Goal: Communication & Community: Answer question/provide support

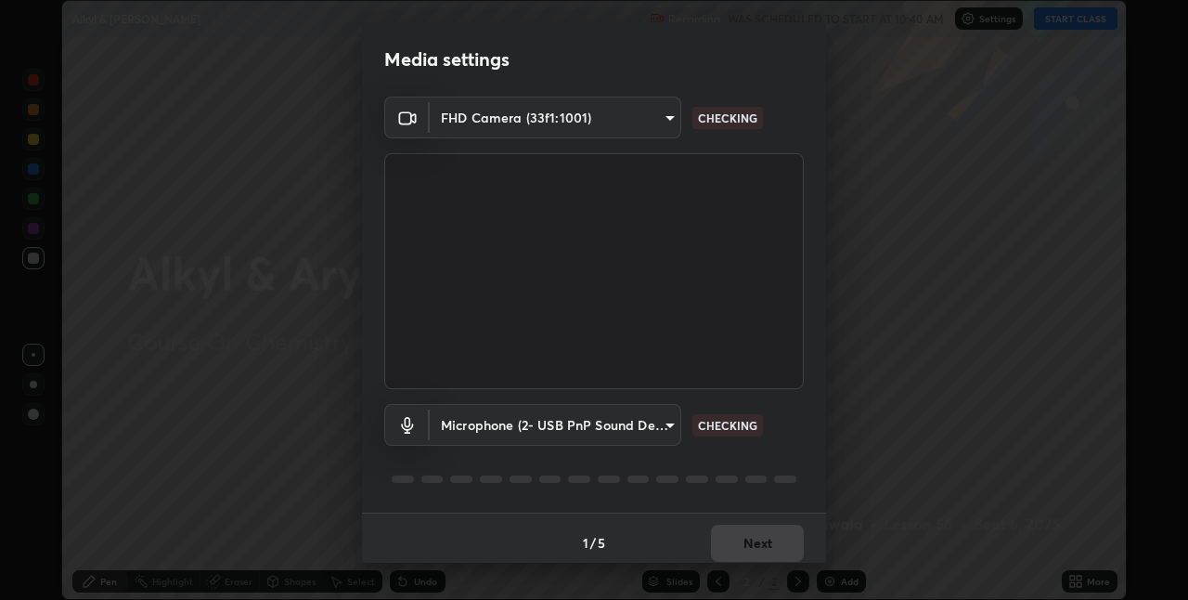
type input "991f874612634fb740a7a2eac7f11ca4c5c922d1b60a0f6e912d77df464512fb"
type input "53bf429451061e7ae2fd005177757941616a86ec1630be658cf65b99f02360cb"
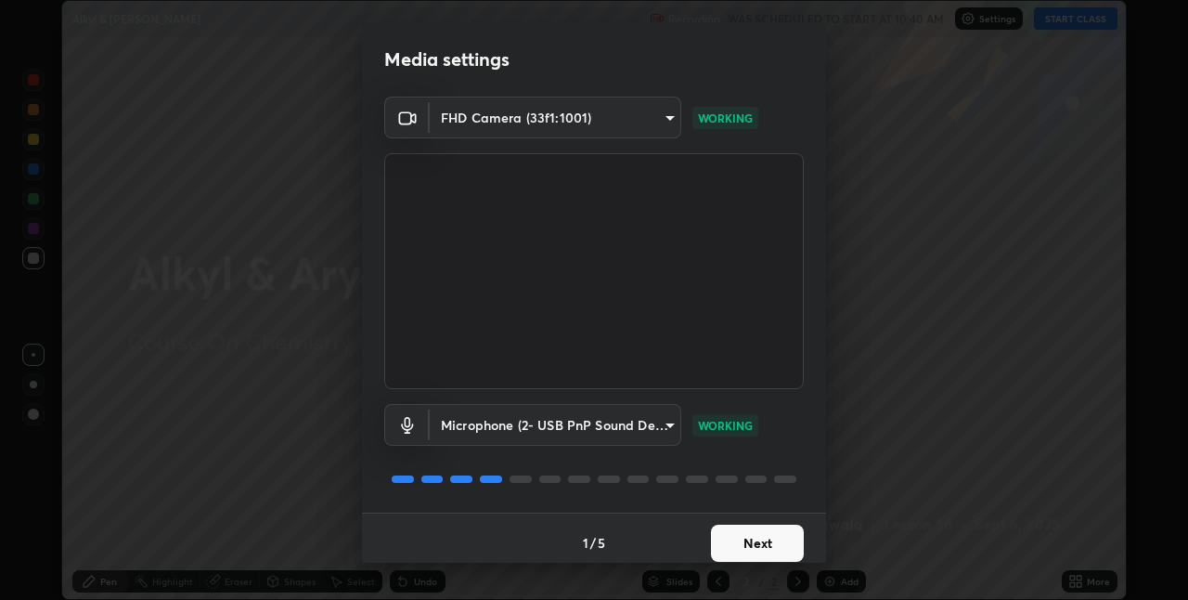
scroll to position [9, 0]
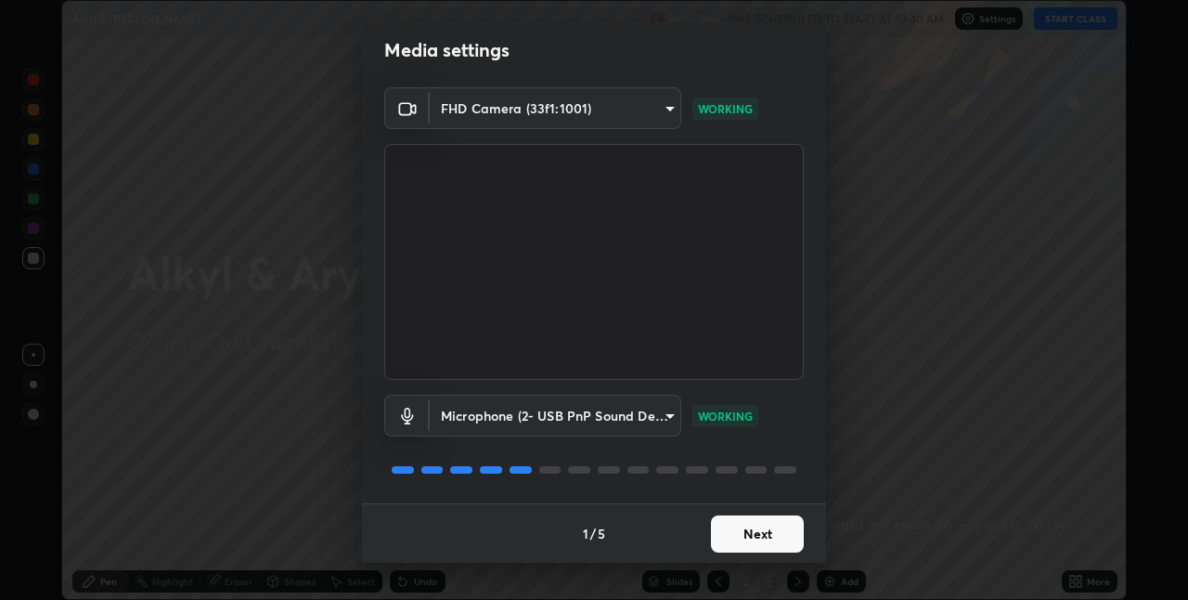
click at [775, 528] on button "Next" at bounding box center [757, 533] width 93 height 37
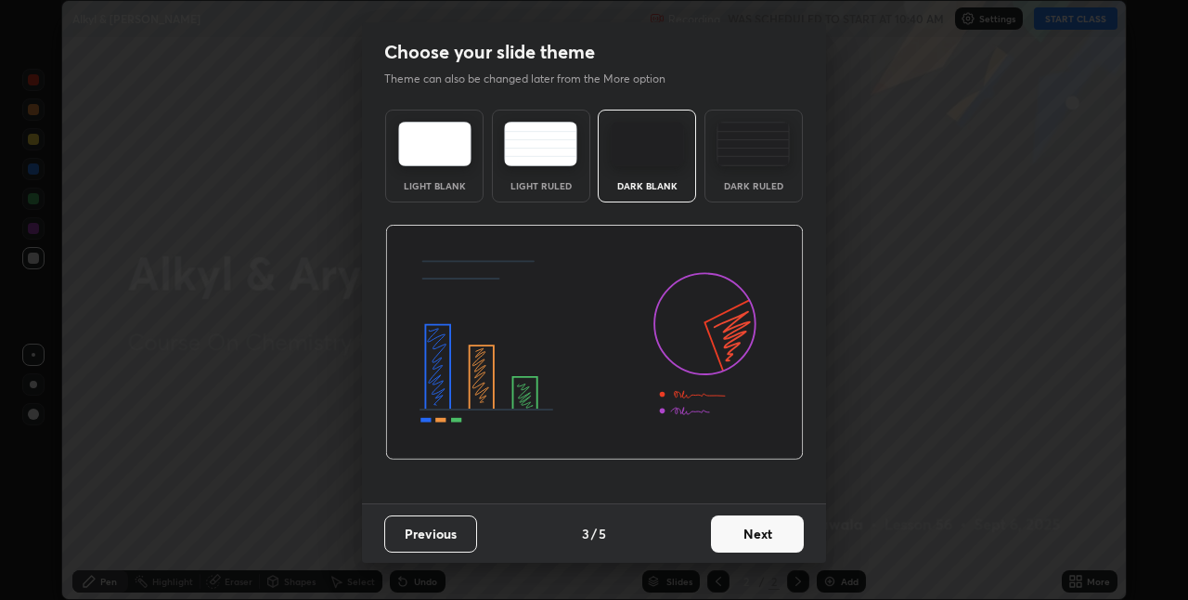
click at [782, 541] on button "Next" at bounding box center [757, 533] width 93 height 37
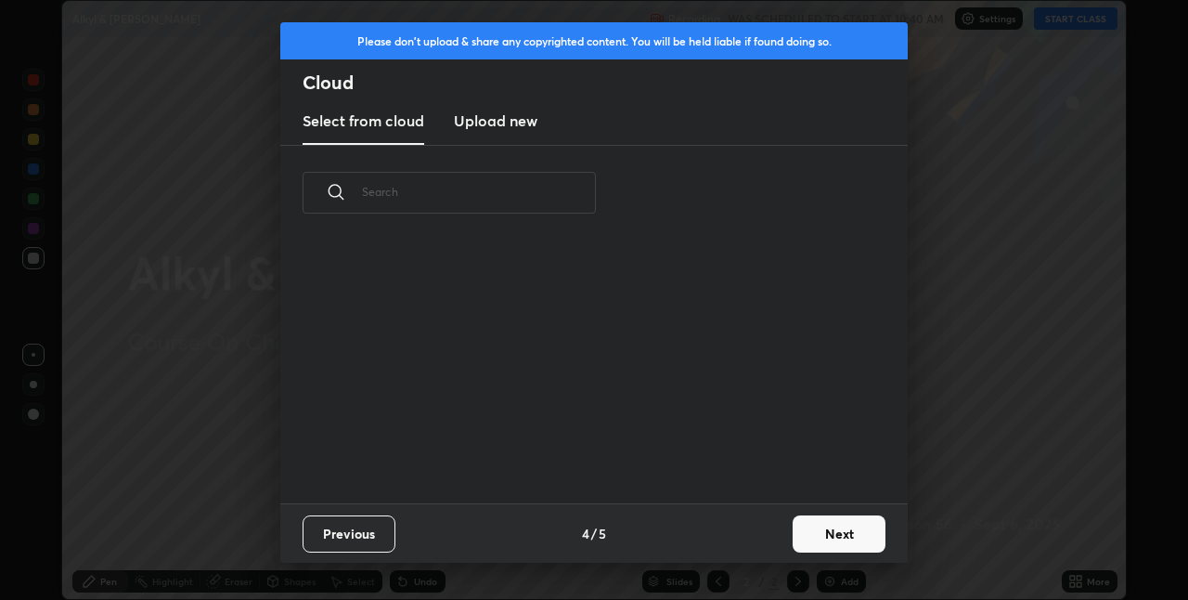
click at [794, 537] on button "Next" at bounding box center [839, 533] width 93 height 37
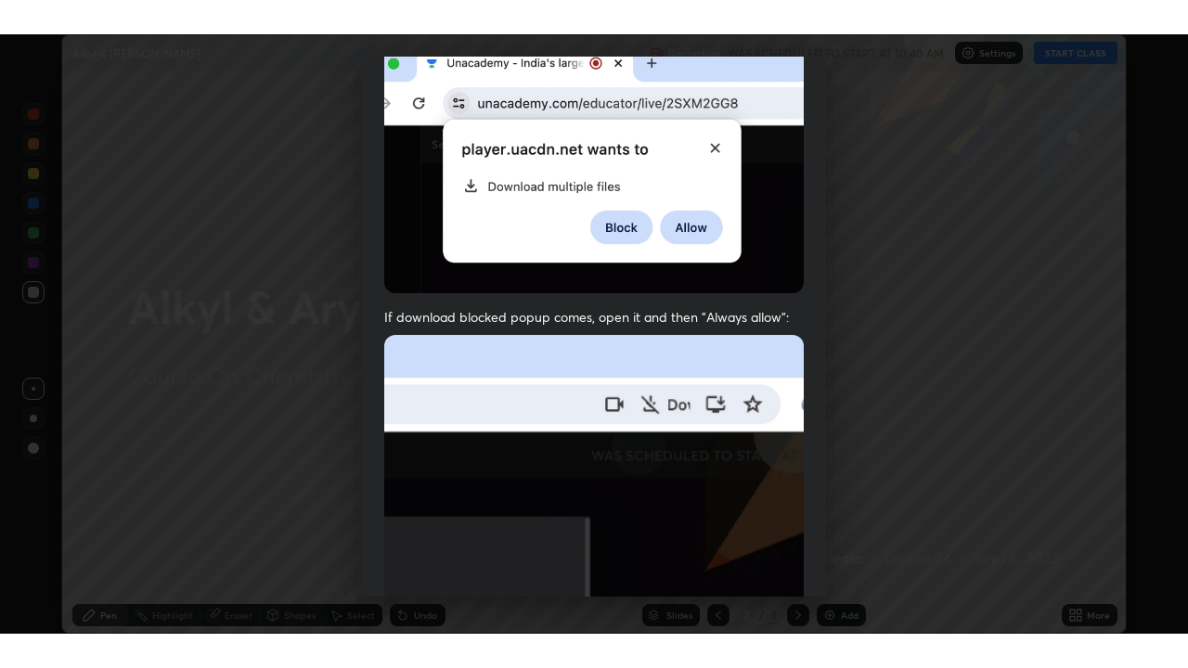
scroll to position [388, 0]
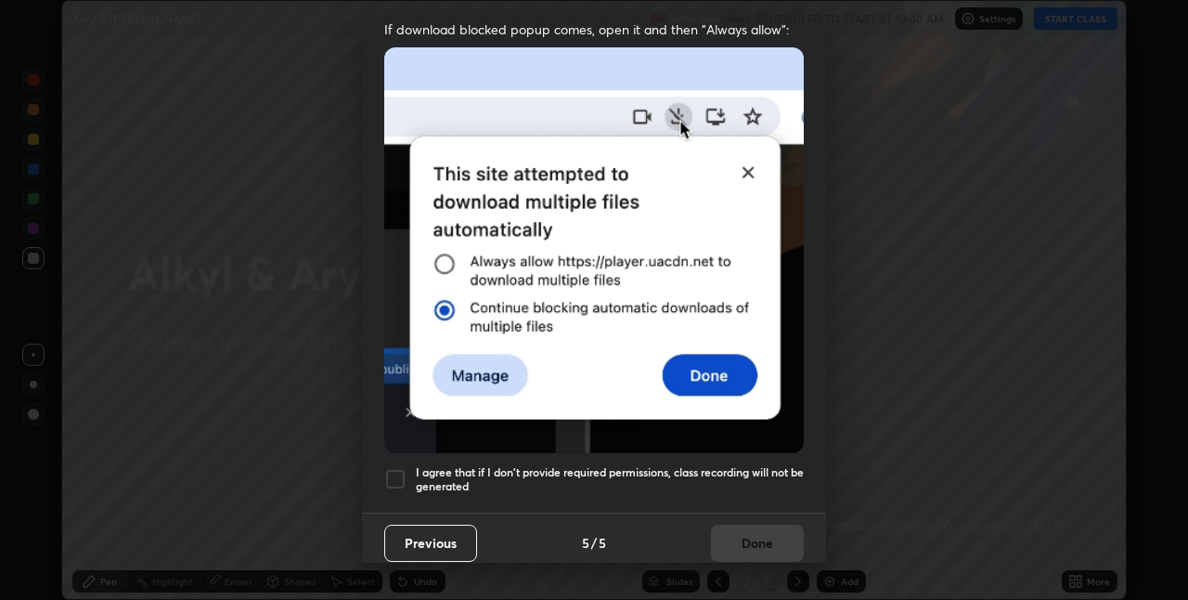
click at [557, 465] on h5 "I agree that if I don't provide required permissions, class recording will not …" at bounding box center [610, 479] width 388 height 29
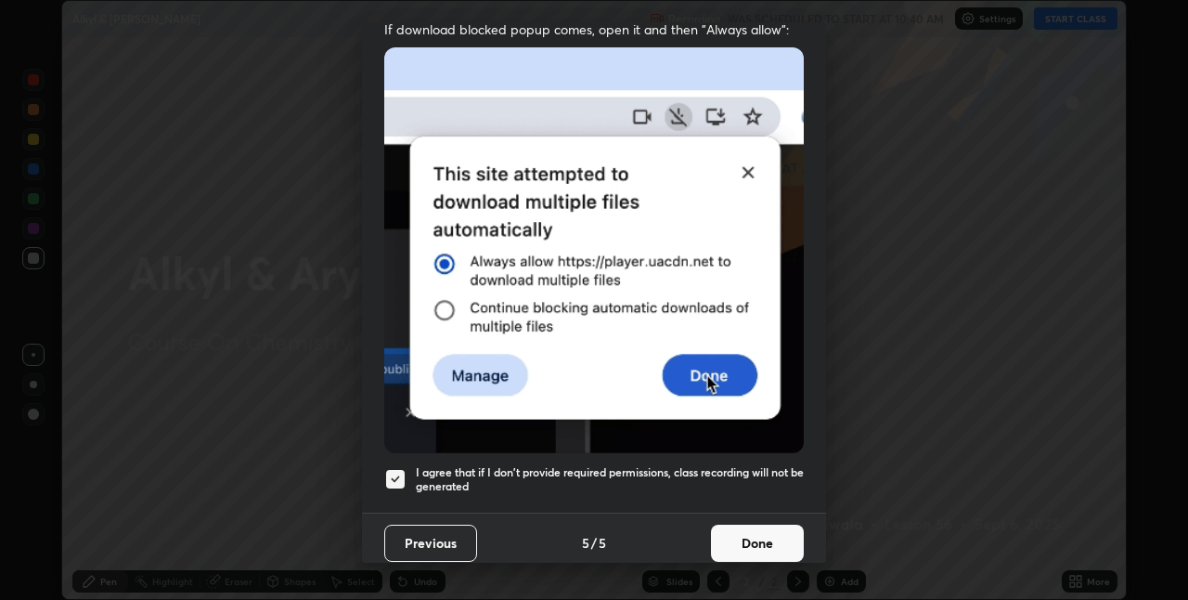
click at [742, 525] on button "Done" at bounding box center [757, 542] width 93 height 37
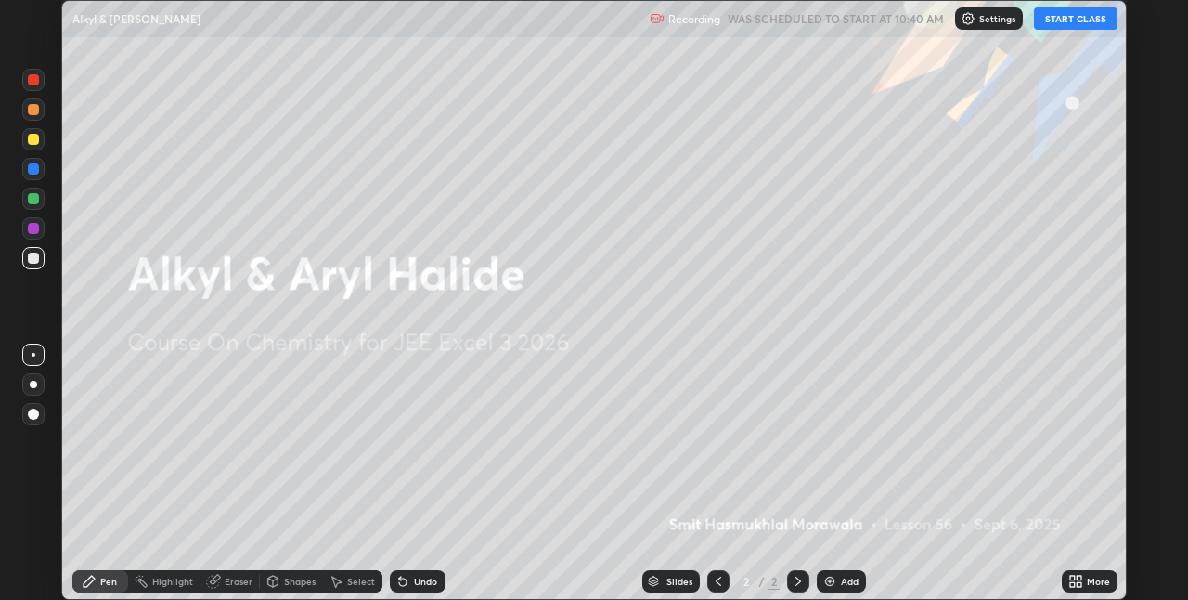
click at [1072, 24] on button "START CLASS" at bounding box center [1076, 18] width 84 height 22
click at [1072, 574] on icon at bounding box center [1075, 581] width 15 height 15
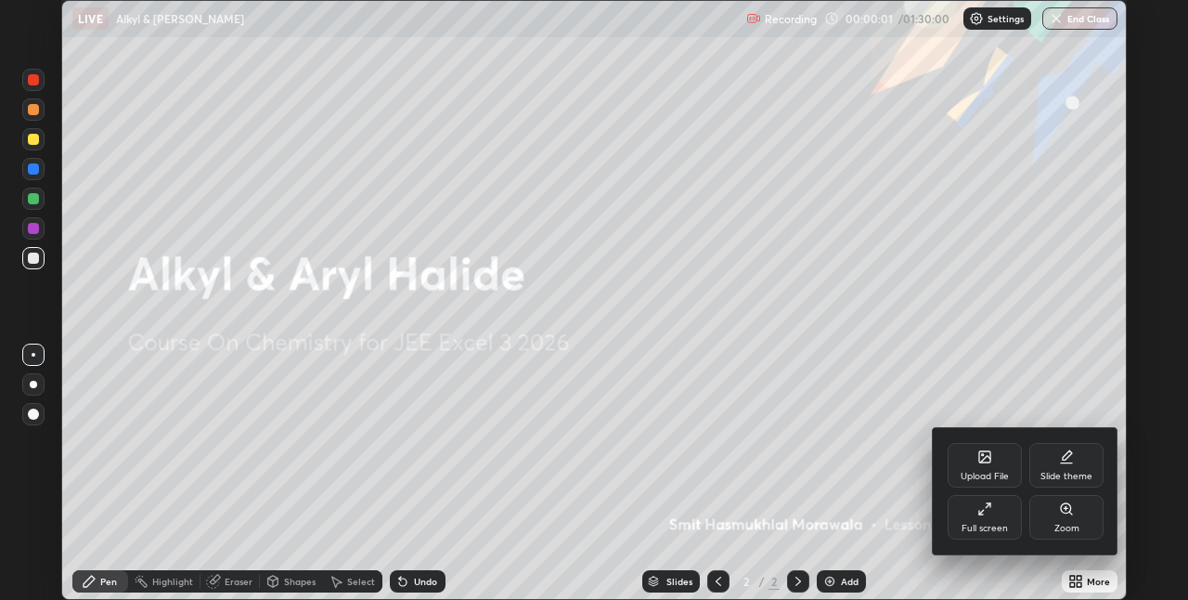
click at [990, 526] on div "Full screen" at bounding box center [985, 527] width 46 height 9
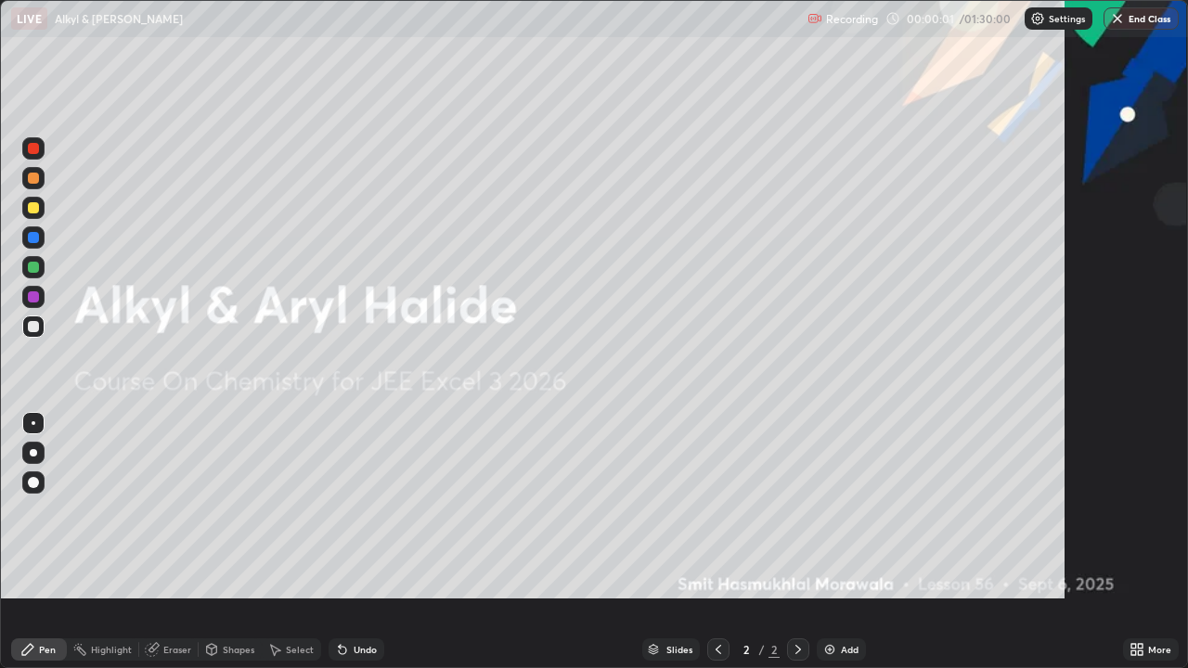
scroll to position [668, 1188]
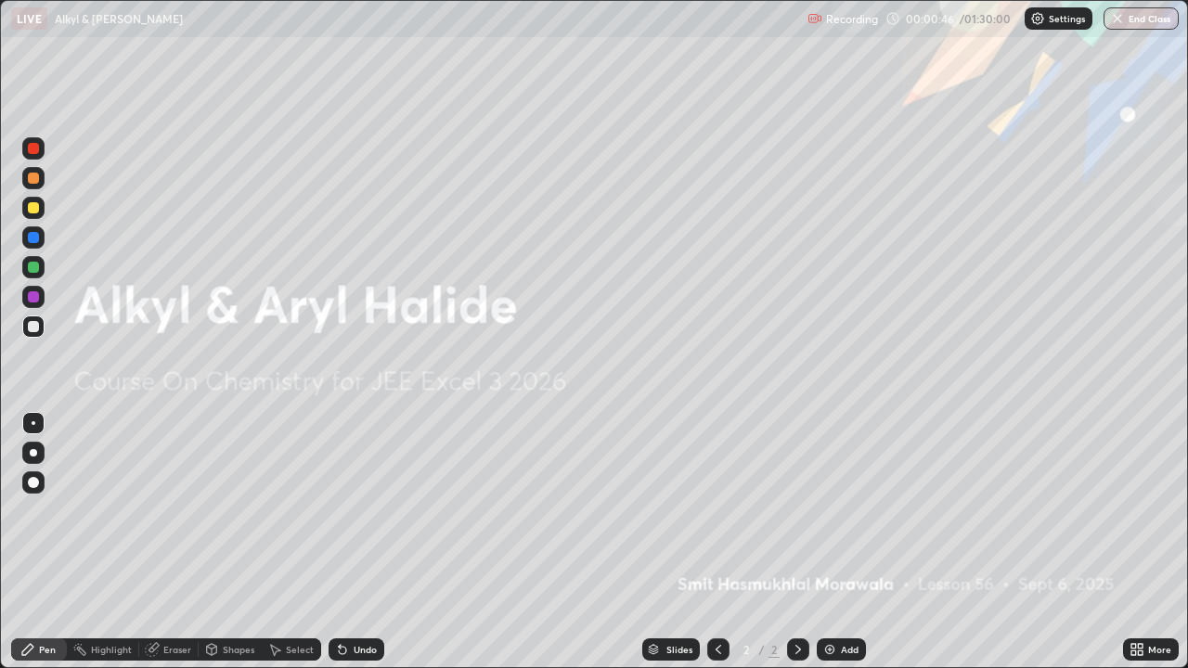
click at [842, 599] on div "Add" at bounding box center [850, 649] width 18 height 9
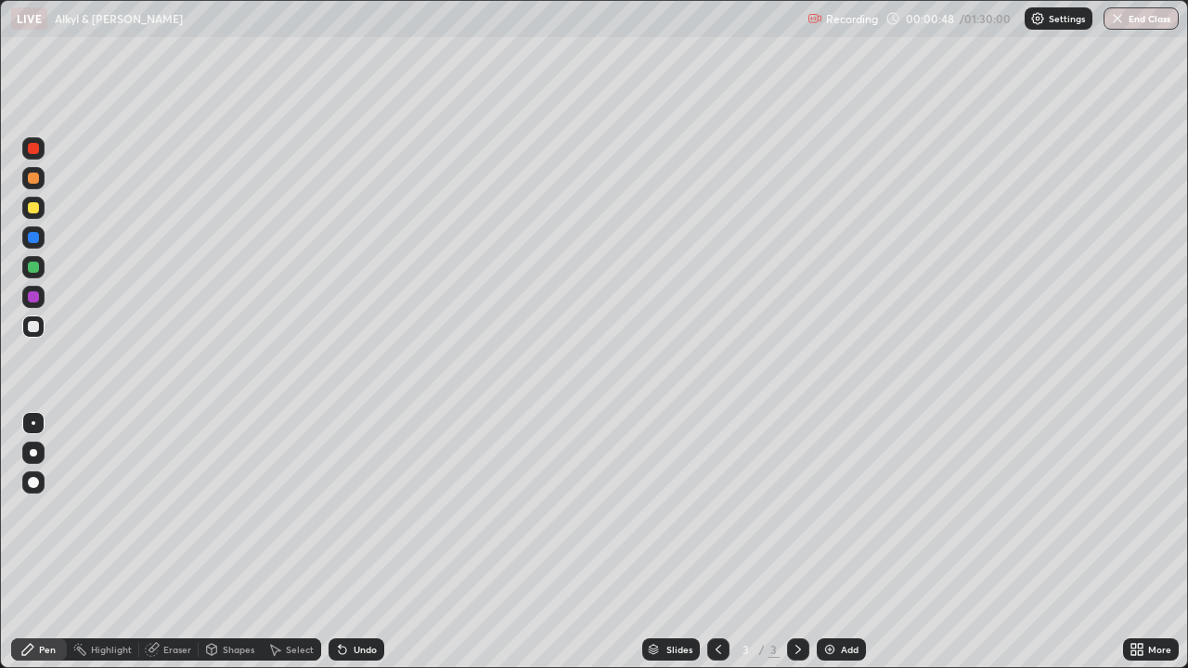
click at [34, 208] on div at bounding box center [33, 207] width 11 height 11
click at [34, 455] on div at bounding box center [33, 452] width 7 height 7
click at [371, 599] on div "Undo" at bounding box center [365, 649] width 23 height 9
click at [35, 200] on div at bounding box center [33, 208] width 22 height 22
click at [35, 178] on div at bounding box center [33, 178] width 11 height 11
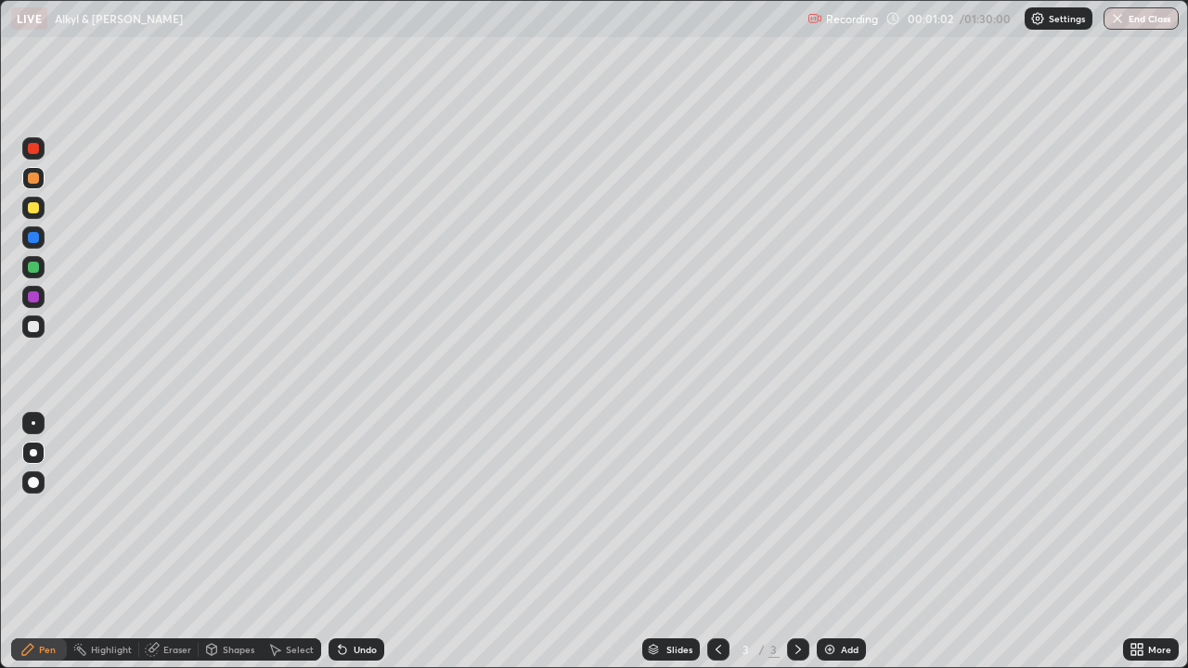
click at [33, 177] on div at bounding box center [33, 178] width 11 height 11
click at [35, 178] on div at bounding box center [33, 178] width 11 height 11
click at [33, 182] on div at bounding box center [33, 178] width 11 height 11
click at [32, 143] on div at bounding box center [33, 148] width 11 height 11
click at [34, 208] on div at bounding box center [33, 207] width 11 height 11
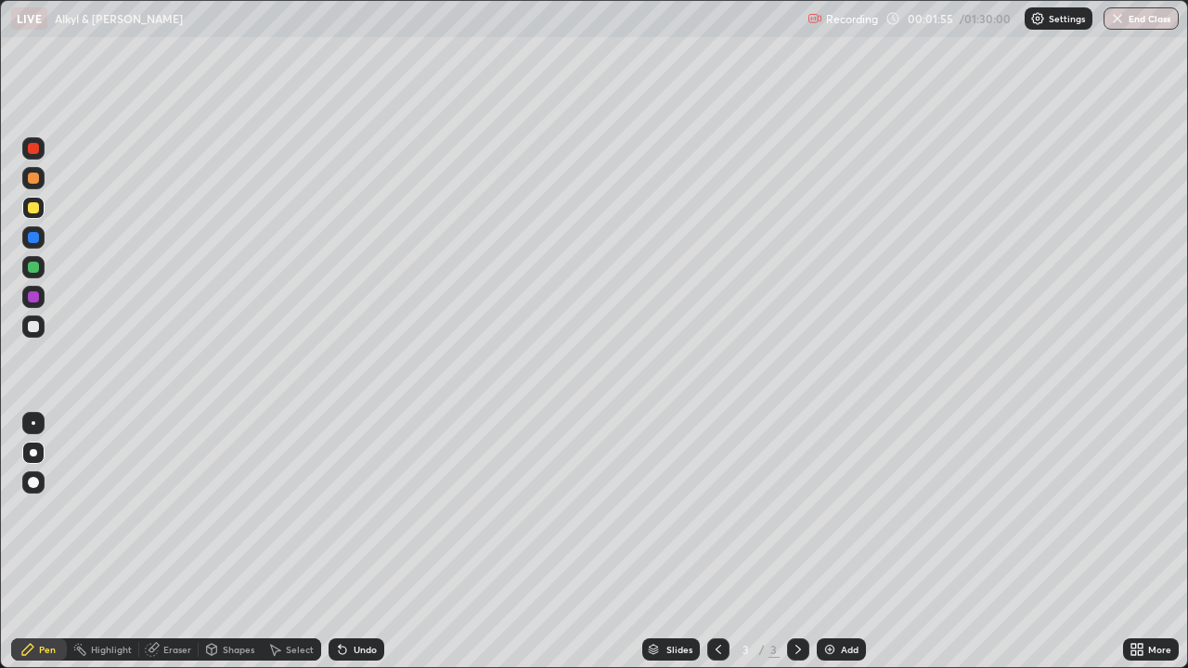
click at [34, 236] on div at bounding box center [33, 237] width 11 height 11
click at [370, 599] on div "Undo" at bounding box center [365, 649] width 23 height 9
click at [368, 599] on div "Undo" at bounding box center [357, 650] width 56 height 22
click at [41, 236] on div at bounding box center [33, 237] width 22 height 22
click at [34, 203] on div at bounding box center [33, 207] width 11 height 11
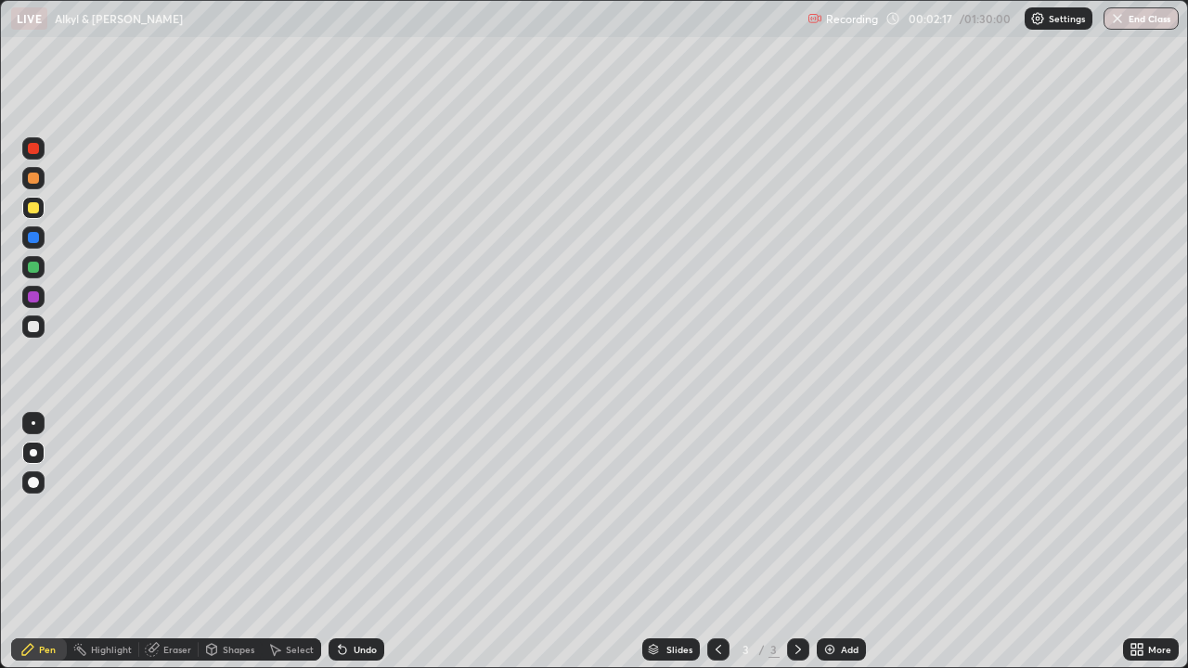
click at [30, 177] on div at bounding box center [33, 178] width 11 height 11
click at [838, 599] on div "Add" at bounding box center [841, 650] width 49 height 22
click at [33, 209] on div at bounding box center [33, 207] width 11 height 11
click at [44, 291] on div at bounding box center [33, 297] width 22 height 22
click at [32, 147] on div at bounding box center [33, 148] width 11 height 11
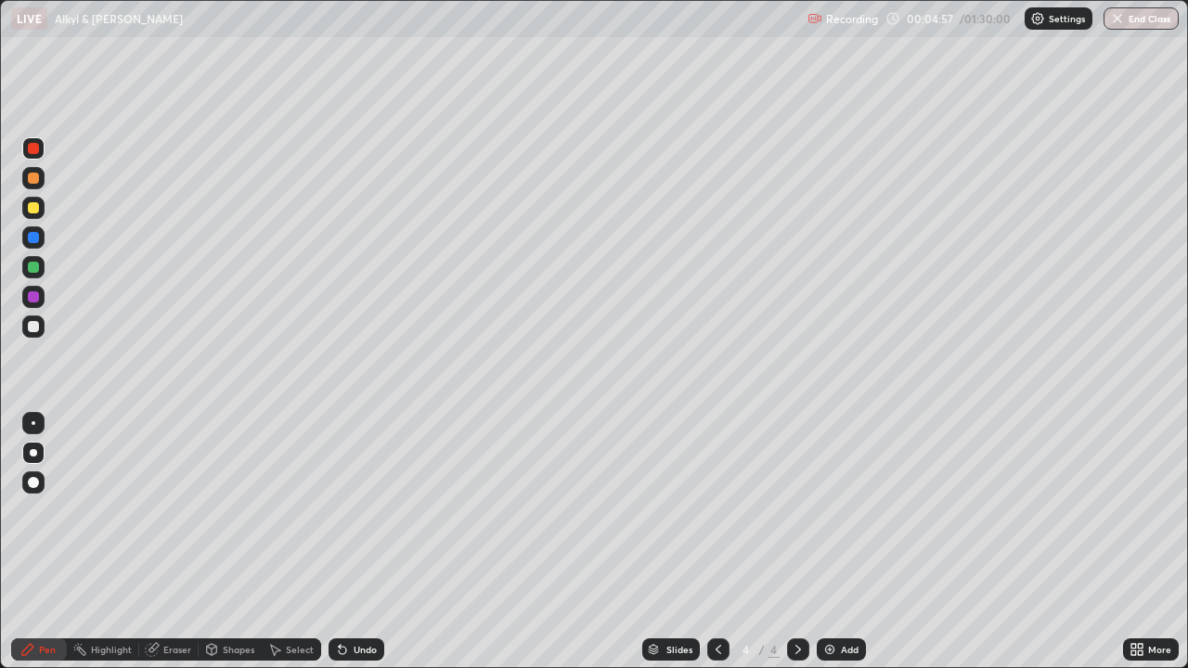
click at [33, 149] on div at bounding box center [33, 148] width 11 height 11
click at [34, 146] on div at bounding box center [33, 148] width 11 height 11
click at [36, 213] on div at bounding box center [33, 207] width 11 height 11
click at [34, 208] on div at bounding box center [33, 207] width 11 height 11
click at [38, 212] on div at bounding box center [33, 208] width 22 height 22
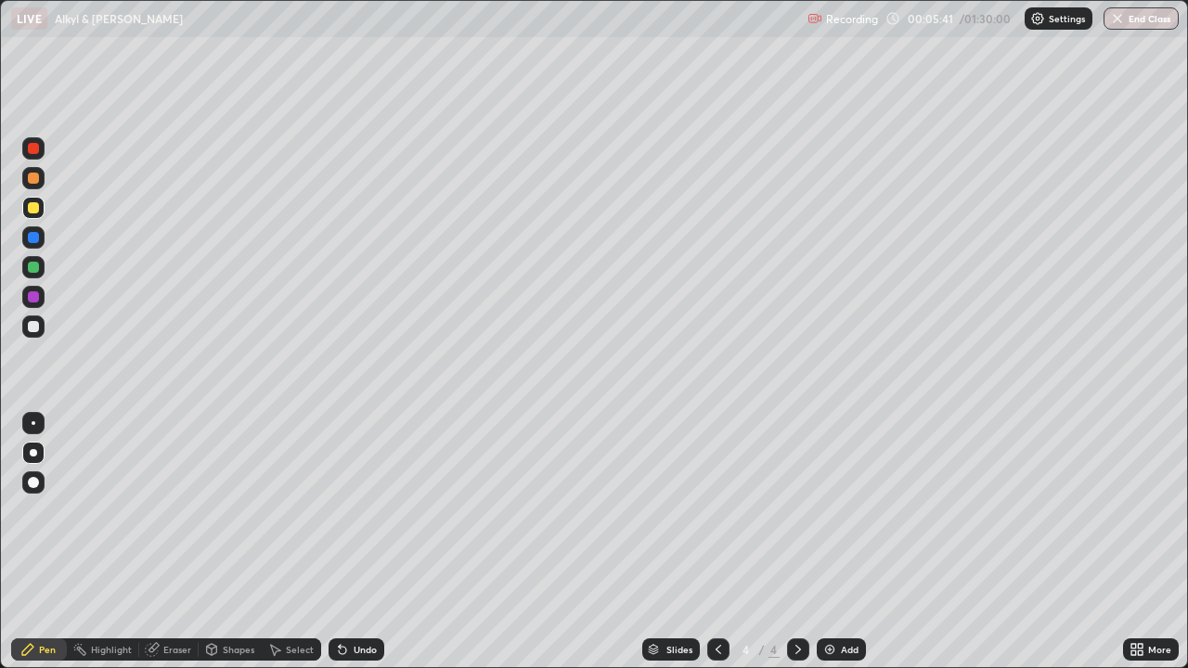
click at [33, 179] on div at bounding box center [33, 178] width 11 height 11
click at [34, 240] on div at bounding box center [33, 237] width 11 height 11
click at [35, 238] on div at bounding box center [33, 237] width 11 height 11
click at [32, 236] on div at bounding box center [33, 237] width 11 height 11
click at [355, 599] on div "Undo" at bounding box center [357, 650] width 56 height 22
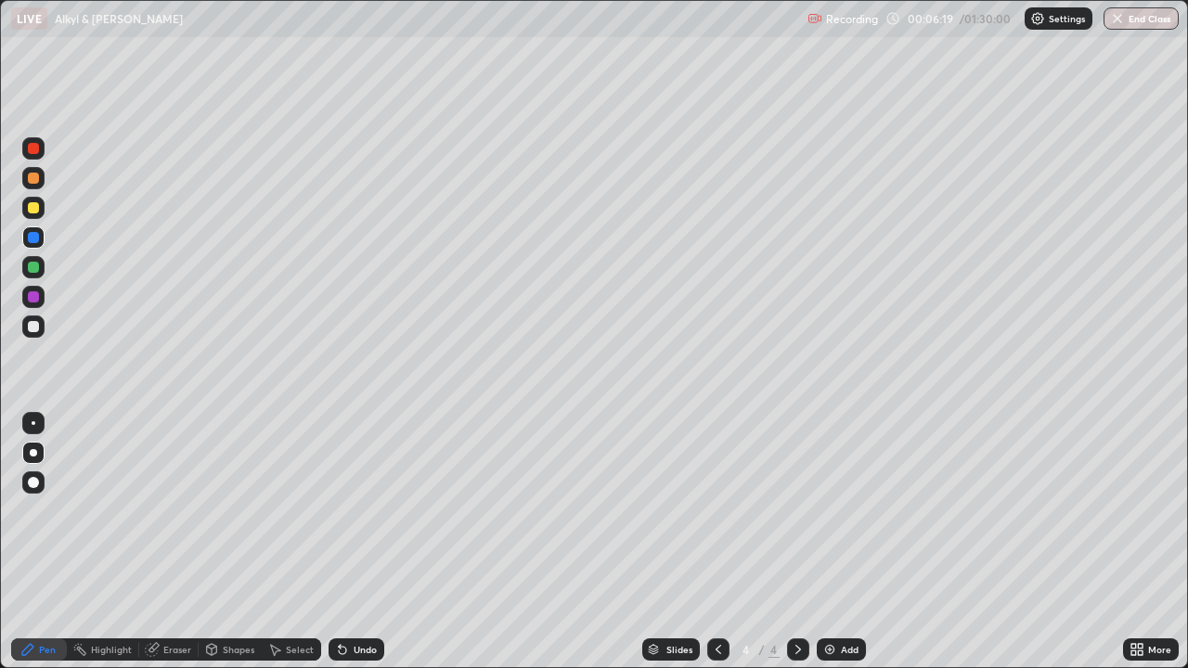
click at [40, 288] on div at bounding box center [33, 297] width 22 height 22
click at [34, 208] on div at bounding box center [33, 207] width 11 height 11
click at [32, 181] on div at bounding box center [33, 178] width 11 height 11
click at [35, 178] on div at bounding box center [33, 178] width 11 height 11
click at [34, 238] on div at bounding box center [33, 237] width 11 height 11
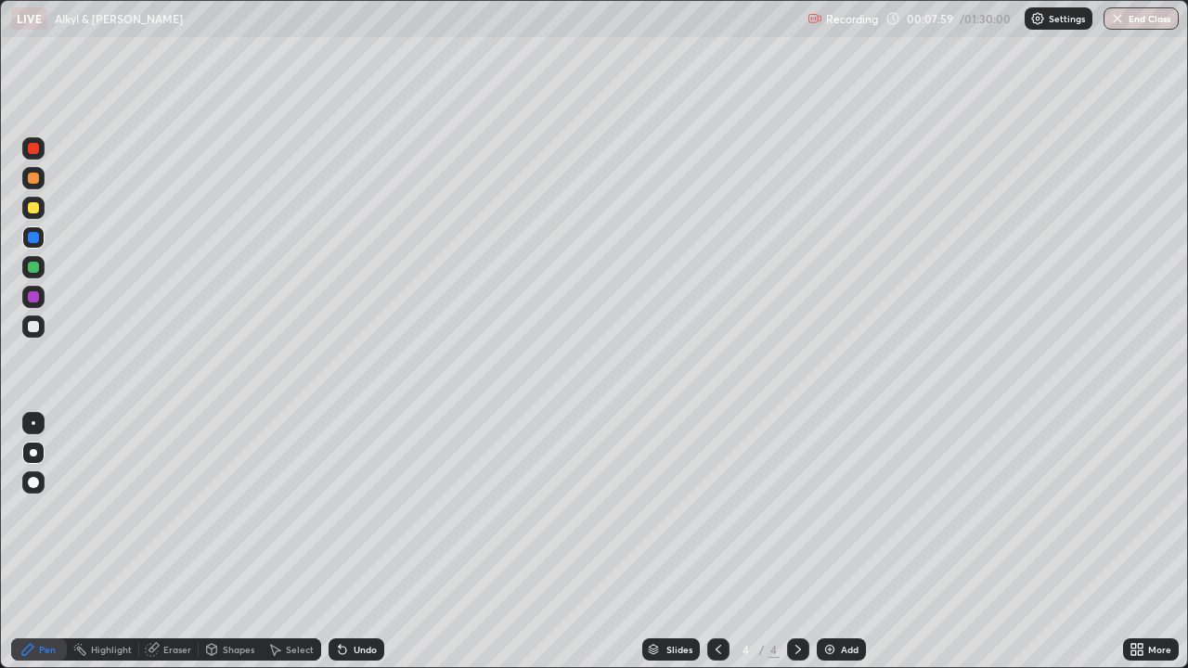
click at [37, 263] on div at bounding box center [33, 267] width 11 height 11
click at [34, 211] on div at bounding box center [33, 207] width 11 height 11
click at [34, 205] on div at bounding box center [33, 207] width 11 height 11
click at [38, 213] on div at bounding box center [33, 208] width 22 height 22
click at [38, 265] on div at bounding box center [33, 267] width 11 height 11
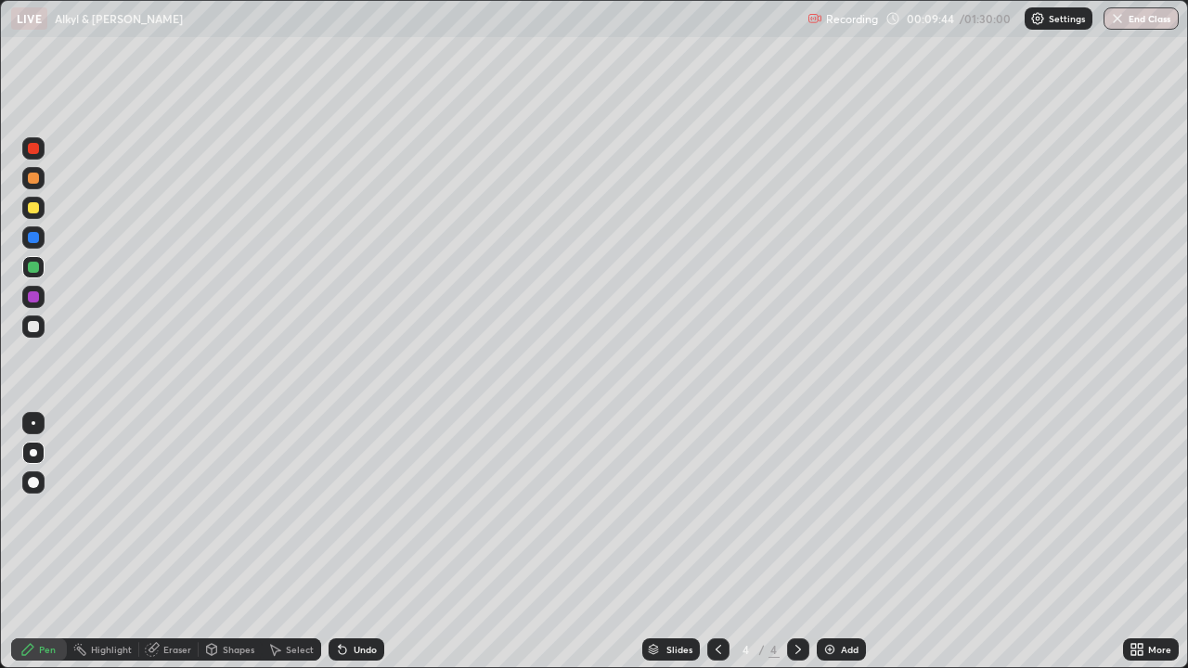
click at [151, 599] on icon at bounding box center [152, 649] width 15 height 15
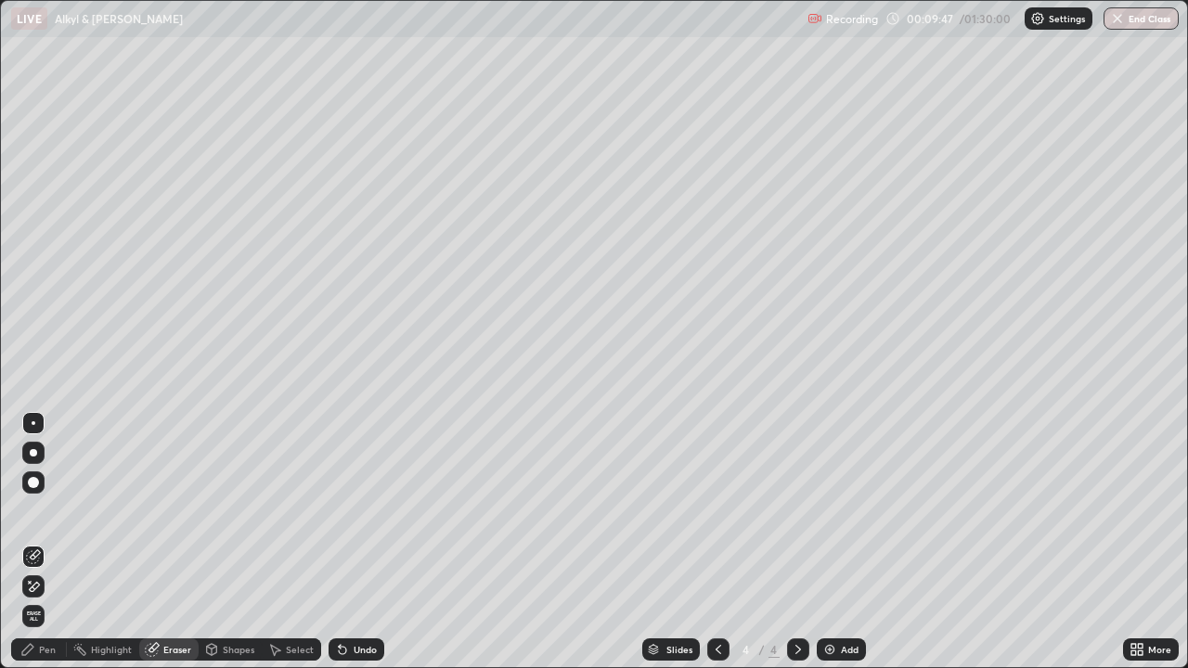
click at [39, 599] on div "Pen" at bounding box center [47, 649] width 17 height 9
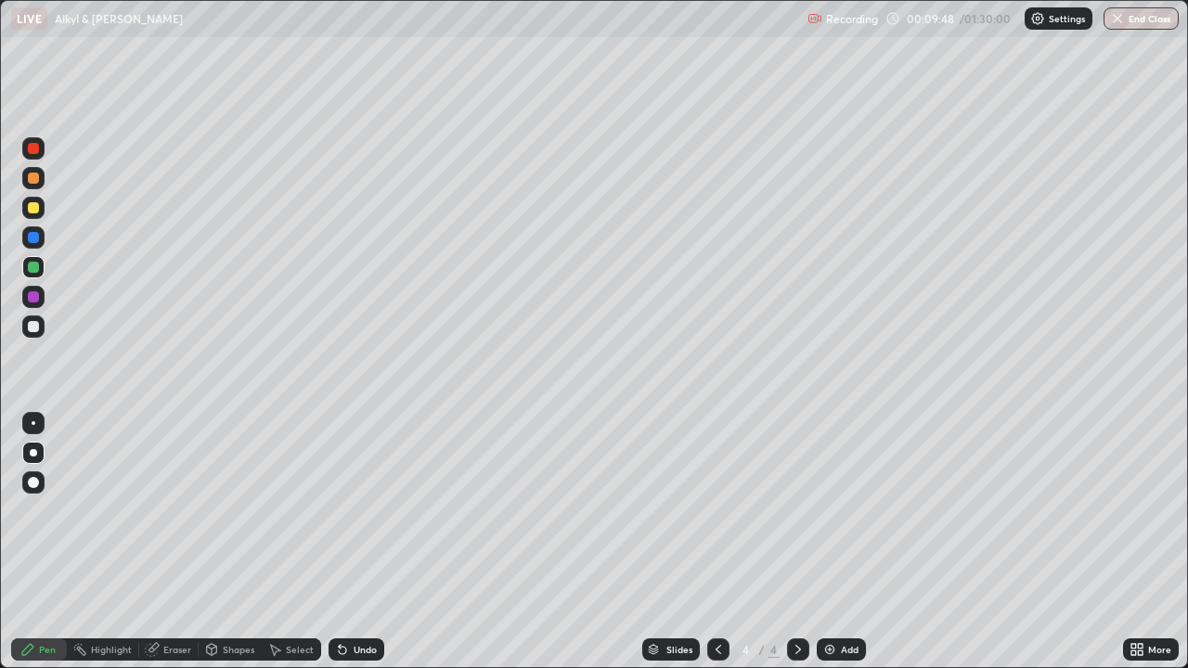
click at [41, 265] on div at bounding box center [33, 267] width 22 height 22
click at [33, 183] on div at bounding box center [33, 178] width 11 height 11
click at [35, 298] on div at bounding box center [33, 296] width 11 height 11
click at [34, 178] on div at bounding box center [33, 178] width 11 height 11
click at [27, 328] on div at bounding box center [33, 327] width 22 height 22
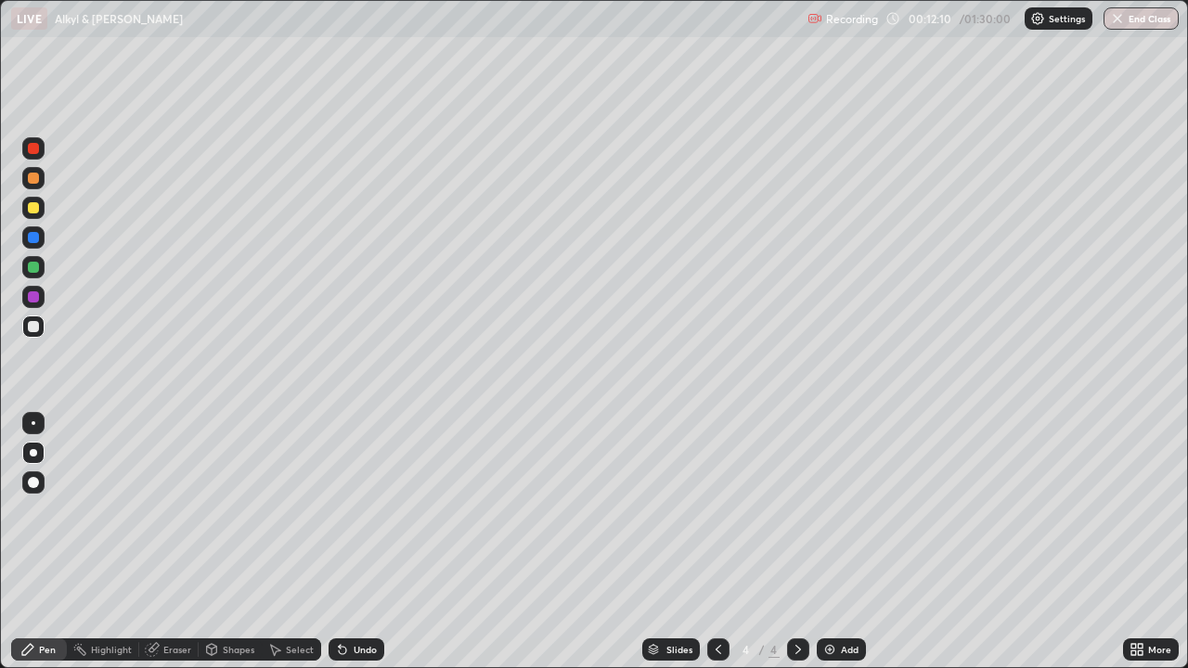
click at [843, 599] on div "Add" at bounding box center [850, 649] width 18 height 9
click at [40, 210] on div at bounding box center [33, 208] width 22 height 22
click at [35, 298] on div at bounding box center [33, 296] width 11 height 11
click at [38, 325] on div at bounding box center [33, 326] width 11 height 11
click at [33, 205] on div at bounding box center [33, 207] width 11 height 11
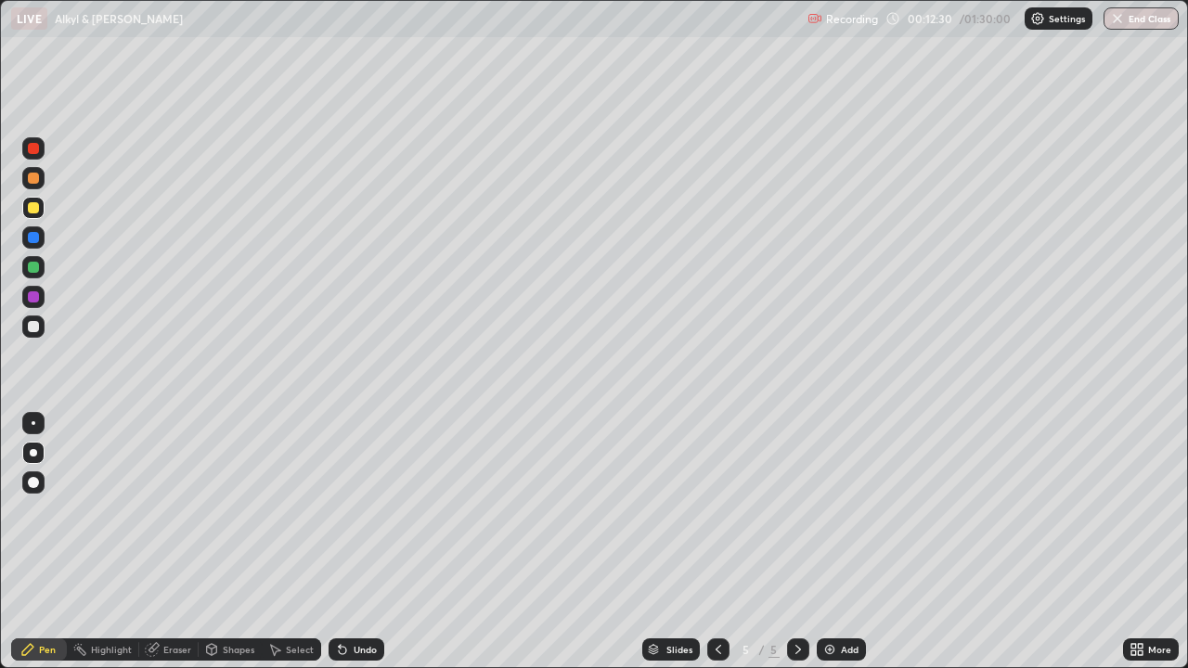
click at [40, 178] on div at bounding box center [33, 178] width 22 height 22
click at [31, 330] on div at bounding box center [33, 326] width 11 height 11
click at [33, 205] on div at bounding box center [33, 207] width 11 height 11
click at [40, 258] on div at bounding box center [33, 267] width 22 height 22
click at [41, 269] on div at bounding box center [33, 267] width 22 height 22
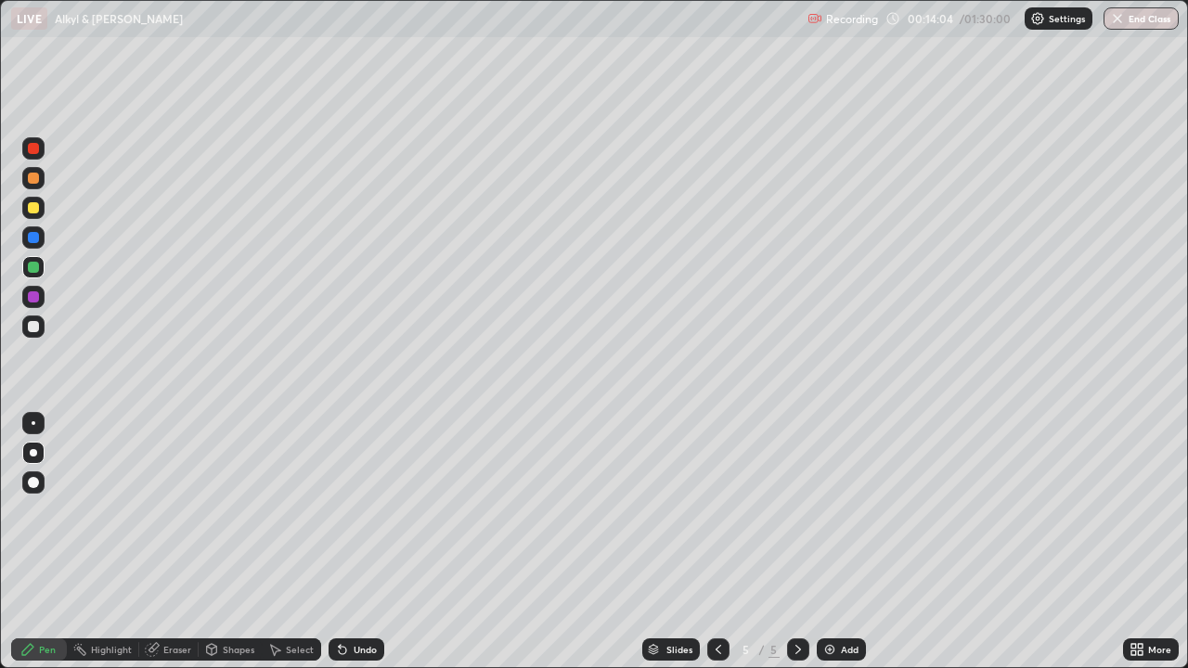
click at [35, 319] on div at bounding box center [33, 327] width 22 height 22
click at [35, 299] on div at bounding box center [33, 296] width 11 height 11
click at [34, 246] on div at bounding box center [33, 237] width 22 height 22
click at [35, 248] on div at bounding box center [33, 237] width 22 height 22
click at [38, 245] on div at bounding box center [33, 237] width 22 height 22
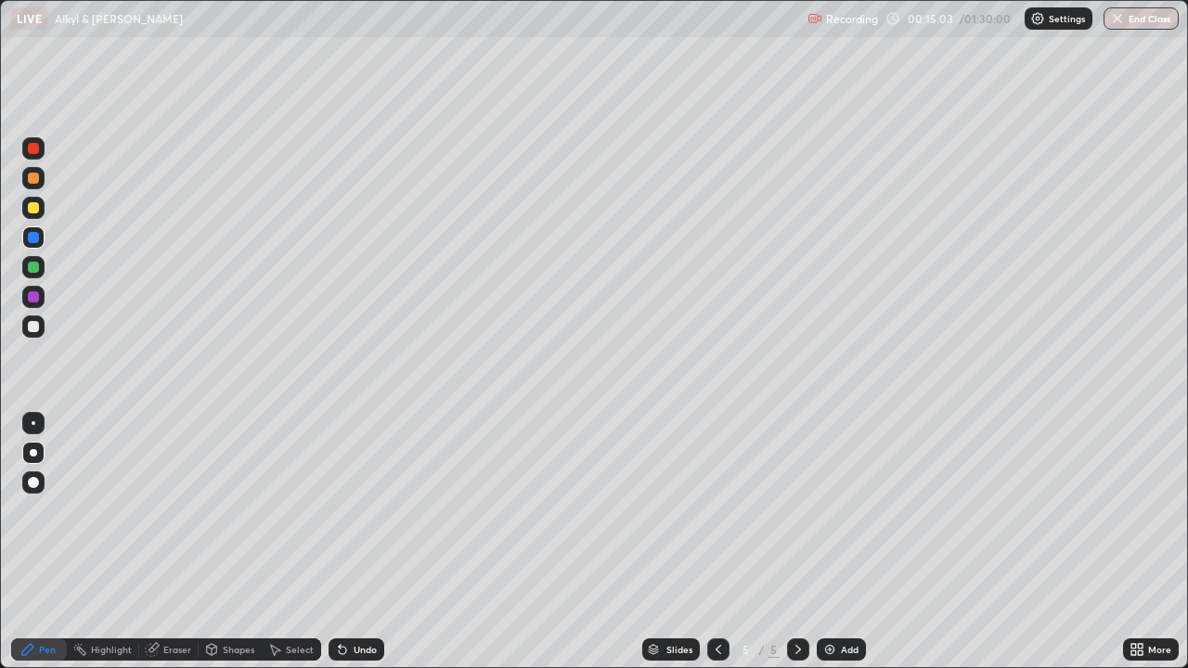
click at [38, 212] on div at bounding box center [33, 208] width 22 height 22
click at [34, 213] on div at bounding box center [33, 207] width 11 height 11
click at [37, 207] on div at bounding box center [33, 207] width 11 height 11
click at [35, 204] on div at bounding box center [33, 207] width 11 height 11
click at [37, 205] on div at bounding box center [33, 207] width 11 height 11
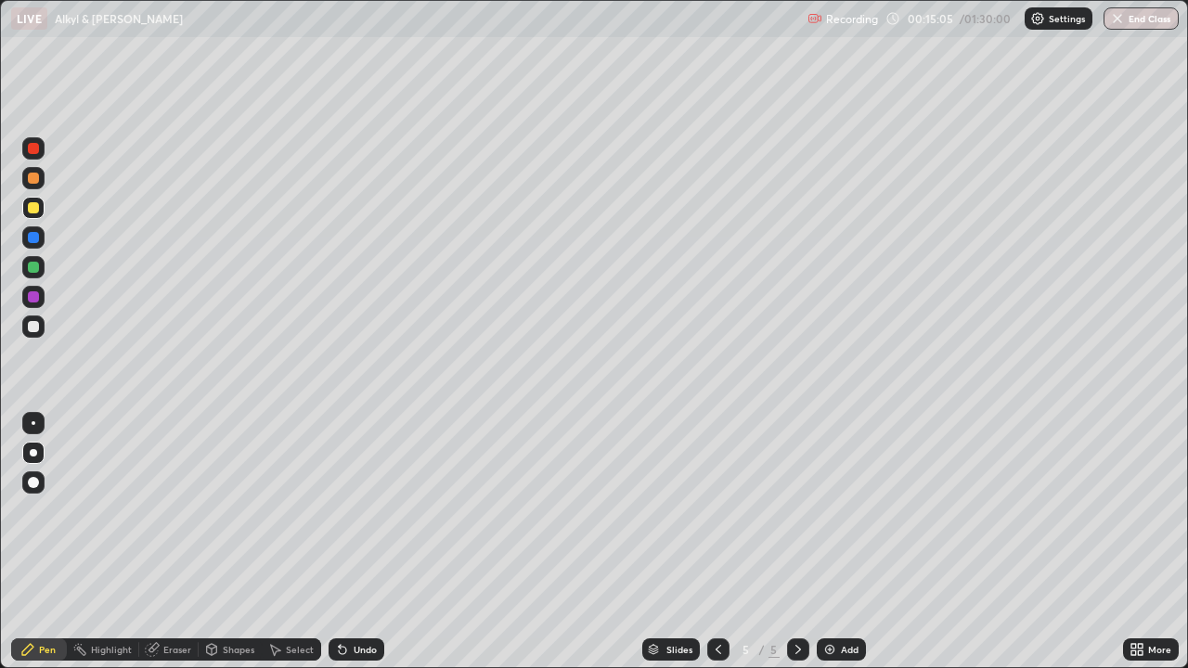
click at [32, 208] on div at bounding box center [33, 207] width 11 height 11
click at [35, 328] on div at bounding box center [33, 326] width 11 height 11
click at [38, 330] on div at bounding box center [33, 327] width 22 height 22
click at [32, 329] on div at bounding box center [33, 326] width 11 height 11
click at [32, 325] on div at bounding box center [33, 326] width 11 height 11
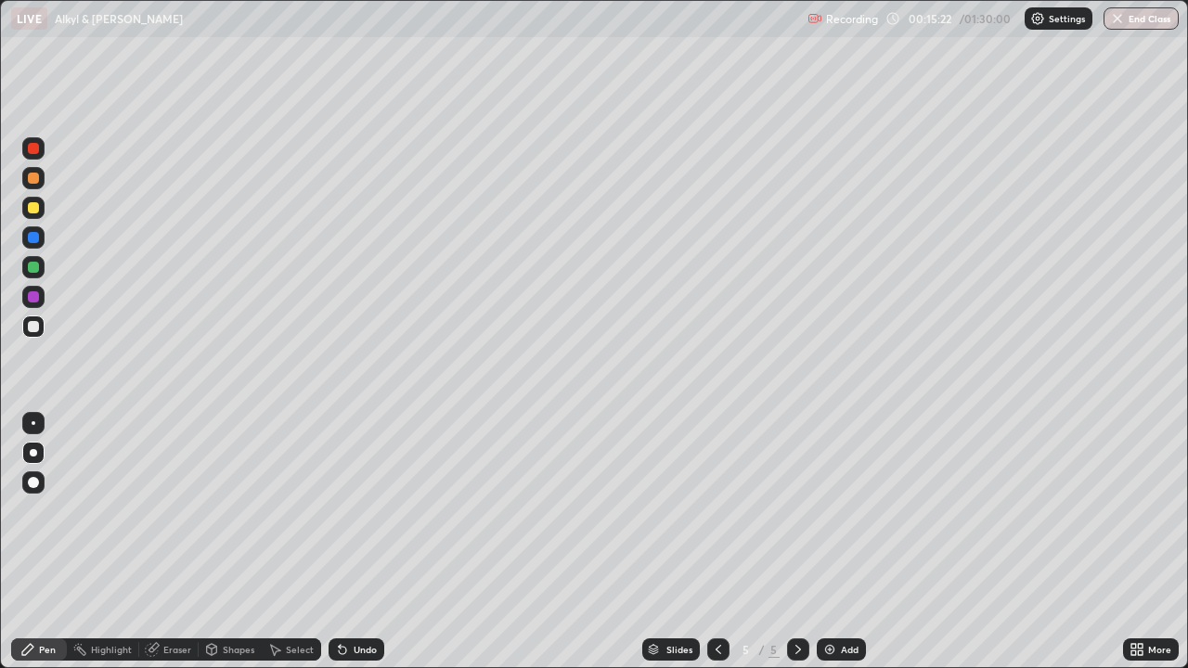
click at [34, 331] on div at bounding box center [33, 326] width 11 height 11
click at [33, 333] on div at bounding box center [33, 327] width 22 height 22
click at [32, 269] on div at bounding box center [33, 267] width 11 height 11
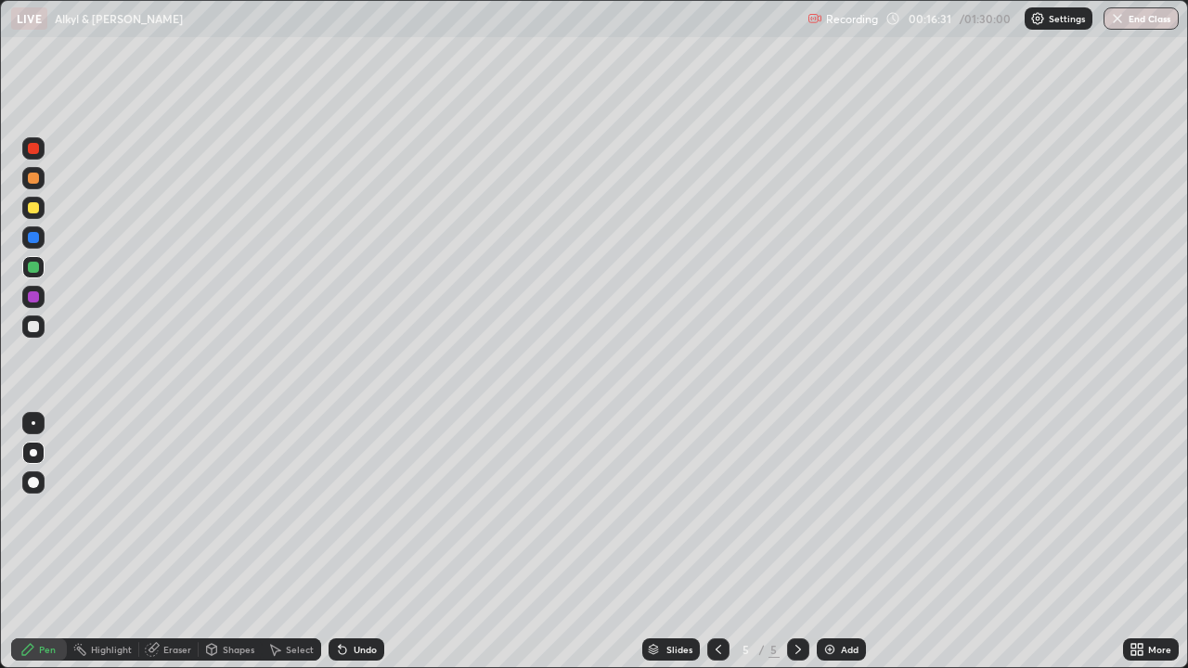
click at [32, 266] on div at bounding box center [33, 267] width 11 height 11
click at [365, 599] on div "Undo" at bounding box center [365, 649] width 23 height 9
click at [32, 238] on div at bounding box center [33, 237] width 11 height 11
click at [32, 205] on div at bounding box center [33, 207] width 11 height 11
click at [36, 178] on div at bounding box center [33, 178] width 11 height 11
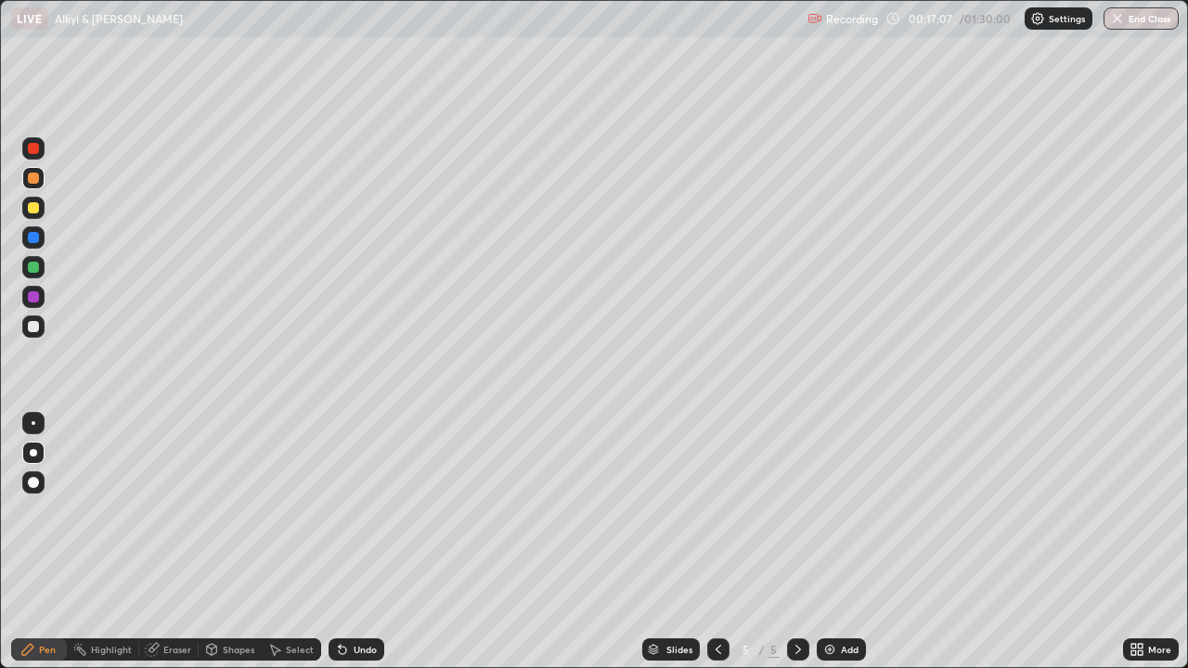
click at [354, 599] on div "Undo" at bounding box center [365, 649] width 23 height 9
click at [359, 599] on div "Undo" at bounding box center [365, 649] width 23 height 9
click at [347, 599] on div "Undo" at bounding box center [357, 650] width 56 height 22
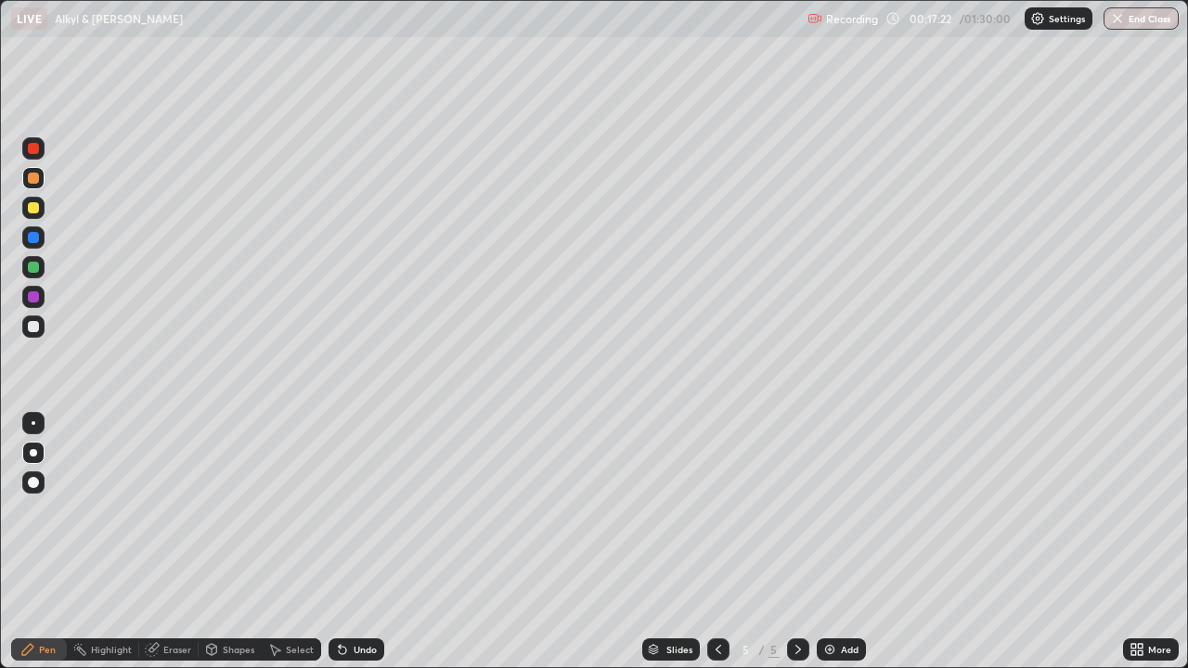
click at [344, 599] on icon at bounding box center [342, 649] width 15 height 15
click at [342, 599] on icon at bounding box center [342, 650] width 7 height 7
click at [340, 599] on icon at bounding box center [342, 650] width 7 height 7
click at [339, 599] on icon at bounding box center [340, 646] width 2 height 2
click at [32, 241] on div at bounding box center [33, 237] width 11 height 11
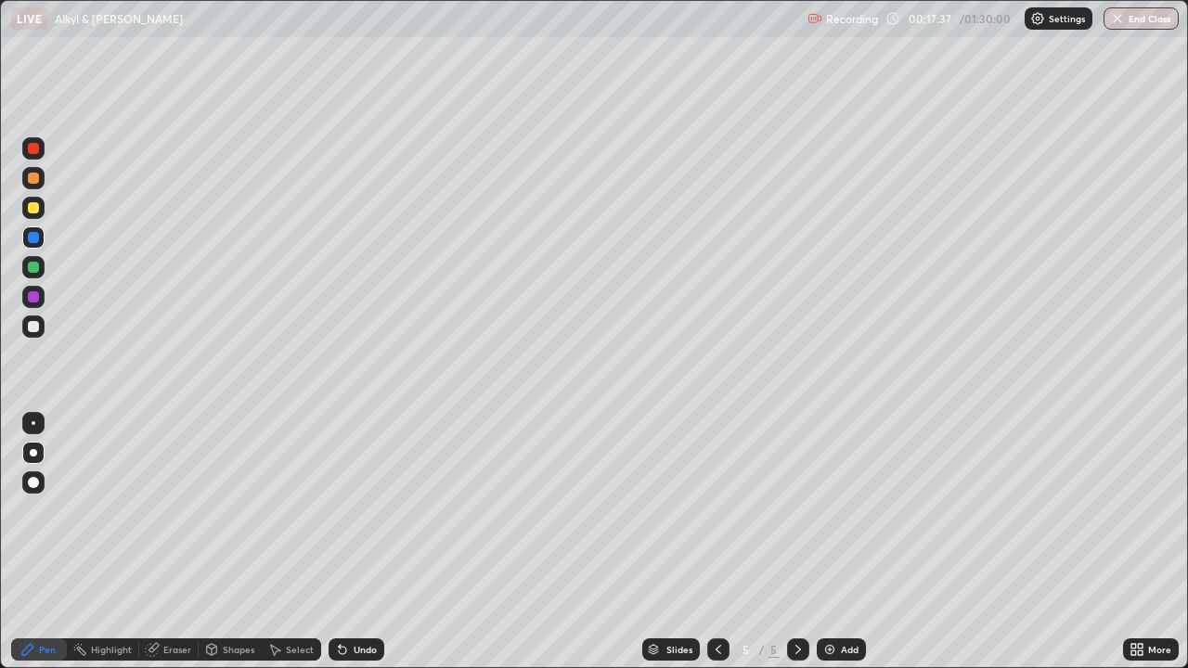
click at [38, 326] on div at bounding box center [33, 326] width 11 height 11
click at [43, 295] on div at bounding box center [33, 297] width 22 height 22
click at [38, 327] on div at bounding box center [33, 326] width 11 height 11
click at [848, 599] on div "Add" at bounding box center [850, 649] width 18 height 9
click at [36, 205] on div at bounding box center [33, 207] width 11 height 11
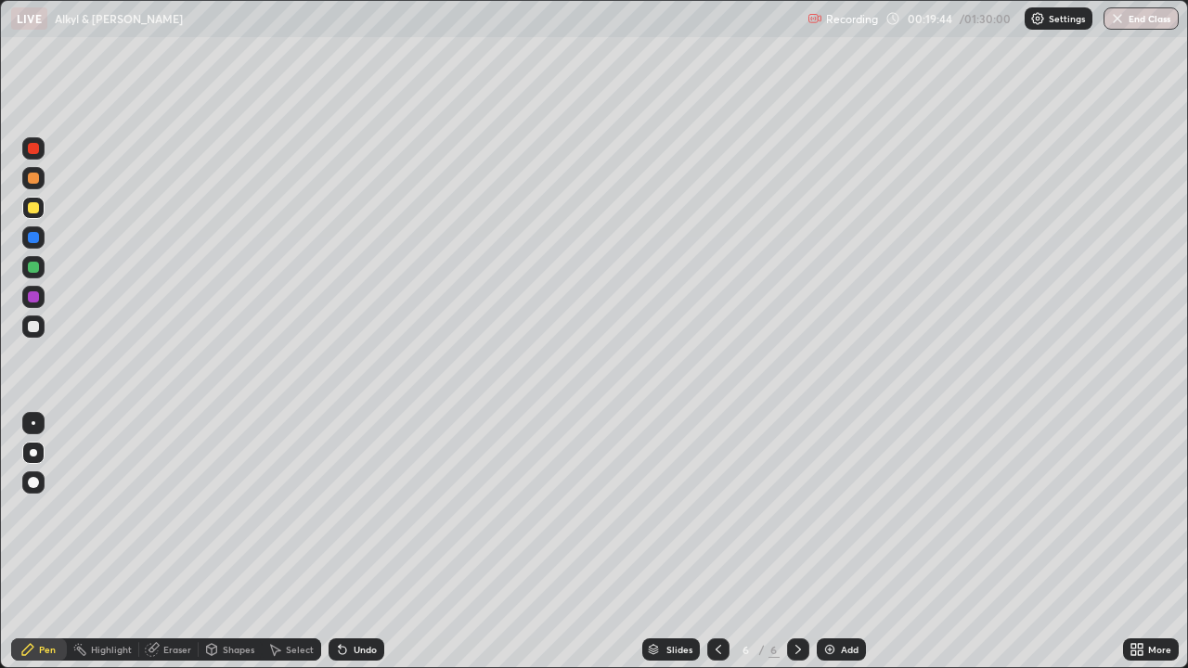
click at [37, 179] on div at bounding box center [33, 178] width 11 height 11
click at [34, 178] on div at bounding box center [33, 178] width 11 height 11
click at [35, 177] on div at bounding box center [33, 178] width 11 height 11
click at [38, 149] on div at bounding box center [33, 148] width 11 height 11
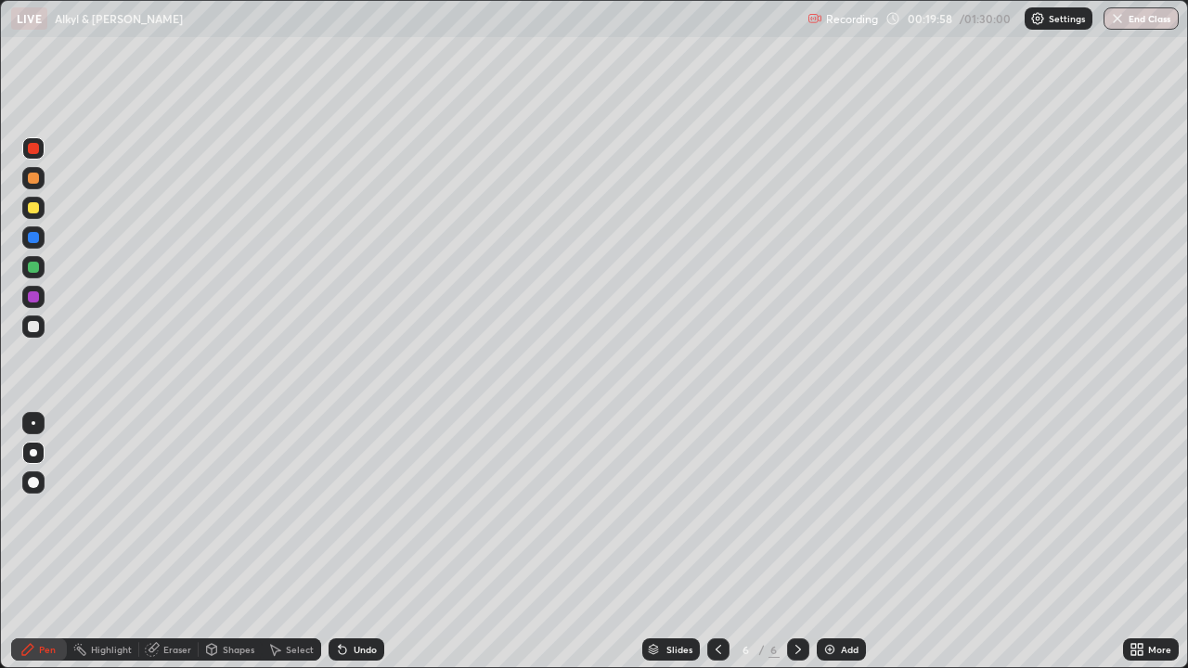
click at [32, 204] on div at bounding box center [33, 207] width 11 height 11
click at [365, 599] on div "Undo" at bounding box center [357, 650] width 56 height 22
click at [40, 269] on div at bounding box center [33, 267] width 22 height 22
click at [32, 209] on div at bounding box center [33, 207] width 11 height 11
click at [35, 213] on div at bounding box center [33, 207] width 11 height 11
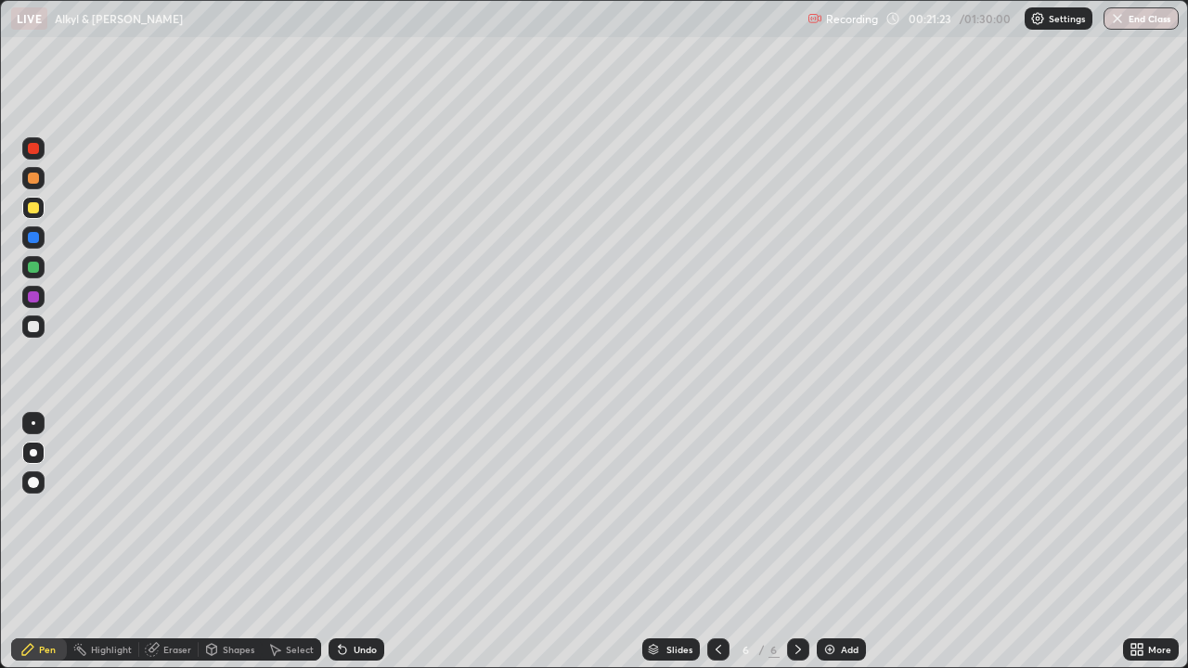
click at [34, 208] on div at bounding box center [33, 207] width 11 height 11
click at [37, 205] on div at bounding box center [33, 207] width 11 height 11
click at [36, 180] on div at bounding box center [33, 178] width 11 height 11
click at [36, 204] on div at bounding box center [33, 207] width 11 height 11
click at [31, 234] on div at bounding box center [33, 237] width 11 height 11
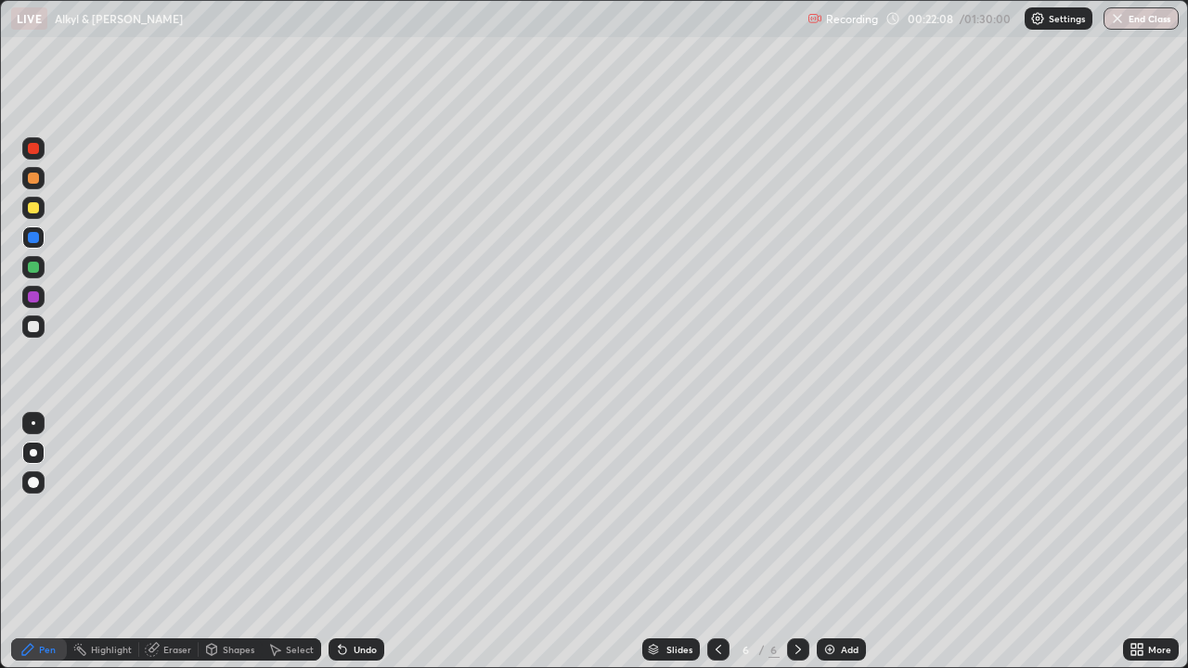
click at [160, 599] on div "Eraser" at bounding box center [168, 650] width 59 height 22
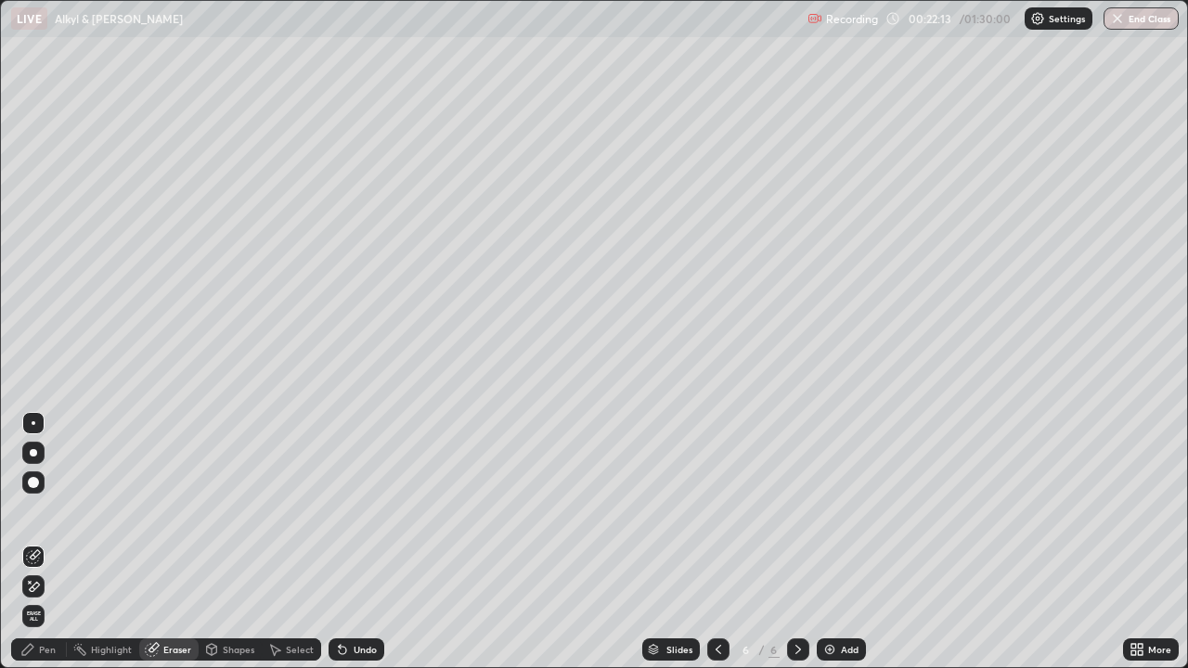
click at [44, 599] on div "Pen" at bounding box center [47, 649] width 17 height 9
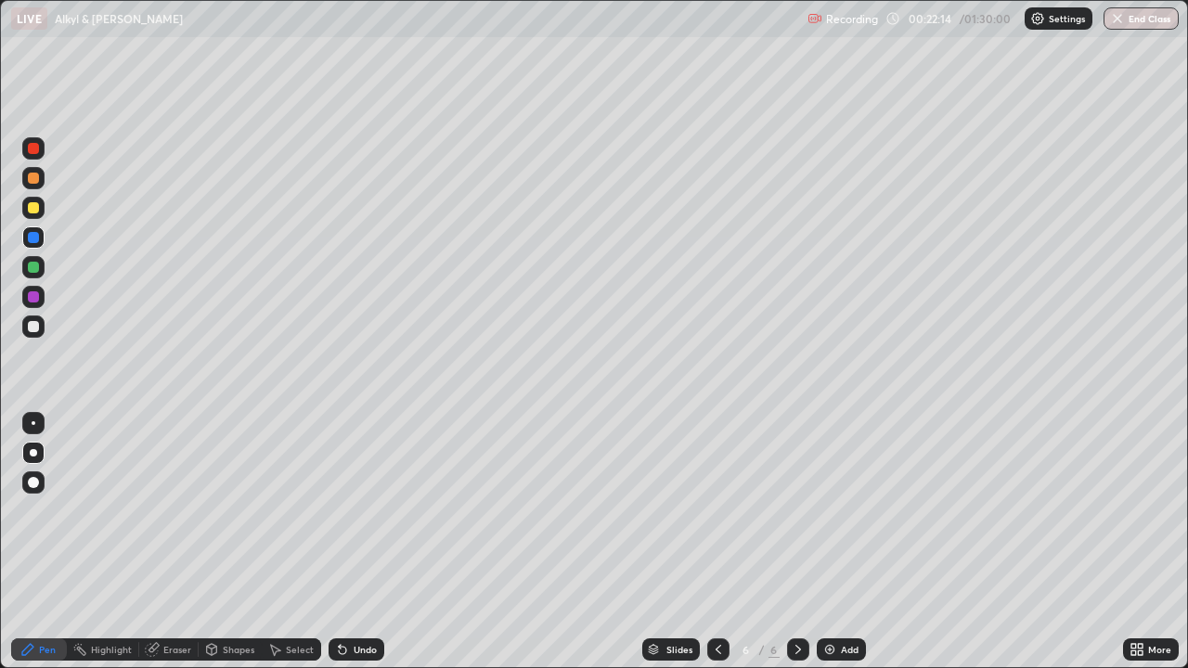
click at [38, 233] on div at bounding box center [33, 237] width 22 height 22
click at [37, 238] on div at bounding box center [33, 237] width 11 height 11
click at [35, 234] on div at bounding box center [33, 237] width 11 height 11
click at [34, 208] on div at bounding box center [33, 207] width 11 height 11
click at [30, 246] on div at bounding box center [33, 237] width 22 height 22
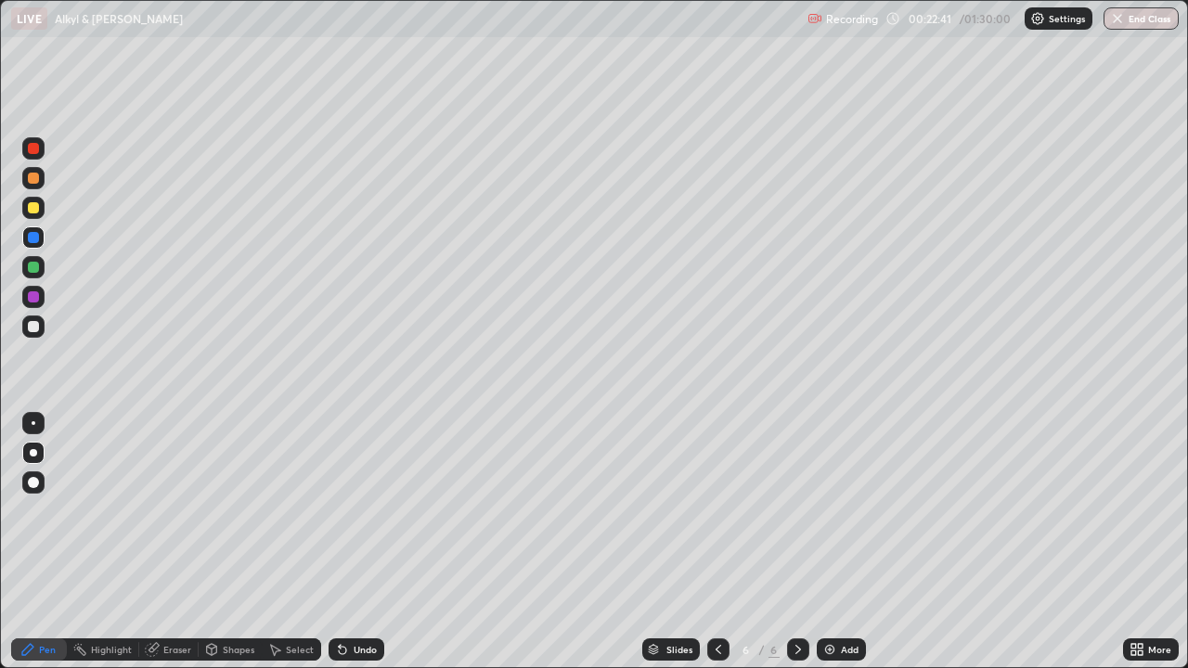
click at [34, 327] on div at bounding box center [33, 326] width 11 height 11
click at [38, 326] on div at bounding box center [33, 326] width 11 height 11
click at [44, 328] on div at bounding box center [33, 327] width 22 height 22
click at [38, 206] on div at bounding box center [33, 207] width 11 height 11
click at [31, 235] on div at bounding box center [33, 237] width 11 height 11
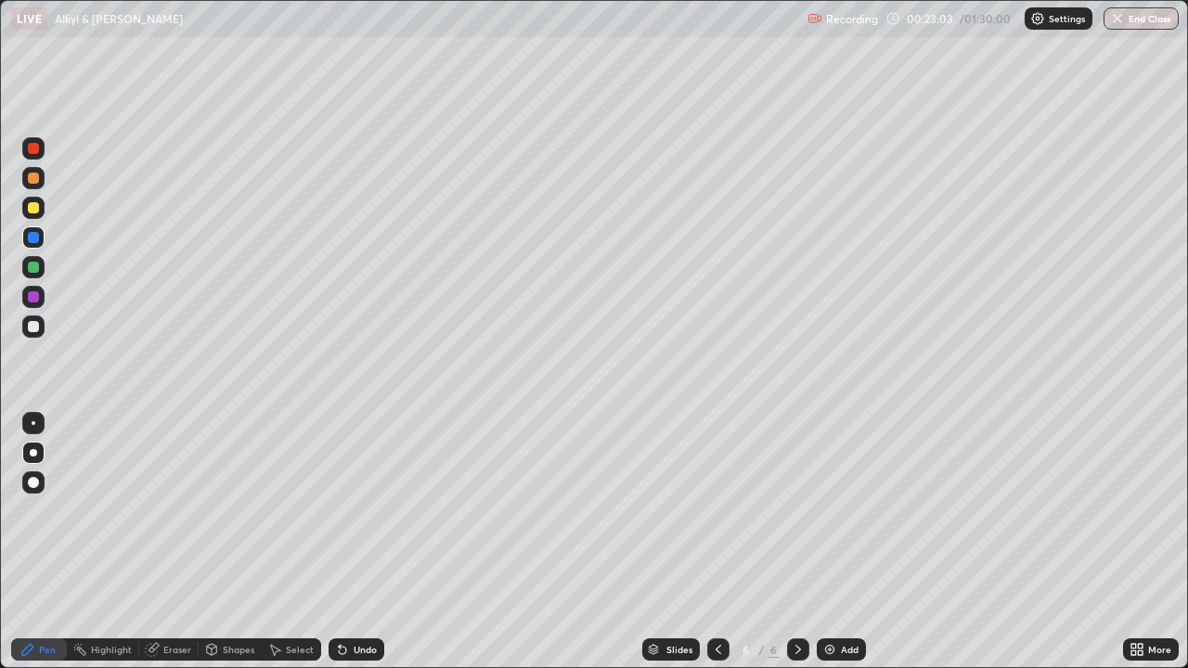
click at [43, 323] on div at bounding box center [33, 327] width 22 height 22
click at [35, 236] on div at bounding box center [33, 237] width 11 height 11
click at [718, 599] on div at bounding box center [718, 650] width 22 height 22
click at [718, 599] on icon at bounding box center [718, 649] width 15 height 15
click at [787, 599] on div at bounding box center [798, 650] width 22 height 22
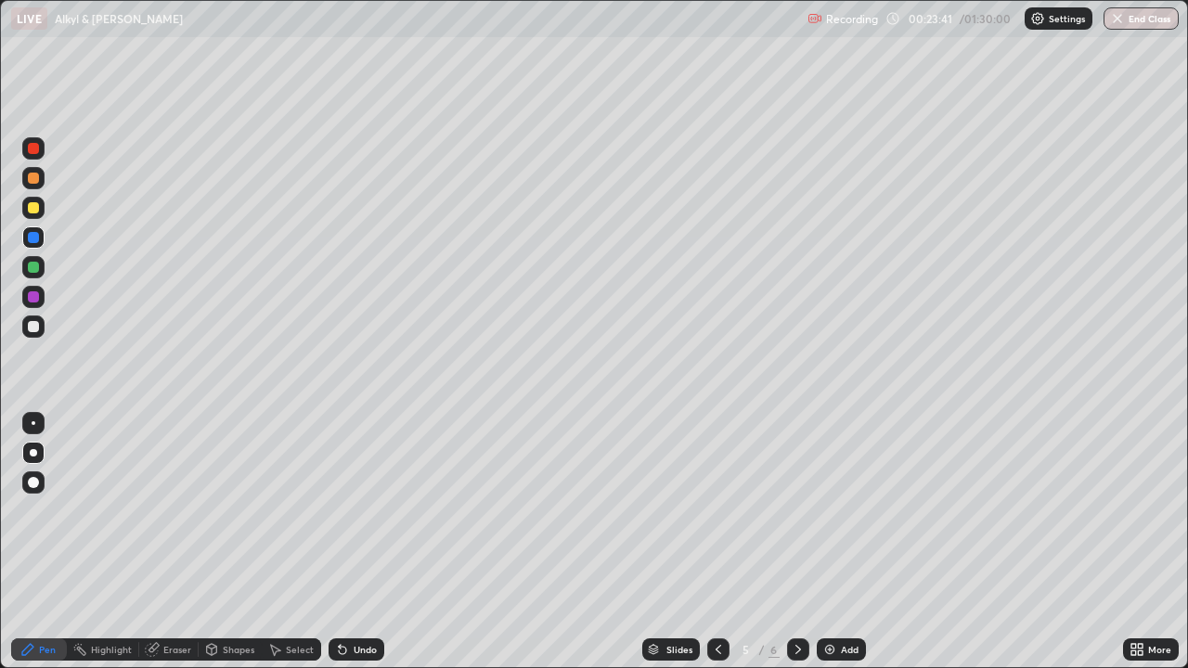
click at [791, 599] on icon at bounding box center [798, 649] width 15 height 15
click at [32, 178] on div at bounding box center [33, 178] width 11 height 11
click at [361, 599] on div "Undo" at bounding box center [357, 650] width 56 height 22
click at [38, 329] on div at bounding box center [33, 326] width 11 height 11
click at [33, 328] on div at bounding box center [33, 326] width 11 height 11
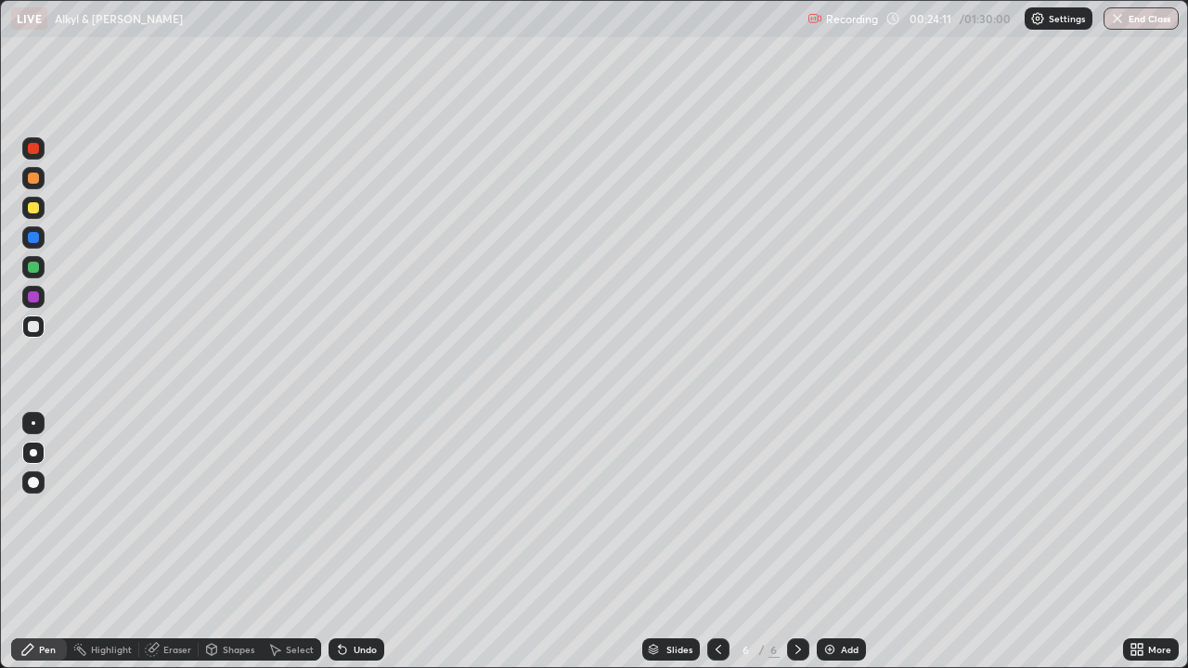
click at [37, 330] on div at bounding box center [33, 326] width 11 height 11
click at [183, 599] on div "Eraser" at bounding box center [168, 650] width 59 height 22
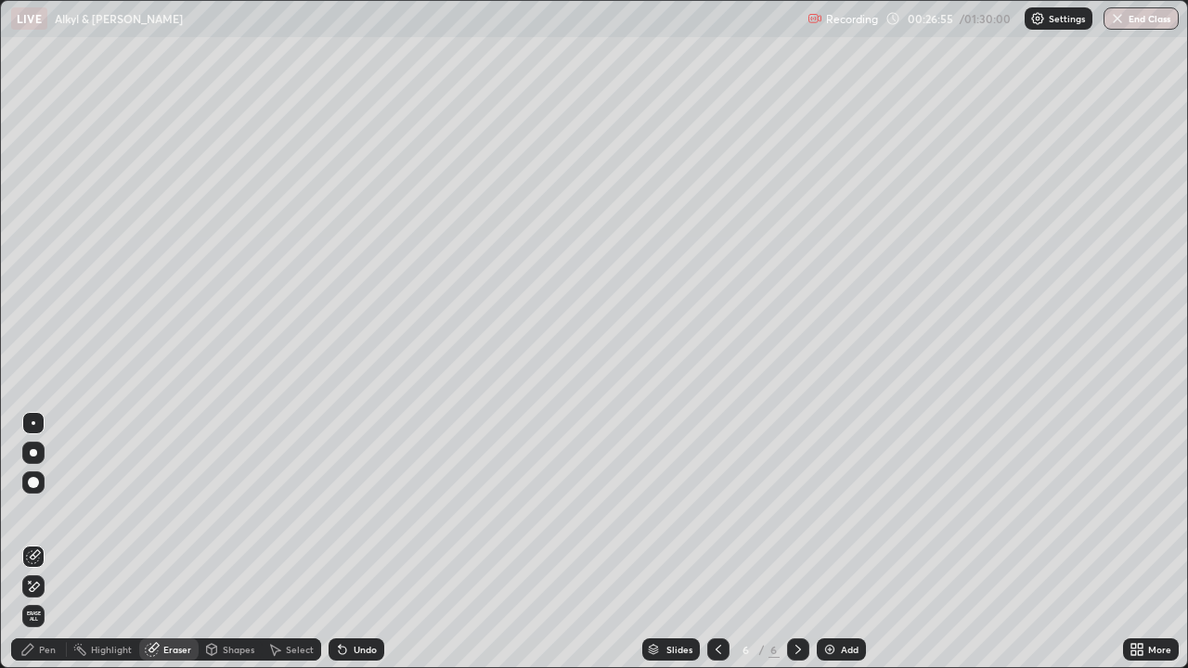
click at [29, 599] on icon at bounding box center [27, 649] width 11 height 11
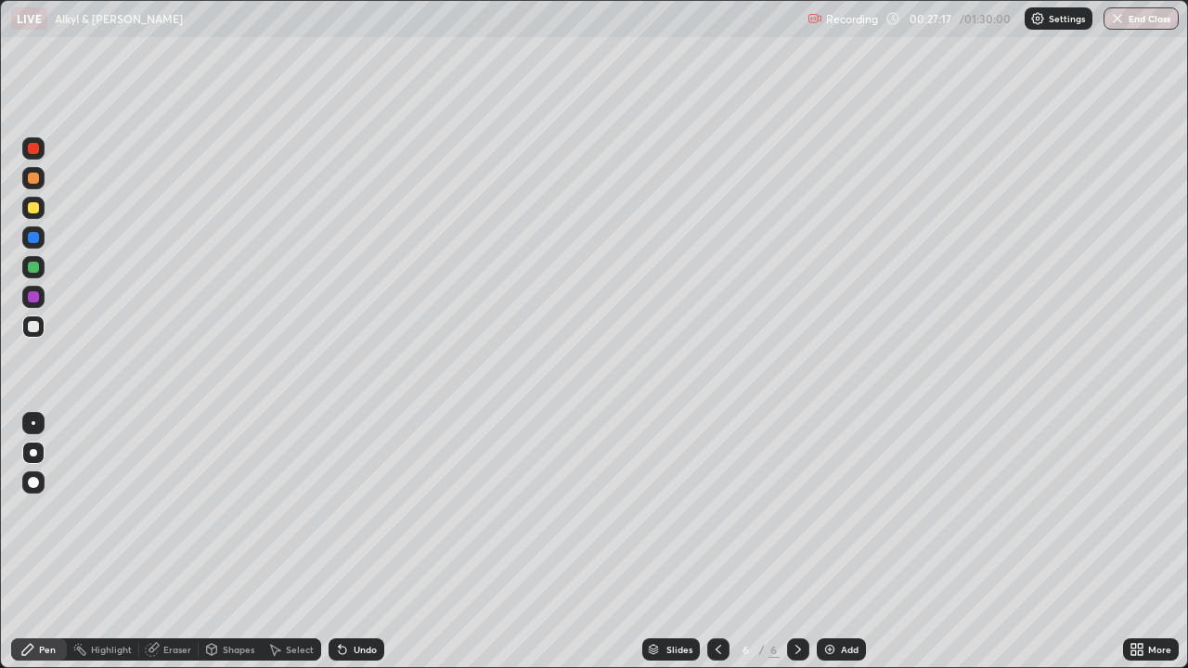
click at [165, 599] on div "Eraser" at bounding box center [177, 649] width 28 height 9
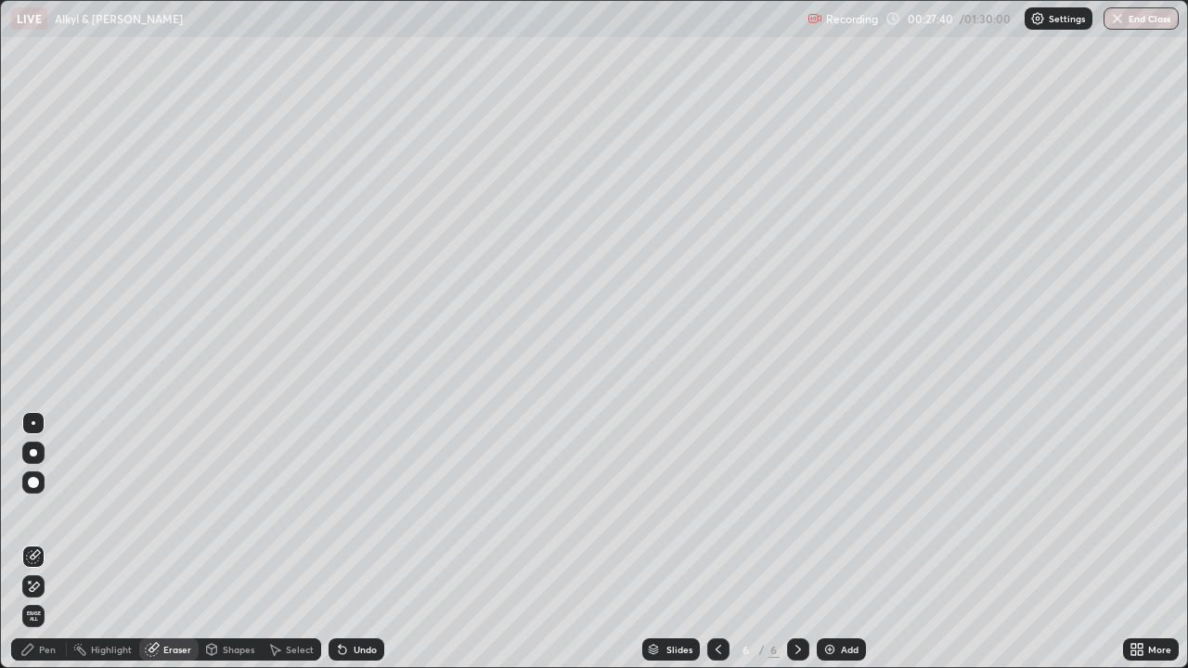
click at [40, 599] on div "Pen" at bounding box center [47, 649] width 17 height 9
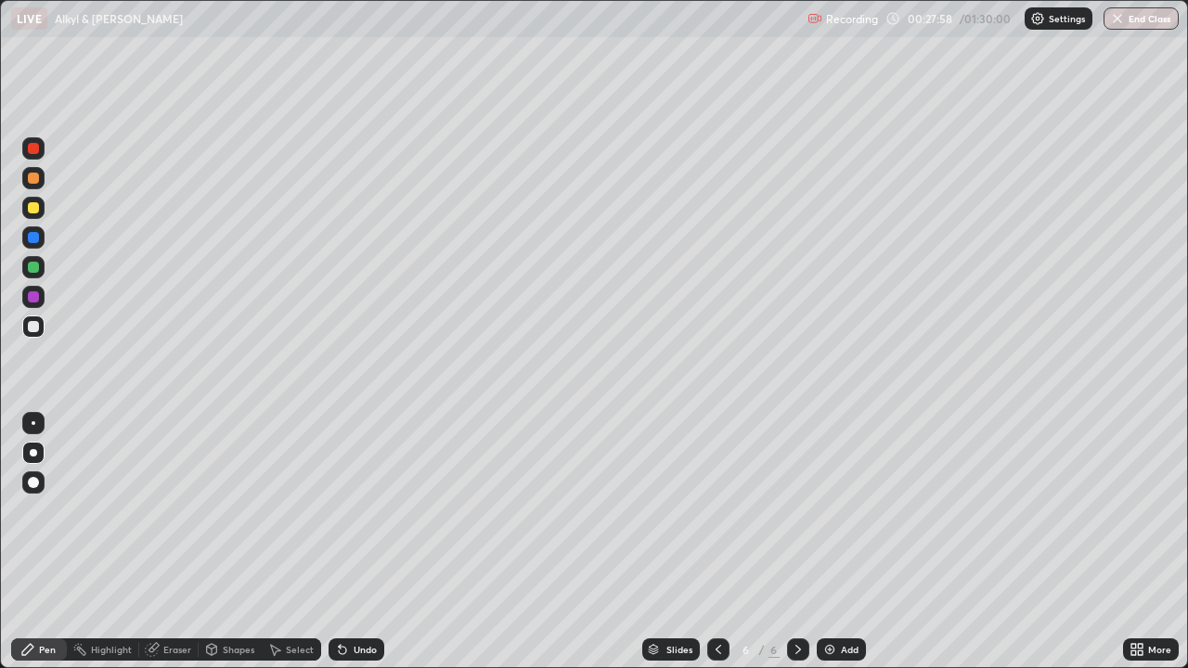
click at [32, 242] on div at bounding box center [33, 237] width 11 height 11
click at [168, 599] on div "Eraser" at bounding box center [177, 649] width 28 height 9
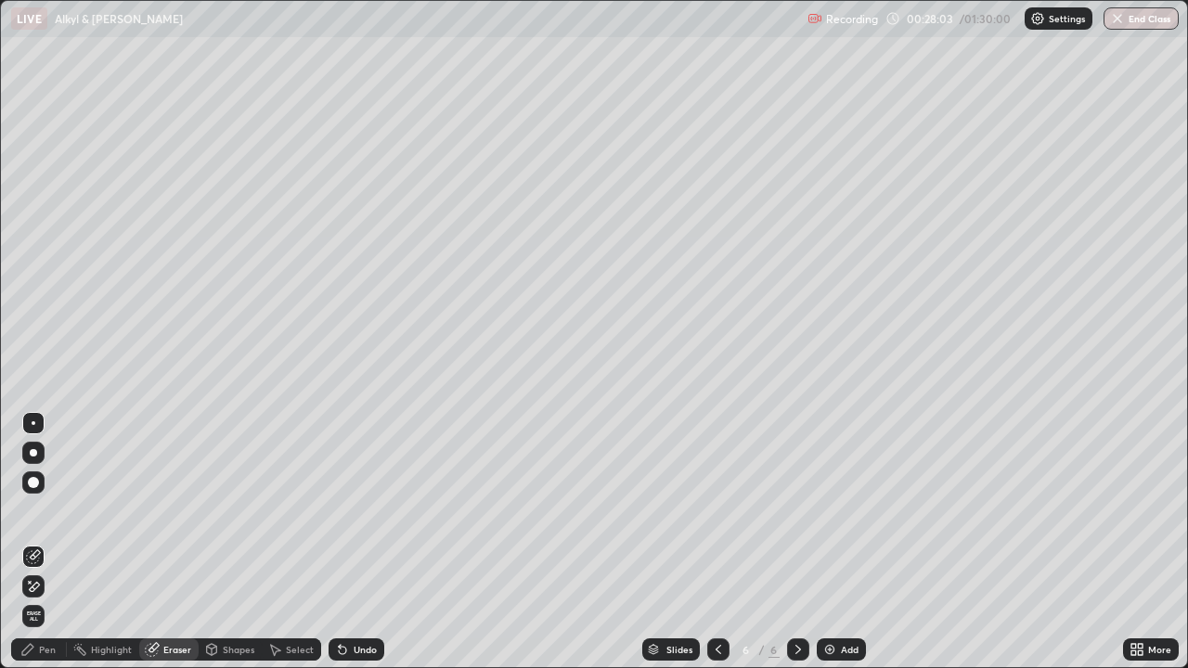
click at [345, 599] on icon at bounding box center [342, 649] width 15 height 15
click at [176, 599] on div "Eraser" at bounding box center [177, 649] width 28 height 9
click at [52, 599] on div "Pen" at bounding box center [47, 649] width 17 height 9
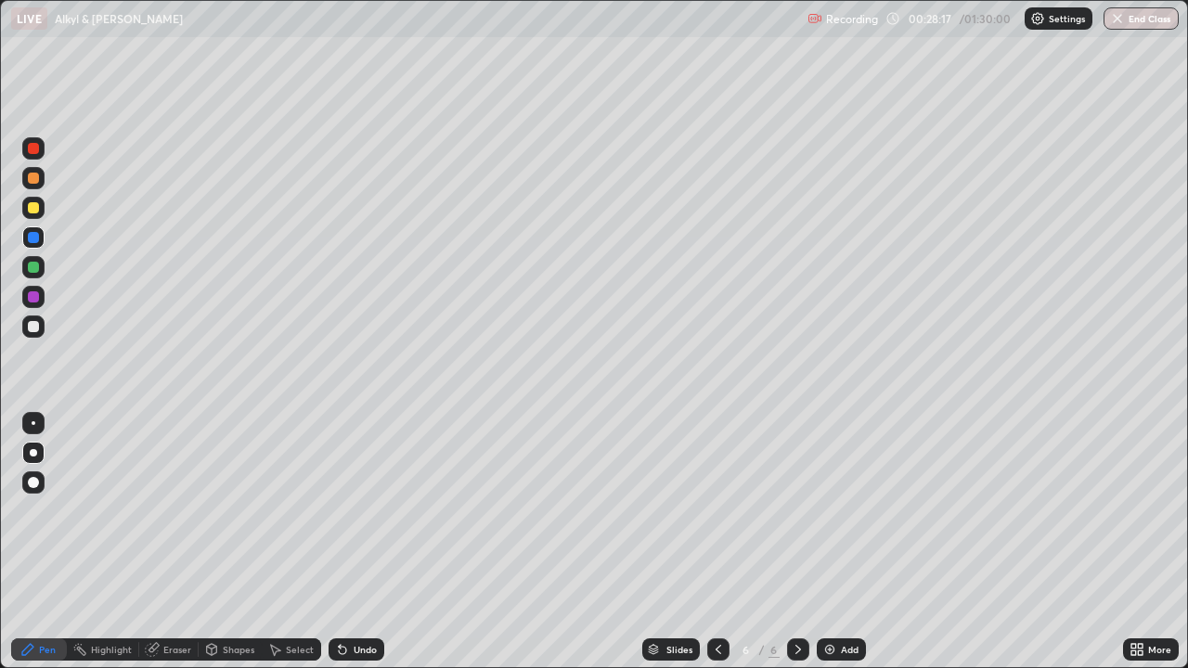
click at [53, 599] on div "Pen" at bounding box center [47, 649] width 17 height 9
click at [843, 599] on div "Add" at bounding box center [850, 649] width 18 height 9
click at [33, 266] on div at bounding box center [33, 267] width 11 height 11
click at [353, 599] on div "Undo" at bounding box center [357, 650] width 56 height 22
click at [364, 599] on div "Undo" at bounding box center [365, 649] width 23 height 9
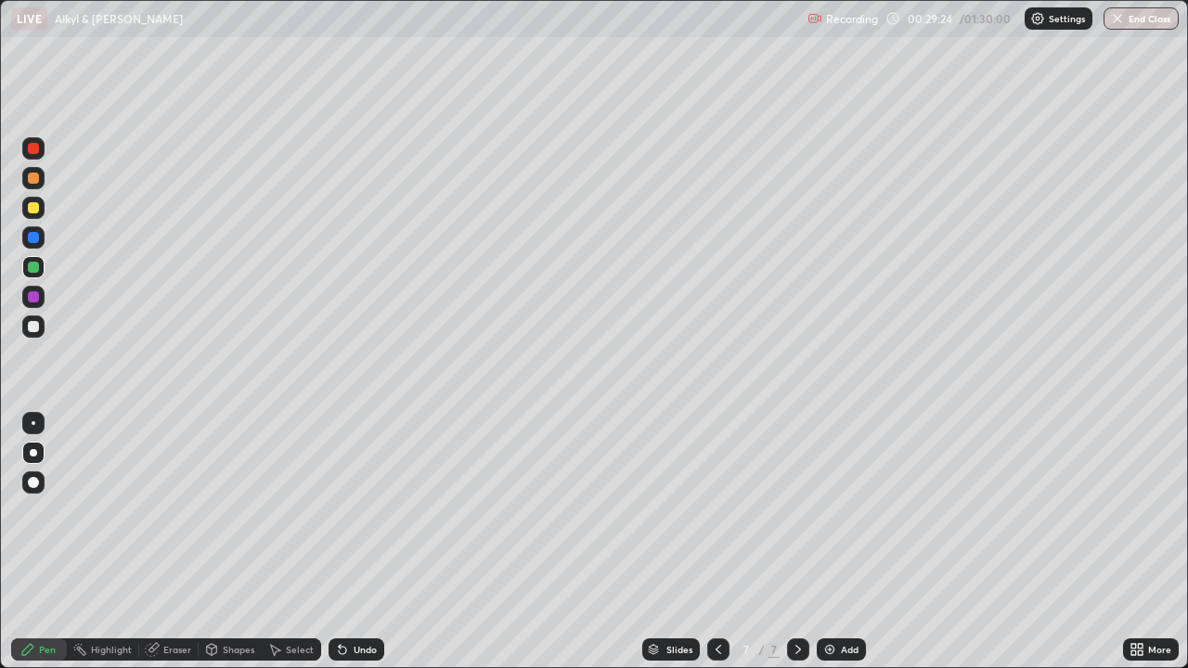
click at [361, 599] on div "Undo" at bounding box center [365, 649] width 23 height 9
click at [355, 599] on div "Undo" at bounding box center [365, 649] width 23 height 9
click at [34, 325] on div at bounding box center [33, 326] width 11 height 11
click at [32, 210] on div at bounding box center [33, 207] width 11 height 11
click at [34, 183] on div at bounding box center [33, 178] width 11 height 11
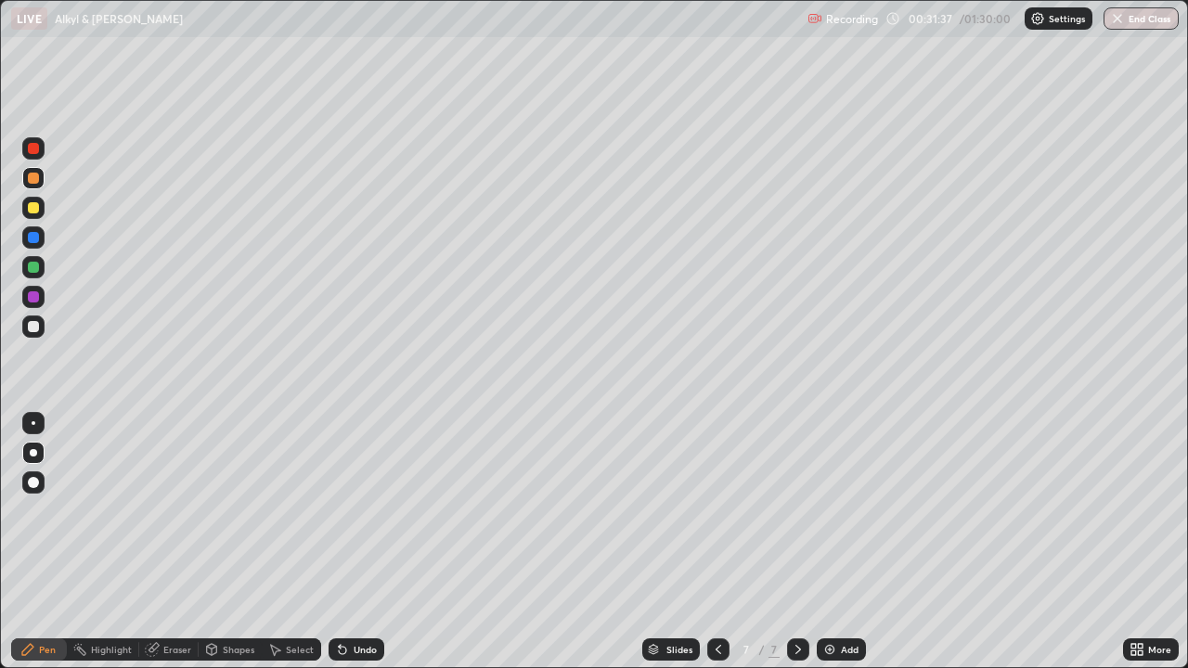
click at [167, 599] on div "Eraser" at bounding box center [177, 649] width 28 height 9
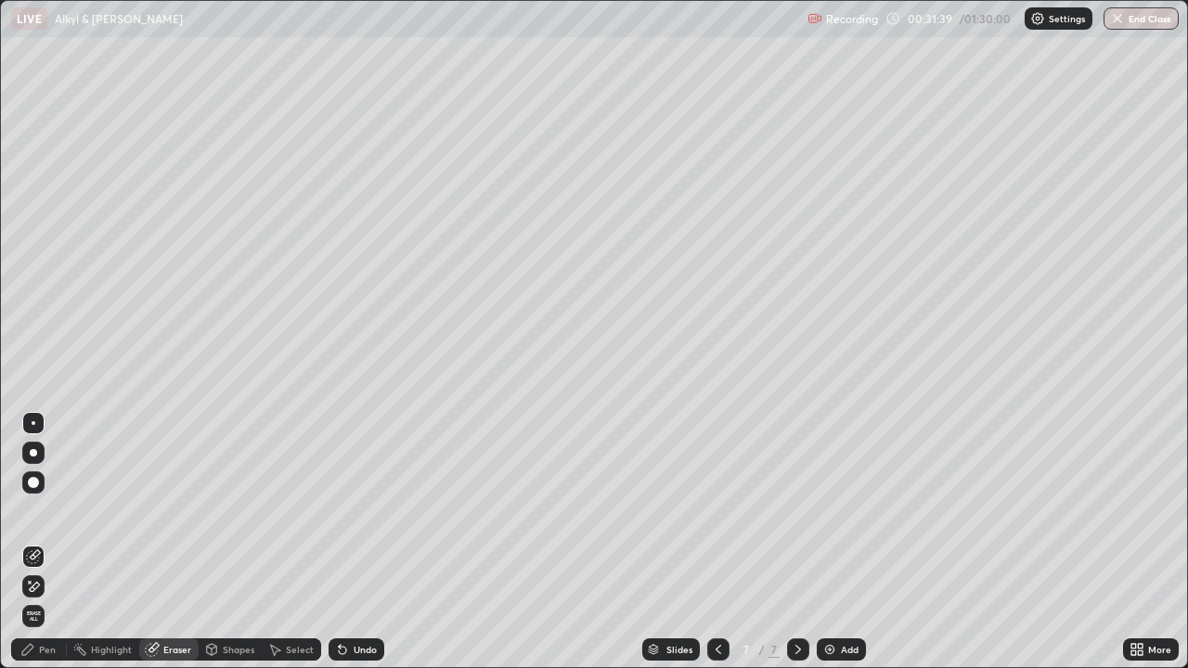
click at [49, 599] on div "Pen" at bounding box center [39, 650] width 56 height 22
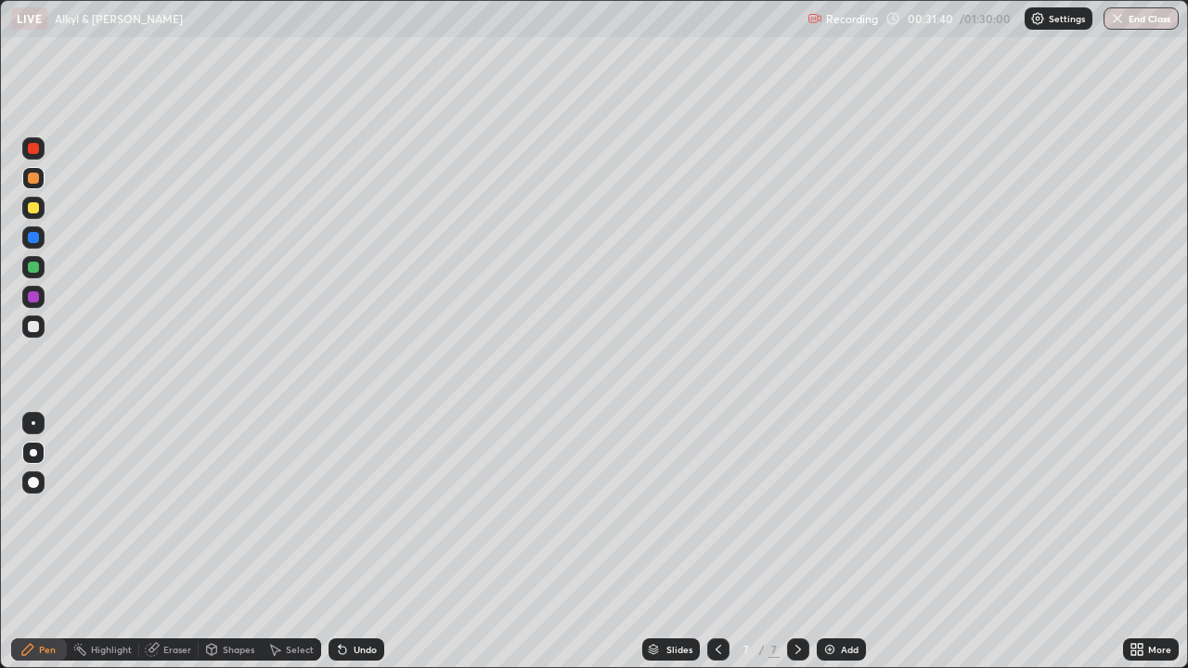
click at [33, 265] on div at bounding box center [33, 267] width 11 height 11
click at [31, 329] on div at bounding box center [33, 326] width 11 height 11
click at [33, 268] on div at bounding box center [33, 267] width 11 height 11
click at [35, 330] on div at bounding box center [33, 326] width 11 height 11
click at [36, 208] on div at bounding box center [33, 207] width 11 height 11
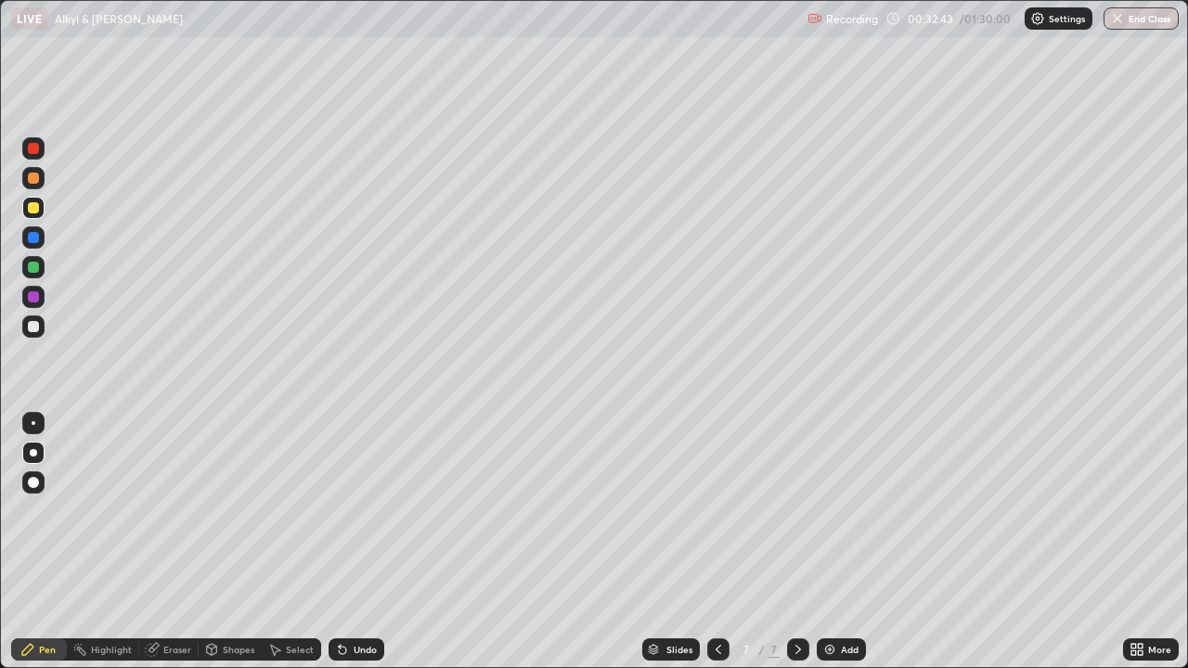
click at [35, 321] on div at bounding box center [33, 326] width 11 height 11
click at [37, 208] on div at bounding box center [33, 207] width 11 height 11
click at [34, 204] on div at bounding box center [33, 207] width 11 height 11
click at [357, 599] on div "Undo" at bounding box center [357, 650] width 56 height 22
click at [33, 328] on div at bounding box center [33, 326] width 11 height 11
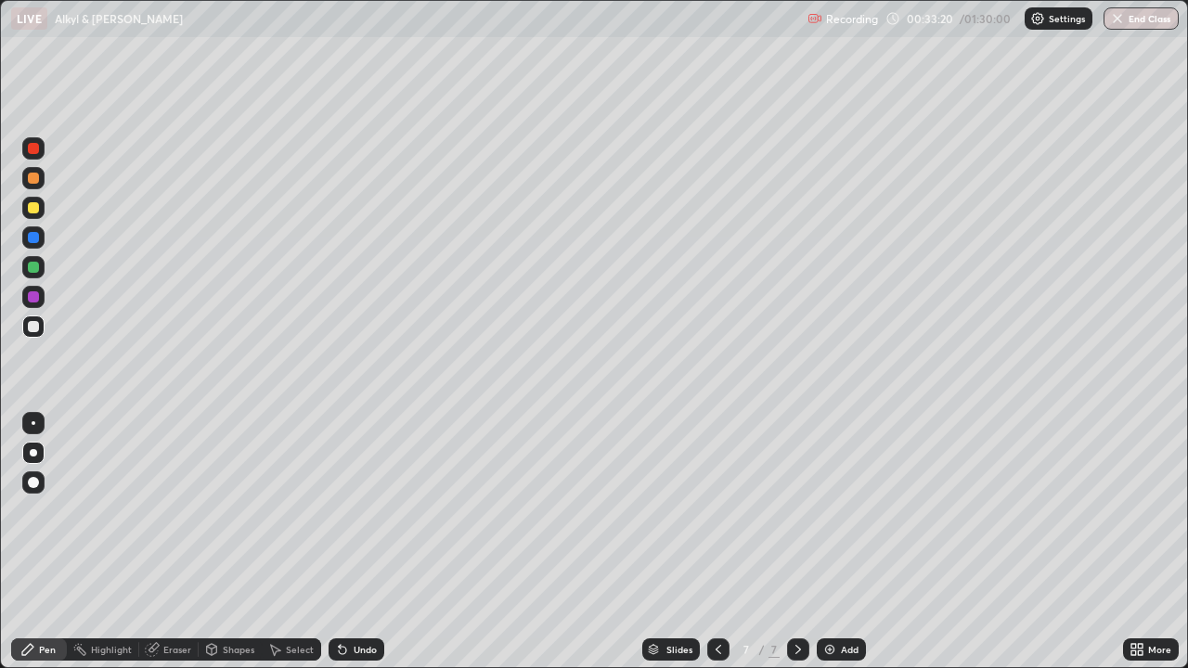
click at [345, 599] on icon at bounding box center [342, 649] width 15 height 15
click at [359, 599] on div "Undo" at bounding box center [365, 649] width 23 height 9
click at [845, 599] on div "Add" at bounding box center [850, 649] width 18 height 9
click at [29, 209] on div at bounding box center [33, 207] width 11 height 11
click at [35, 209] on div at bounding box center [33, 207] width 11 height 11
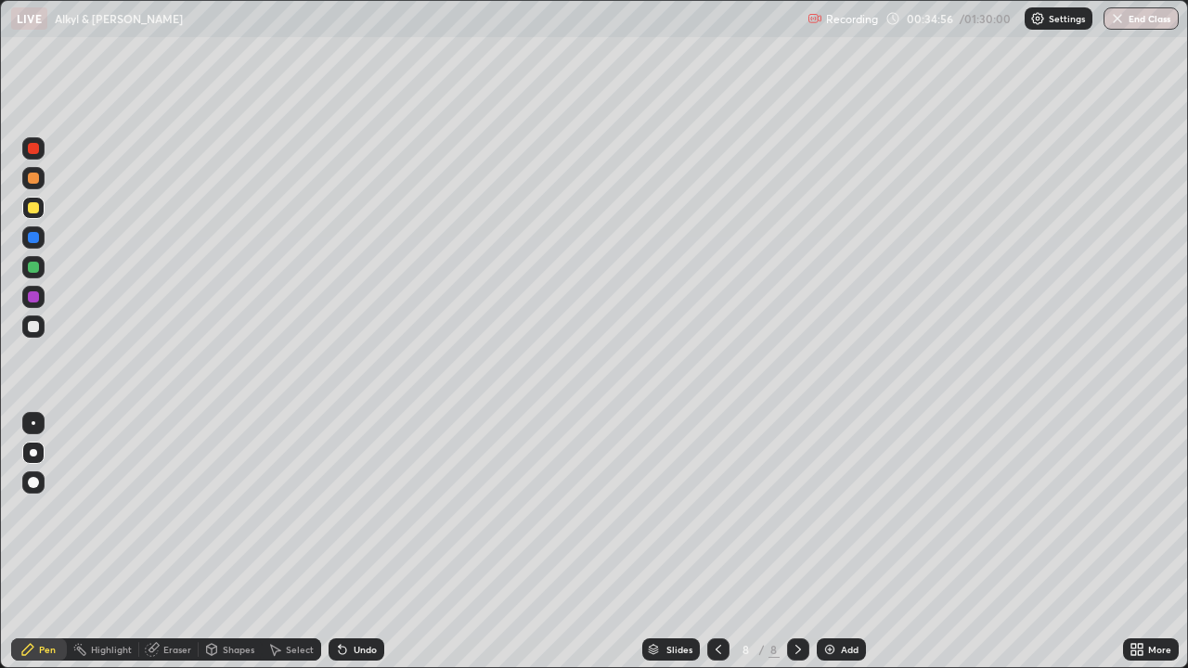
click at [32, 209] on div at bounding box center [33, 207] width 11 height 11
click at [35, 209] on div at bounding box center [33, 207] width 11 height 11
click at [34, 203] on div at bounding box center [33, 207] width 11 height 11
click at [34, 204] on div at bounding box center [33, 207] width 11 height 11
click at [37, 205] on div at bounding box center [33, 207] width 11 height 11
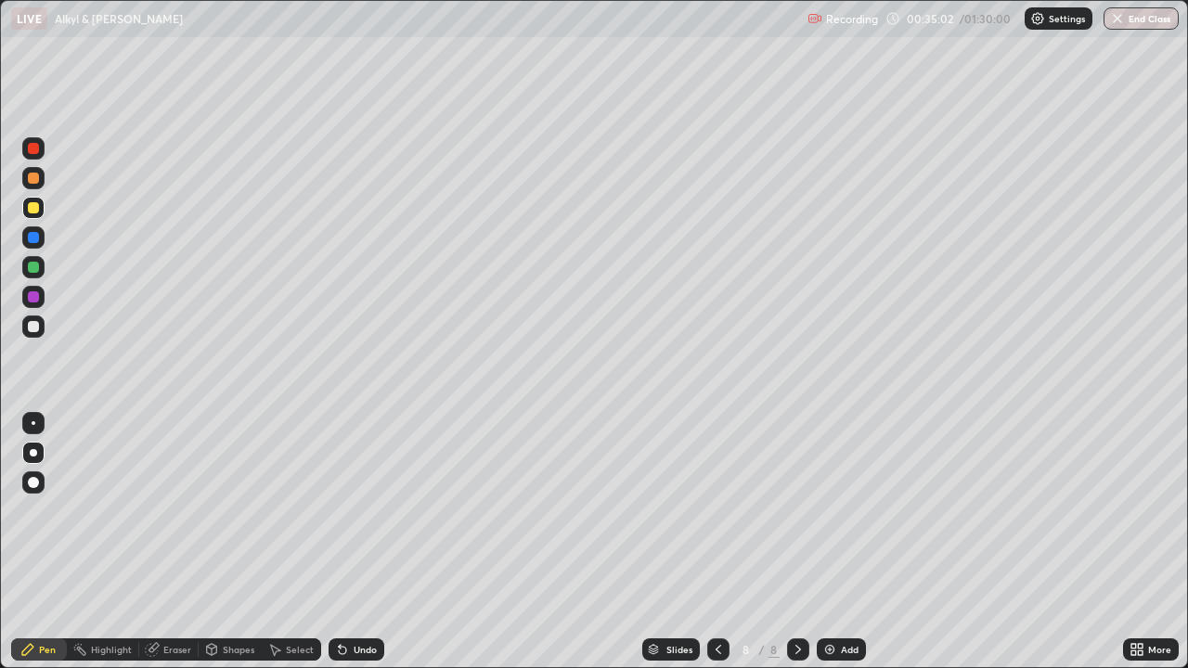
click at [30, 202] on div at bounding box center [33, 207] width 11 height 11
click at [31, 242] on div at bounding box center [33, 237] width 11 height 11
click at [33, 298] on div at bounding box center [33, 296] width 11 height 11
click at [35, 319] on div at bounding box center [33, 327] width 22 height 22
click at [40, 270] on div at bounding box center [33, 267] width 22 height 22
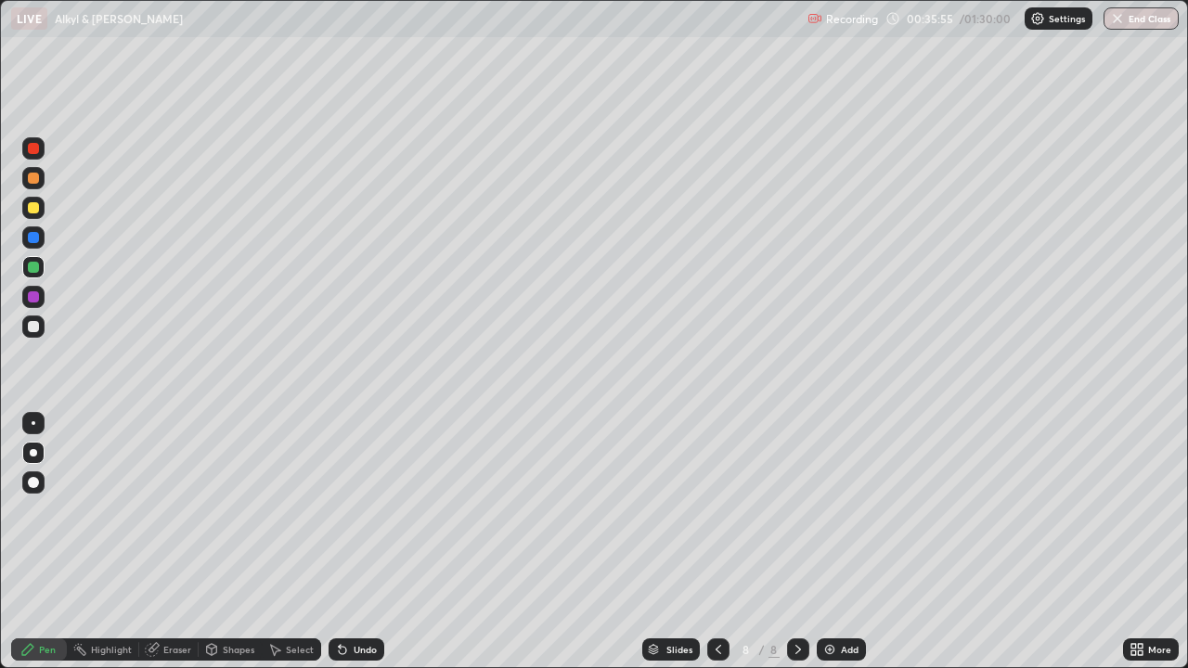
click at [33, 203] on div at bounding box center [33, 207] width 11 height 11
click at [36, 239] on div at bounding box center [33, 237] width 11 height 11
click at [40, 325] on div at bounding box center [33, 327] width 22 height 22
click at [31, 238] on div at bounding box center [33, 237] width 11 height 11
click at [33, 267] on div at bounding box center [33, 267] width 11 height 11
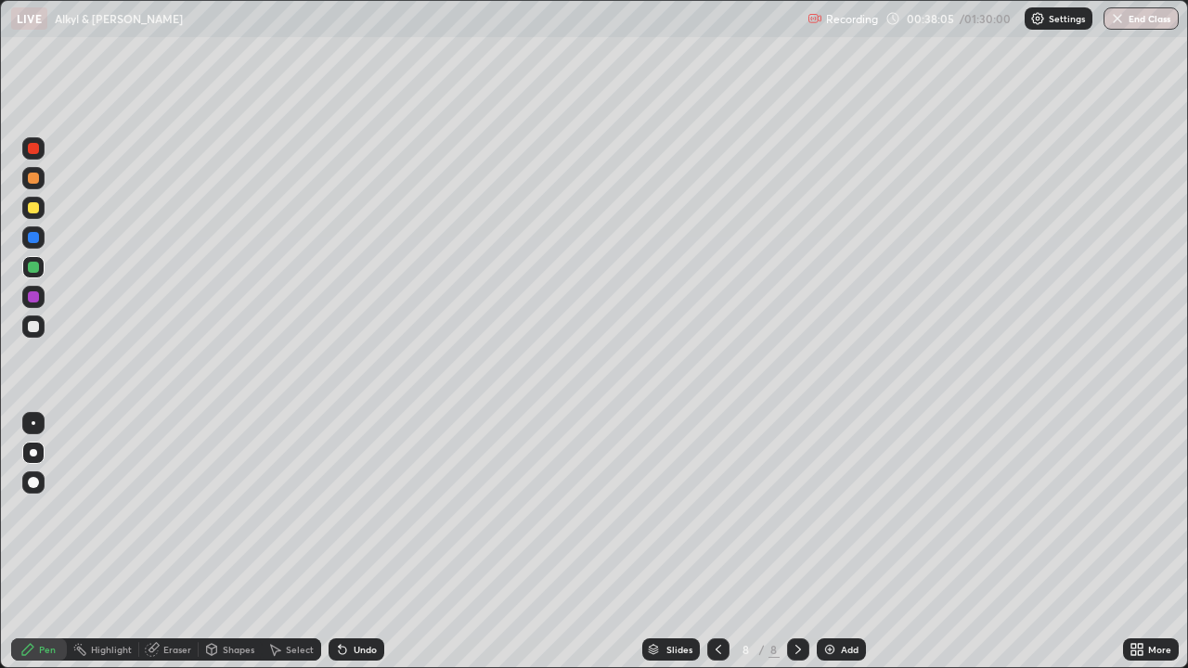
click at [378, 599] on div "Undo" at bounding box center [357, 650] width 56 height 22
click at [36, 238] on div at bounding box center [33, 237] width 11 height 11
click at [31, 239] on div at bounding box center [33, 237] width 11 height 11
click at [32, 238] on div at bounding box center [33, 237] width 11 height 11
click at [170, 599] on div "Eraser" at bounding box center [168, 650] width 59 height 22
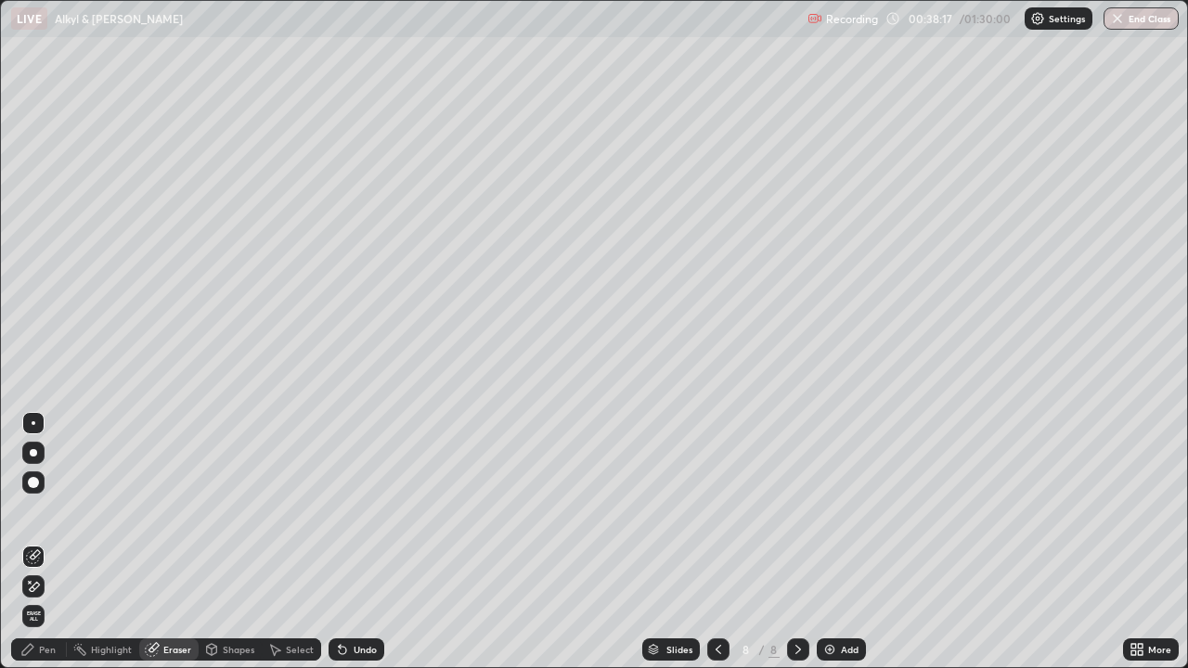
click at [39, 599] on div "Pen" at bounding box center [39, 650] width 56 height 22
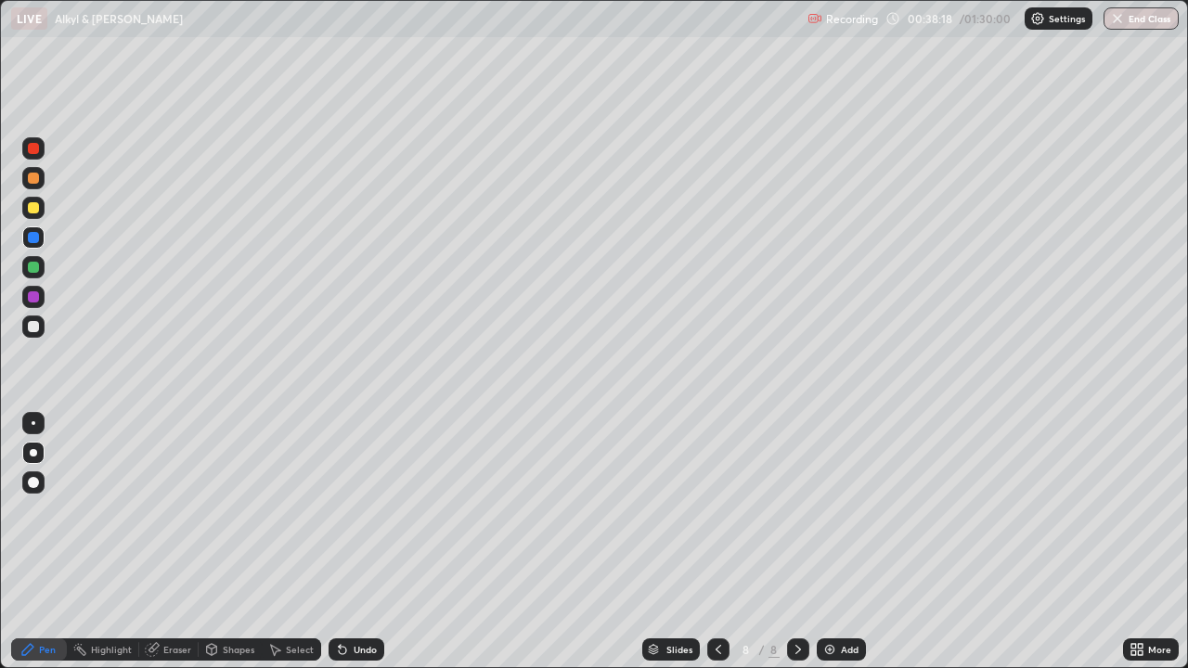
click at [33, 206] on div at bounding box center [33, 207] width 11 height 11
click at [33, 177] on div at bounding box center [33, 178] width 11 height 11
click at [356, 599] on div "Undo" at bounding box center [365, 649] width 23 height 9
click at [36, 215] on div at bounding box center [33, 208] width 22 height 22
click at [32, 316] on div at bounding box center [33, 327] width 22 height 22
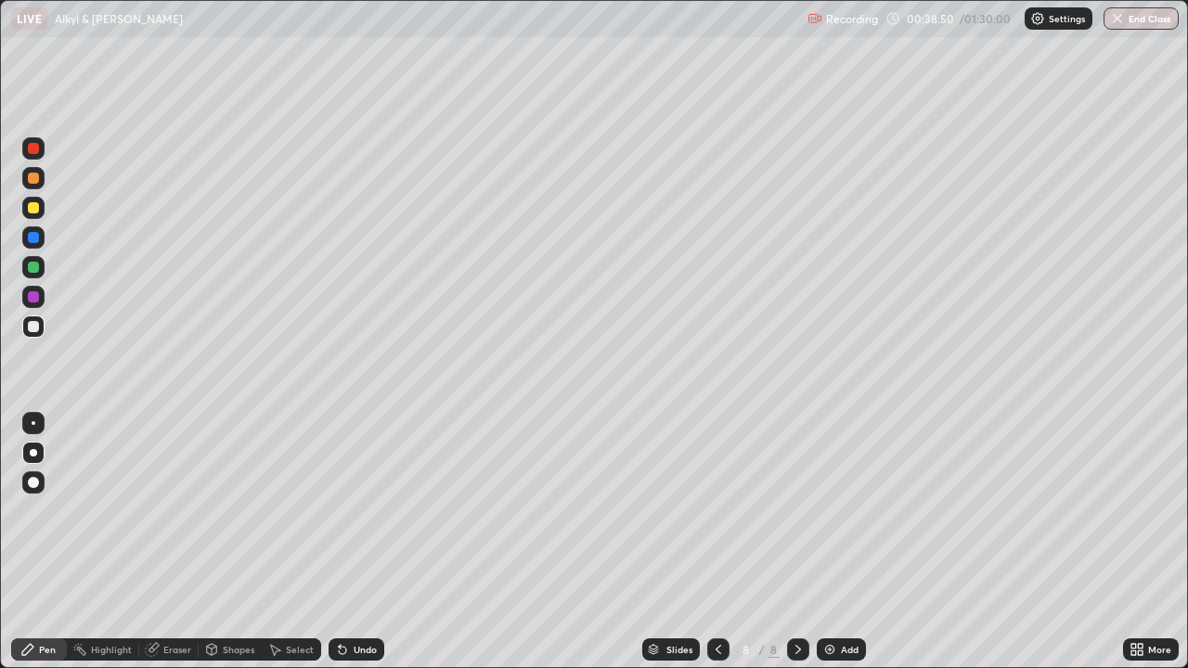
click at [41, 264] on div at bounding box center [33, 267] width 22 height 22
click at [35, 238] on div at bounding box center [33, 237] width 11 height 11
click at [29, 236] on div at bounding box center [33, 237] width 11 height 11
click at [30, 235] on div at bounding box center [33, 237] width 11 height 11
click at [34, 322] on div at bounding box center [33, 326] width 11 height 11
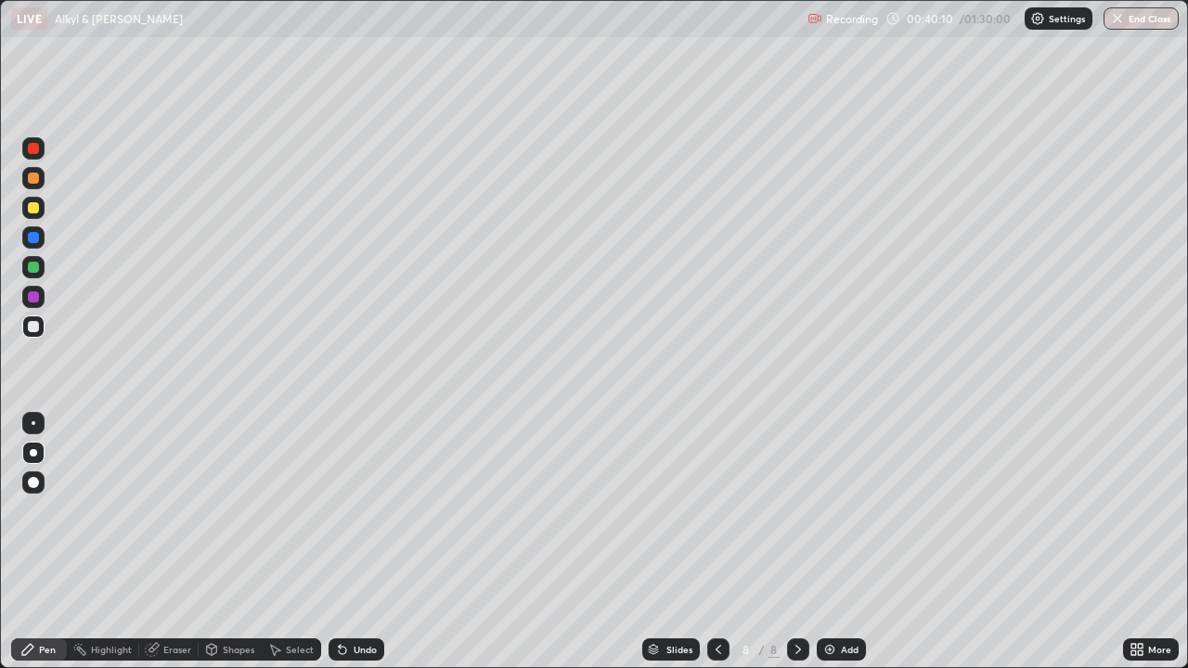
click at [167, 599] on div "Eraser" at bounding box center [177, 649] width 28 height 9
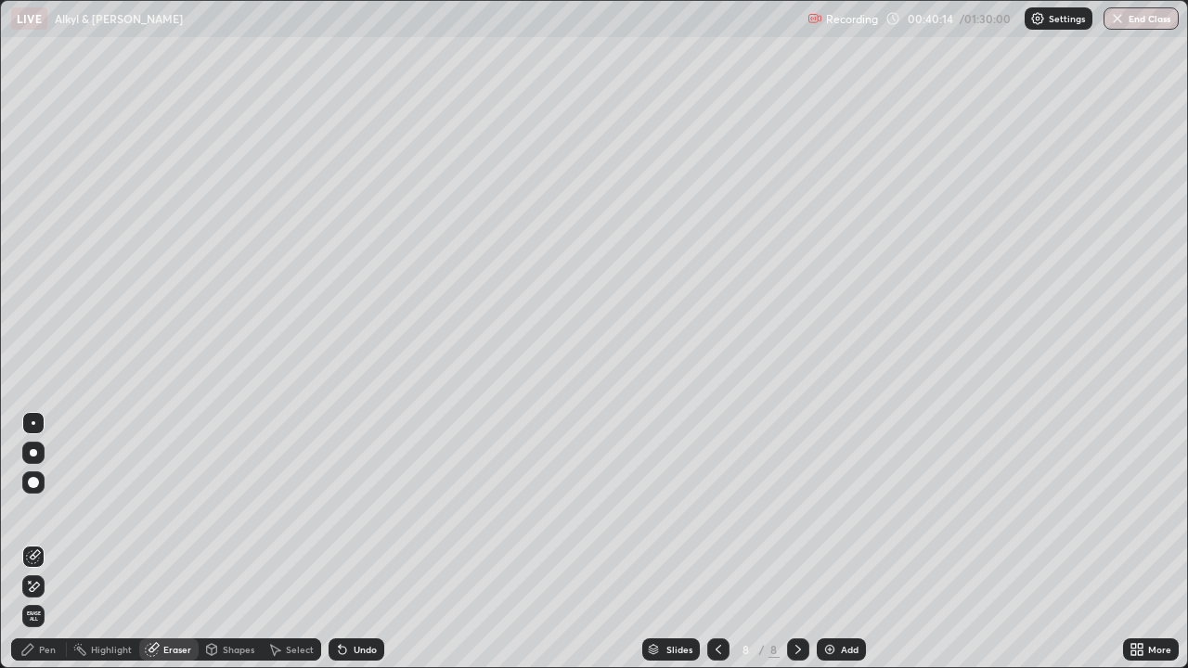
click at [40, 599] on div "Pen" at bounding box center [39, 650] width 56 height 22
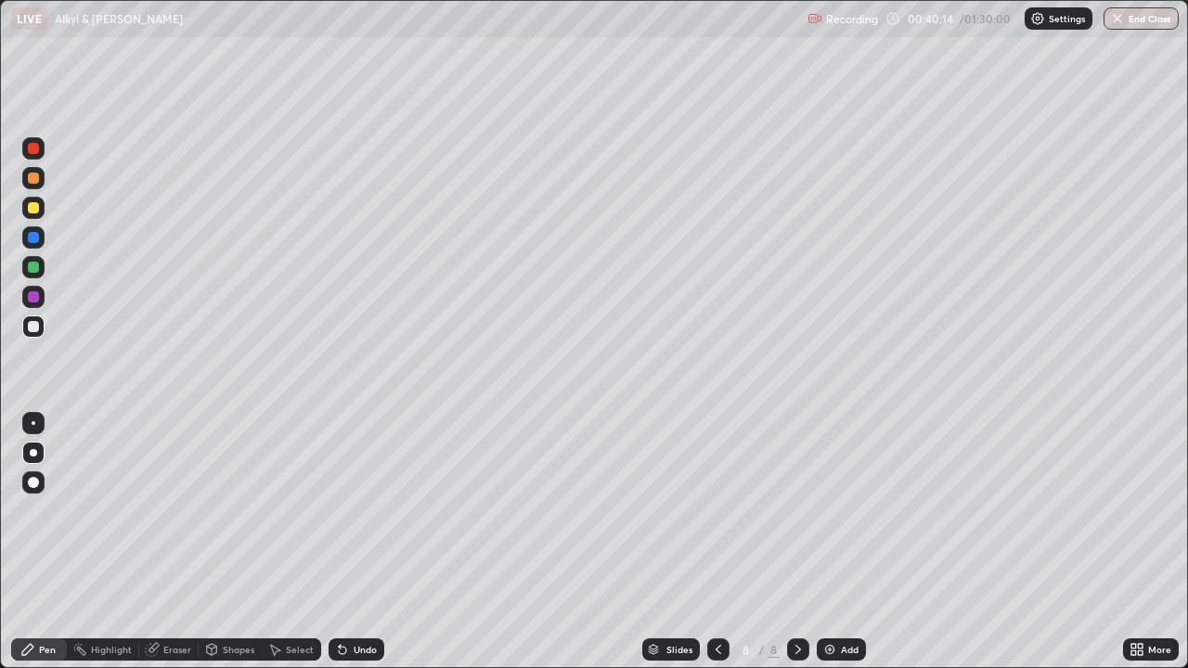
click at [34, 237] on div at bounding box center [33, 237] width 11 height 11
click at [35, 265] on div at bounding box center [33, 267] width 11 height 11
click at [170, 599] on div "Eraser" at bounding box center [177, 649] width 28 height 9
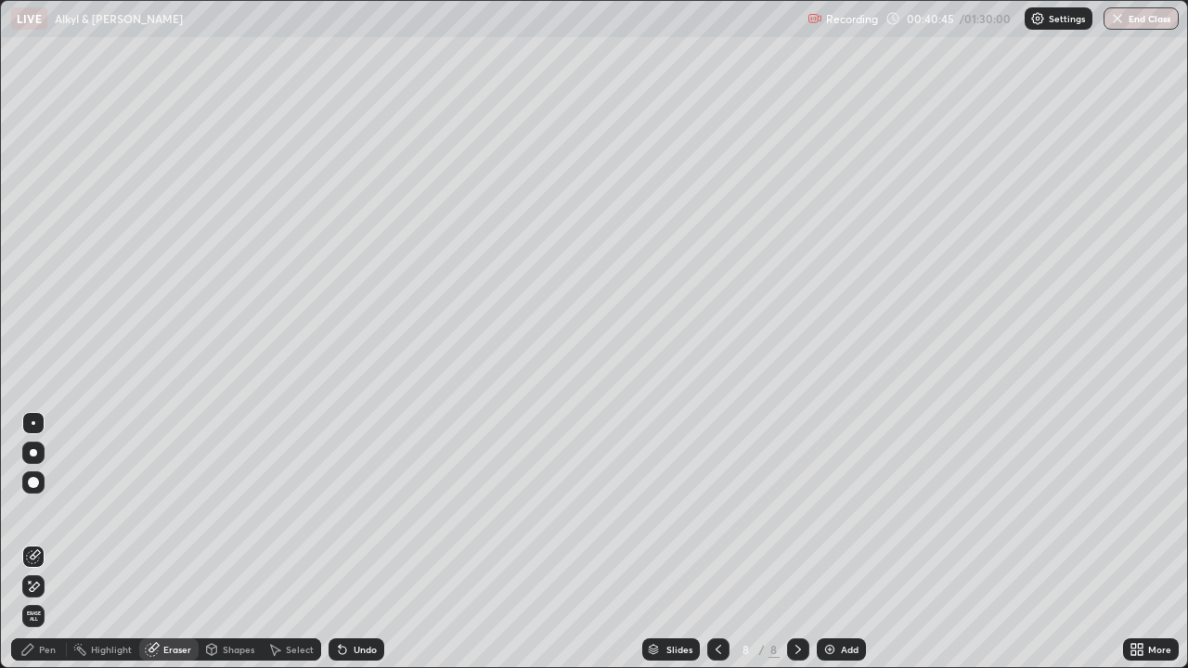
click at [51, 599] on div "Pen" at bounding box center [47, 649] width 17 height 9
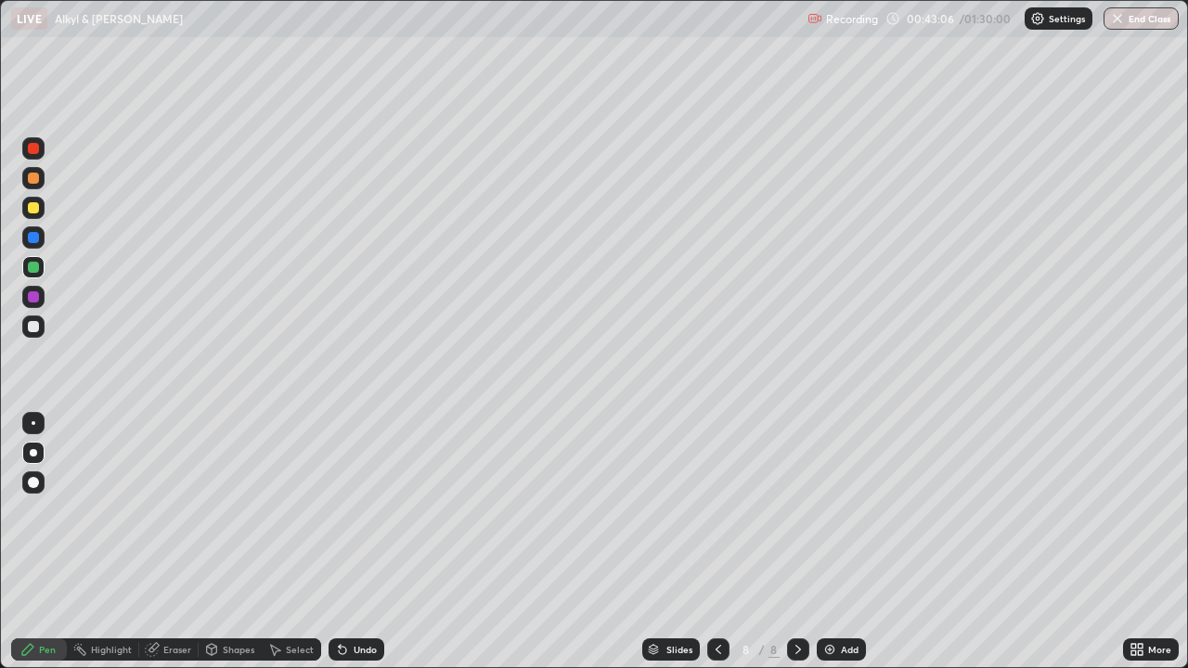
click at [847, 599] on div "Add" at bounding box center [850, 649] width 18 height 9
click at [34, 208] on div at bounding box center [33, 207] width 11 height 11
click at [35, 179] on div at bounding box center [33, 178] width 11 height 11
click at [368, 599] on div "Undo" at bounding box center [365, 649] width 23 height 9
click at [354, 599] on div "Undo" at bounding box center [357, 650] width 56 height 22
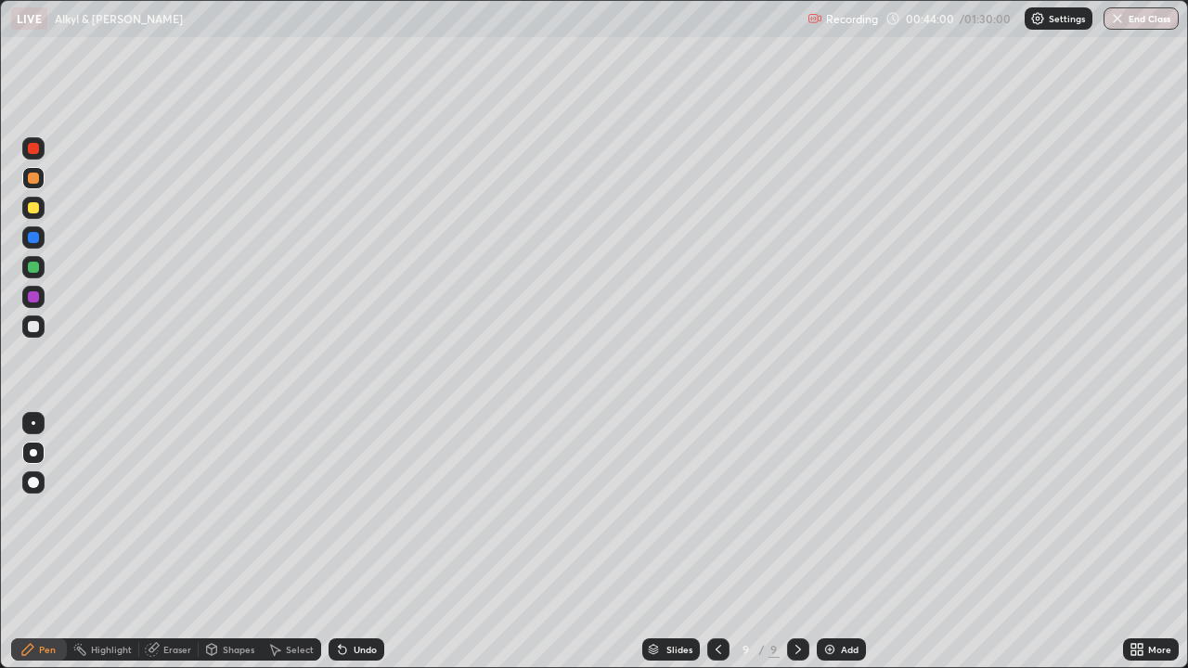
click at [375, 599] on div "Undo" at bounding box center [357, 650] width 56 height 22
click at [365, 599] on div "Undo" at bounding box center [365, 649] width 23 height 9
click at [372, 599] on div "Undo" at bounding box center [365, 649] width 23 height 9
click at [364, 599] on div "Undo" at bounding box center [365, 649] width 23 height 9
click at [370, 599] on div "Undo" at bounding box center [365, 649] width 23 height 9
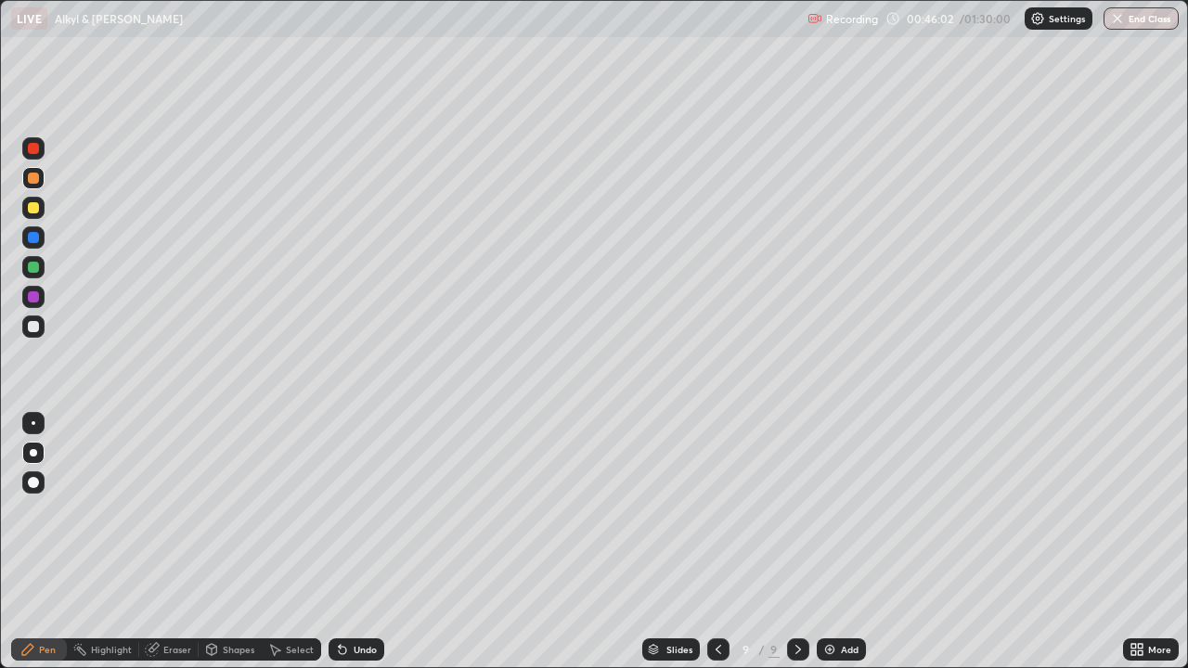
click at [34, 331] on div at bounding box center [33, 326] width 11 height 11
click at [34, 178] on div at bounding box center [33, 178] width 11 height 11
click at [44, 227] on div at bounding box center [33, 238] width 22 height 30
click at [34, 233] on div at bounding box center [33, 237] width 11 height 11
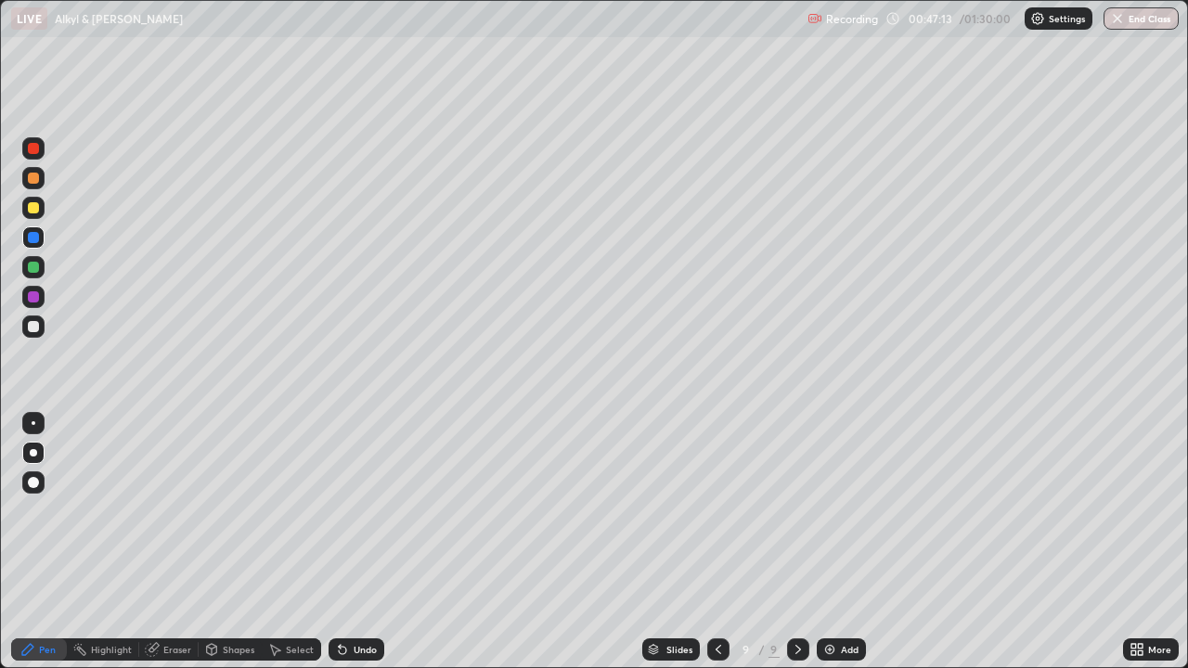
click at [32, 208] on div at bounding box center [33, 207] width 11 height 11
click at [31, 206] on div at bounding box center [33, 207] width 11 height 11
click at [177, 599] on div "Eraser" at bounding box center [177, 649] width 28 height 9
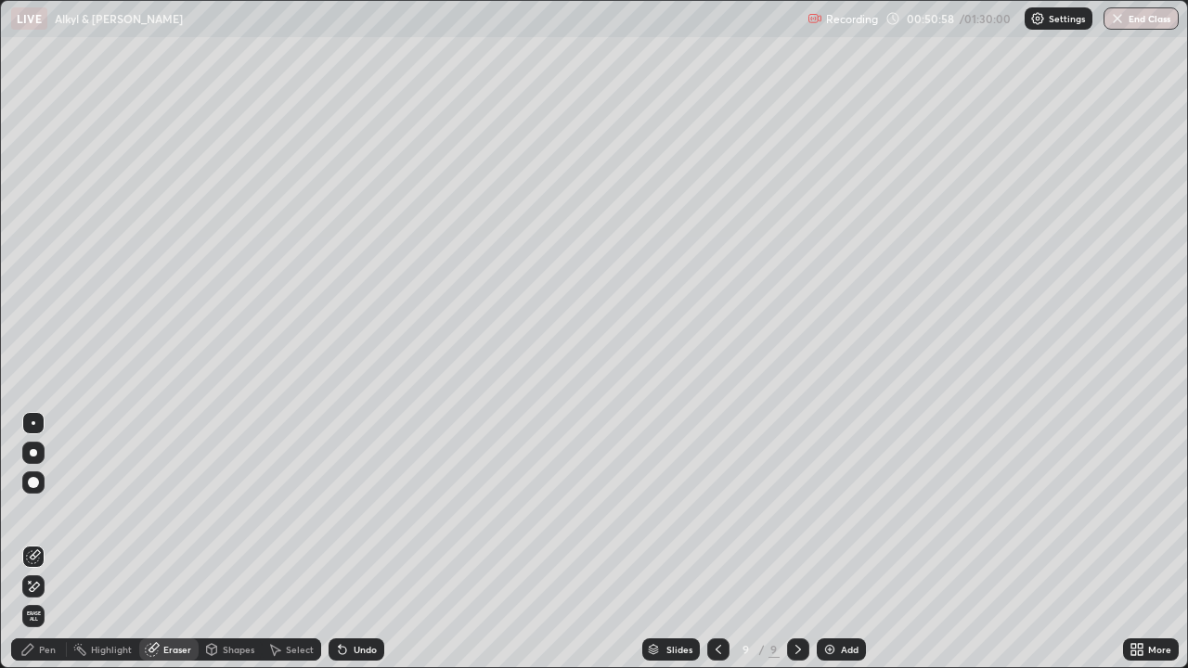
click at [36, 585] on icon at bounding box center [33, 587] width 15 height 16
click at [31, 599] on icon at bounding box center [27, 649] width 11 height 11
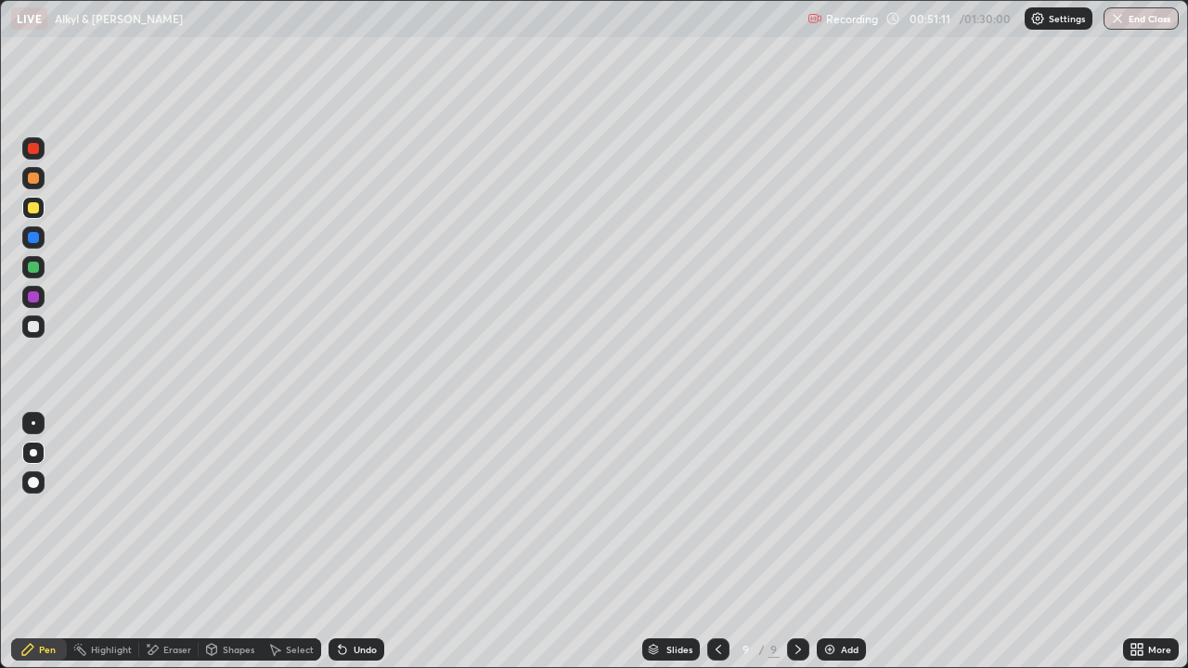
click at [840, 599] on div "Add" at bounding box center [841, 650] width 49 height 22
click at [33, 178] on div at bounding box center [33, 178] width 11 height 11
click at [710, 599] on div at bounding box center [717, 650] width 22 height 22
click at [361, 599] on div "Undo" at bounding box center [357, 650] width 56 height 22
click at [795, 599] on div at bounding box center [798, 650] width 22 height 22
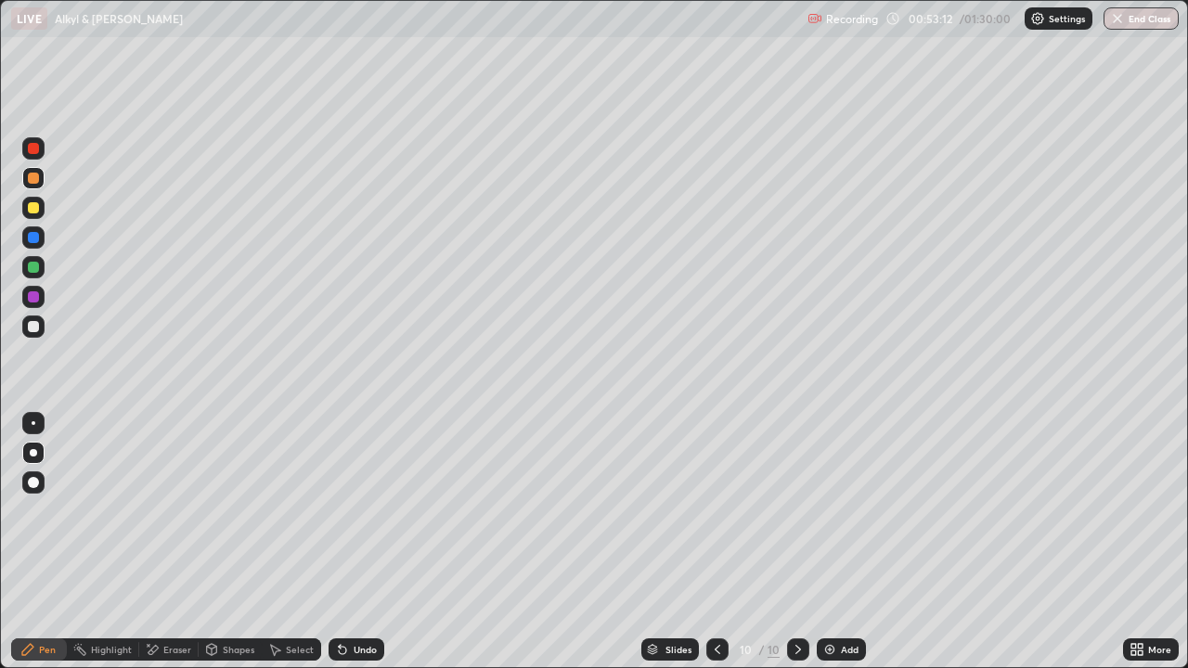
click at [34, 212] on div at bounding box center [33, 207] width 11 height 11
click at [360, 599] on div "Undo" at bounding box center [365, 649] width 23 height 9
click at [363, 599] on div "Undo" at bounding box center [365, 649] width 23 height 9
click at [32, 208] on div at bounding box center [33, 207] width 11 height 11
click at [34, 180] on div at bounding box center [33, 178] width 11 height 11
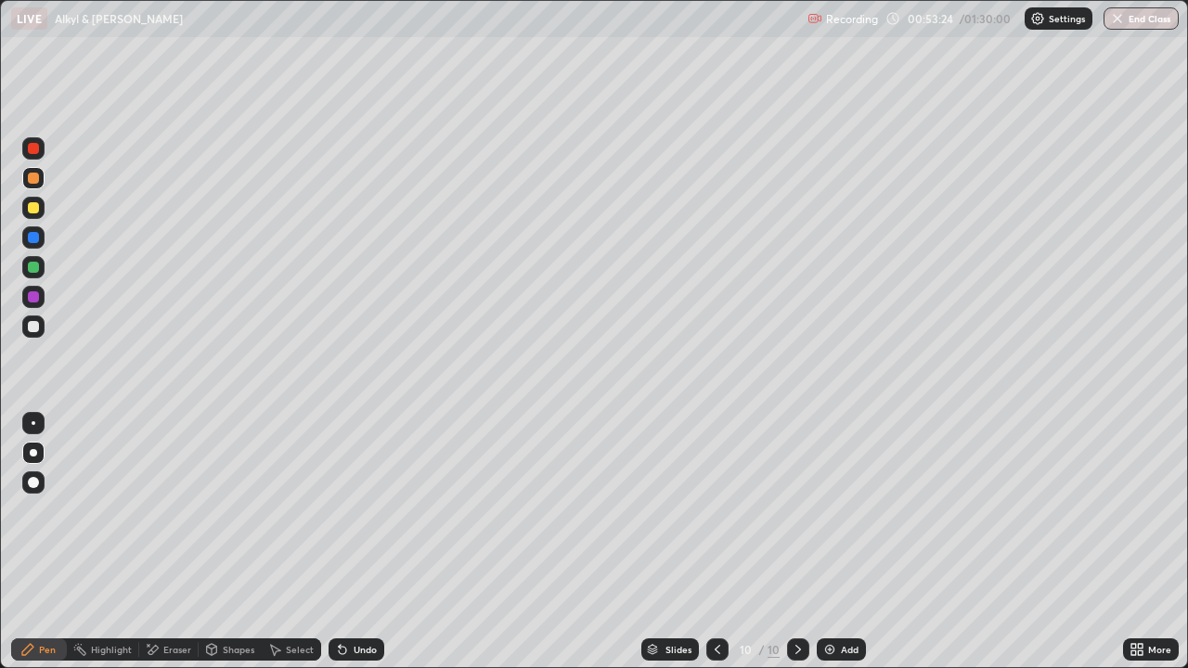
click at [40, 239] on div at bounding box center [33, 237] width 22 height 22
click at [32, 327] on div at bounding box center [33, 326] width 11 height 11
click at [32, 178] on div at bounding box center [33, 178] width 11 height 11
click at [35, 209] on div at bounding box center [33, 207] width 11 height 11
click at [35, 237] on div at bounding box center [33, 237] width 11 height 11
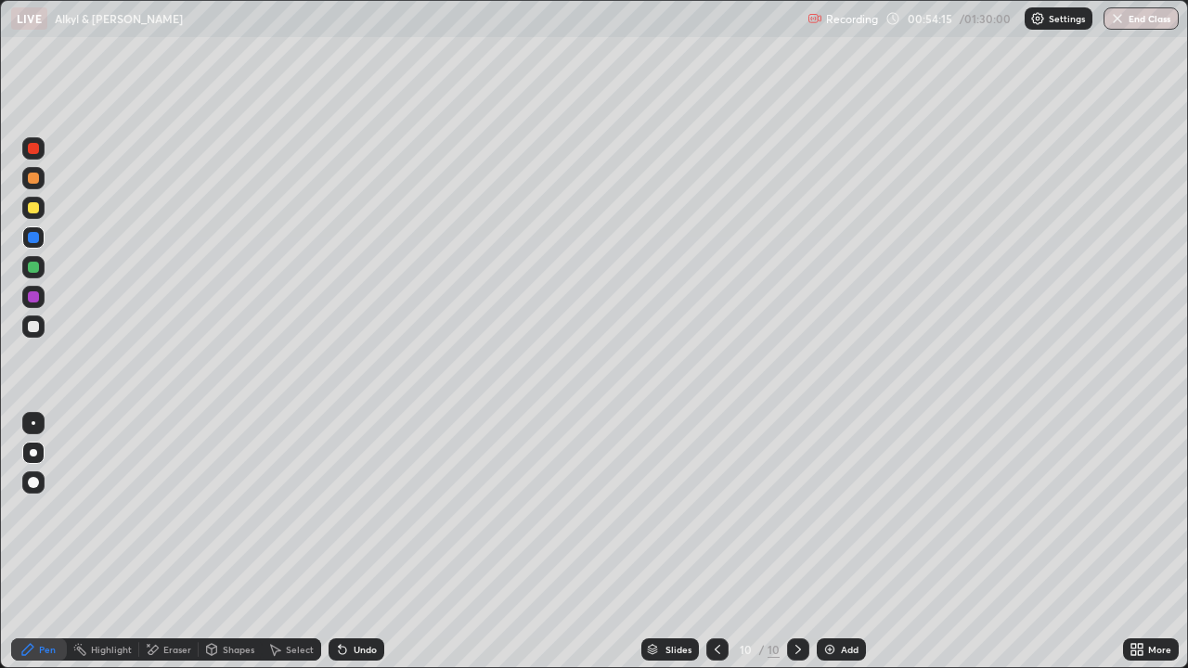
click at [40, 332] on div at bounding box center [33, 327] width 22 height 22
click at [34, 208] on div at bounding box center [33, 207] width 11 height 11
click at [34, 240] on div at bounding box center [33, 237] width 11 height 11
click at [37, 327] on div at bounding box center [33, 326] width 11 height 11
click at [33, 239] on div at bounding box center [33, 237] width 11 height 11
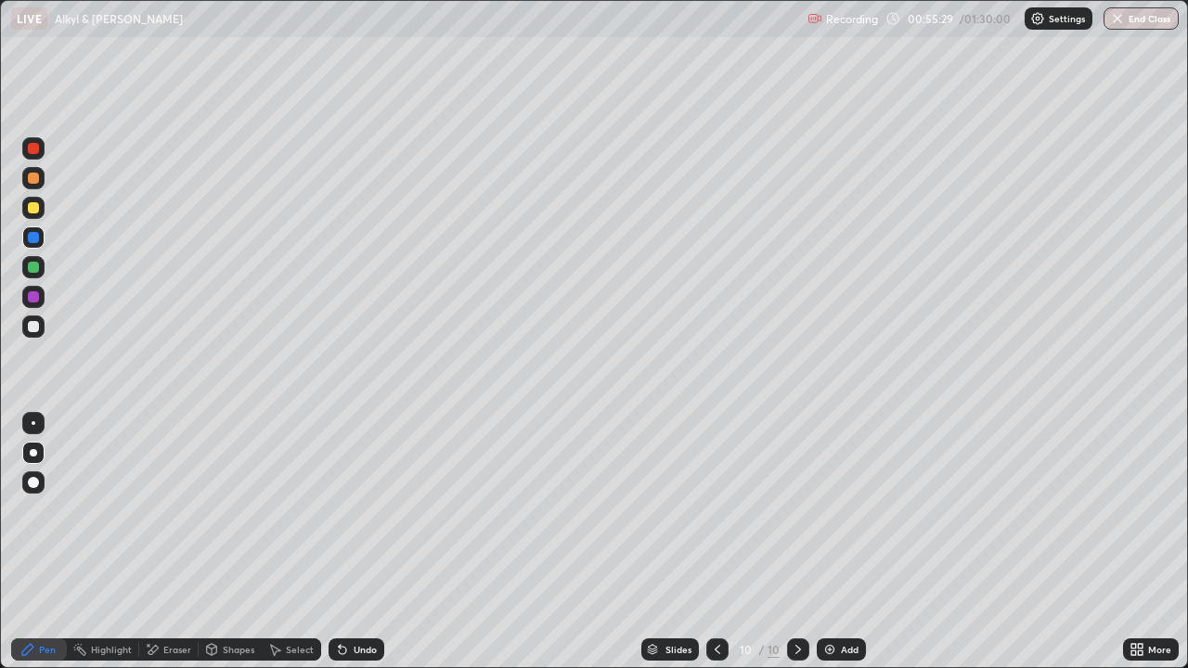
click at [359, 599] on div "Undo" at bounding box center [365, 649] width 23 height 9
click at [38, 328] on div at bounding box center [33, 326] width 11 height 11
click at [32, 207] on div at bounding box center [33, 207] width 11 height 11
click at [32, 209] on div at bounding box center [33, 207] width 11 height 11
click at [106, 599] on div "Highlight" at bounding box center [103, 650] width 72 height 22
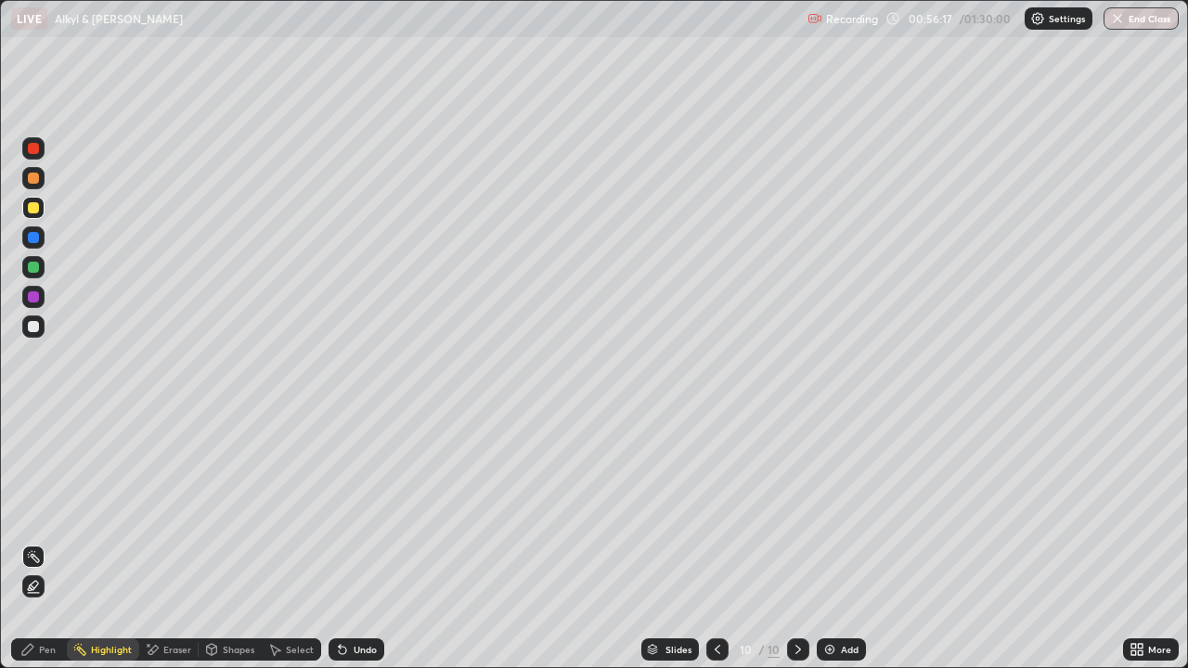
click at [38, 297] on div at bounding box center [33, 296] width 11 height 11
click at [45, 599] on div "Pen" at bounding box center [47, 649] width 17 height 9
click at [36, 268] on div at bounding box center [33, 267] width 11 height 11
click at [33, 234] on div at bounding box center [33, 237] width 11 height 11
click at [33, 298] on div at bounding box center [33, 296] width 11 height 11
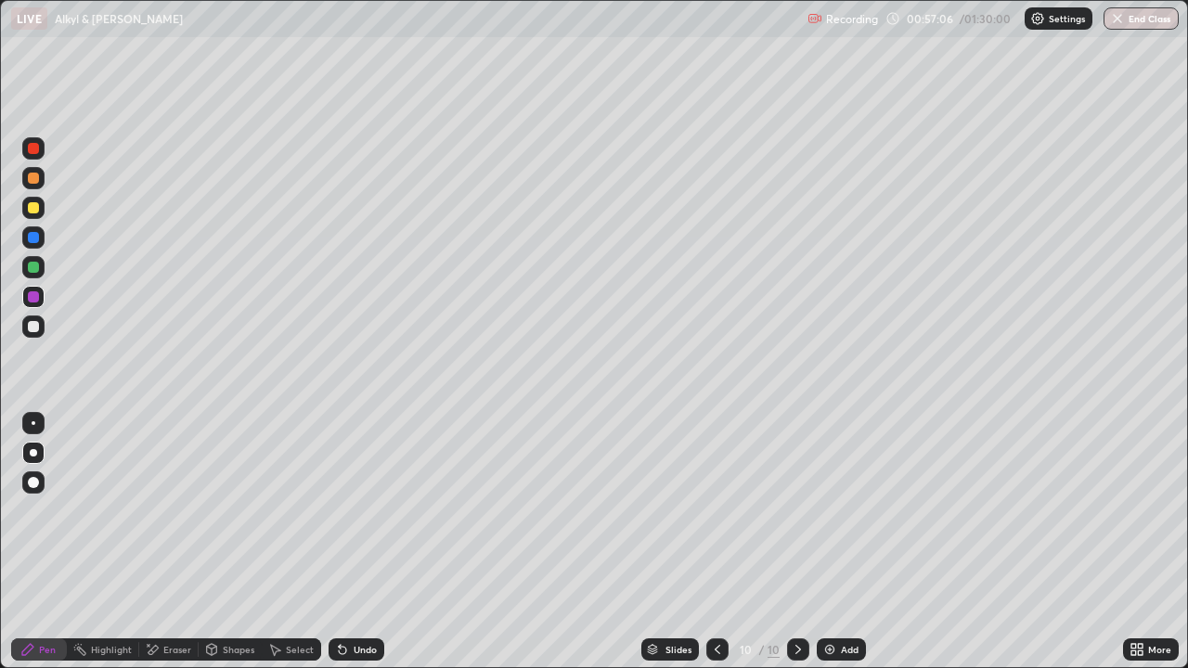
click at [166, 599] on div "Eraser" at bounding box center [177, 649] width 28 height 9
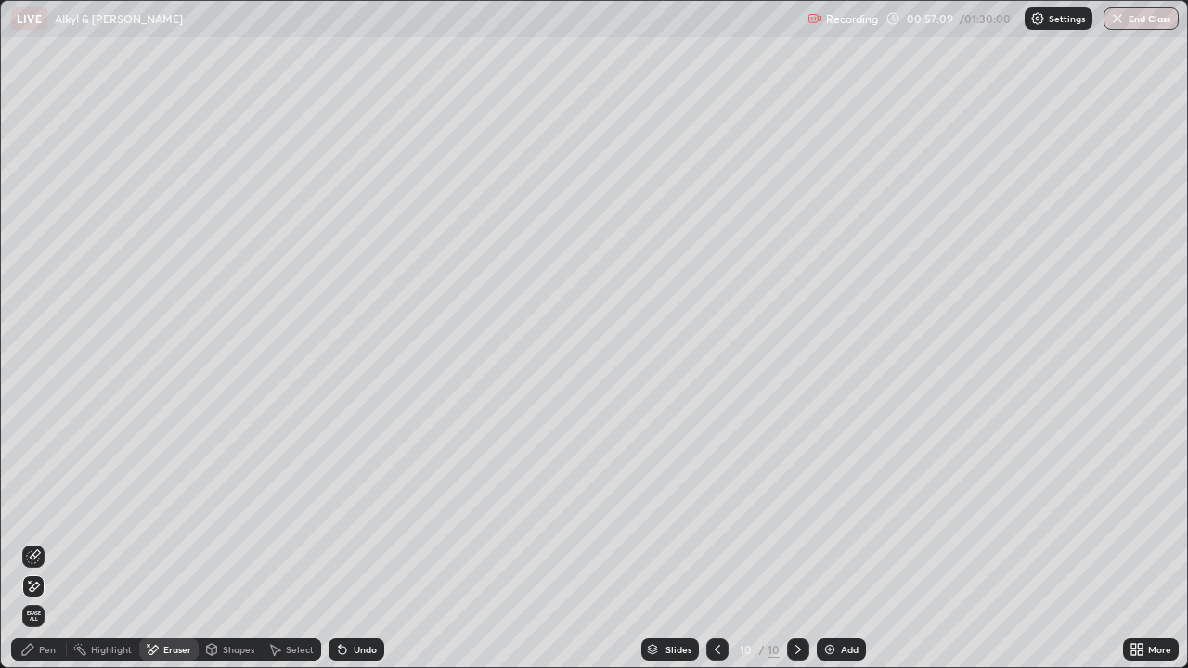
click at [22, 599] on icon at bounding box center [27, 649] width 11 height 11
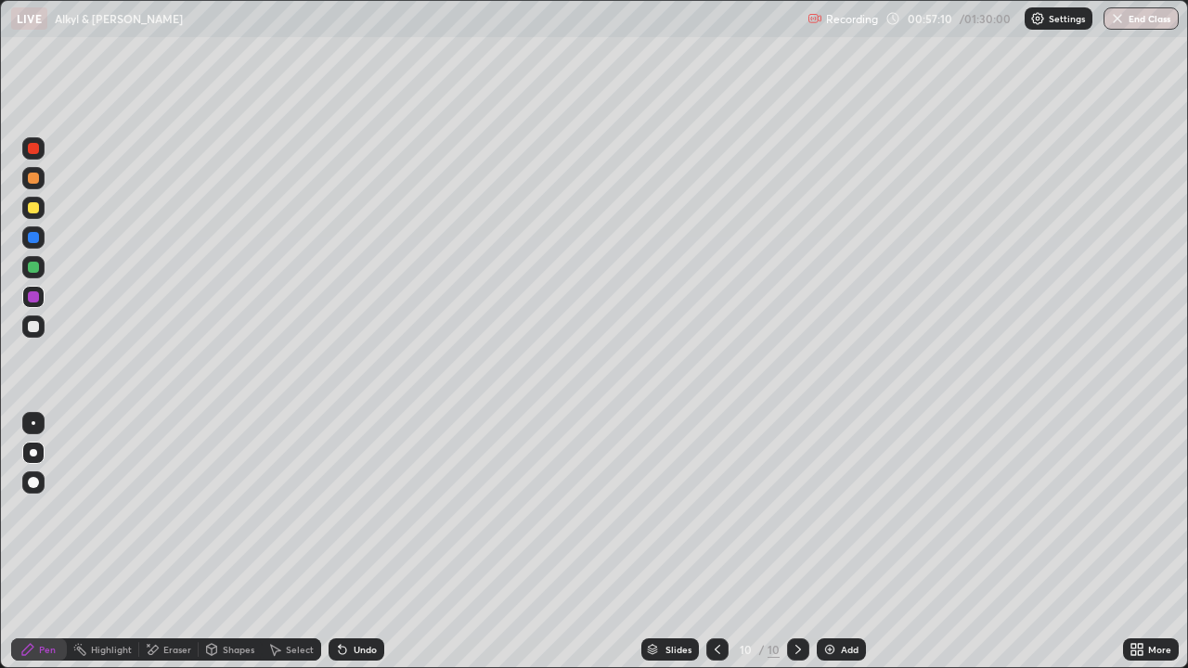
click at [33, 246] on div at bounding box center [33, 237] width 22 height 22
click at [31, 324] on div at bounding box center [33, 326] width 11 height 11
click at [33, 325] on div at bounding box center [33, 326] width 11 height 11
click at [31, 325] on div at bounding box center [33, 326] width 11 height 11
click at [31, 322] on div at bounding box center [33, 326] width 11 height 11
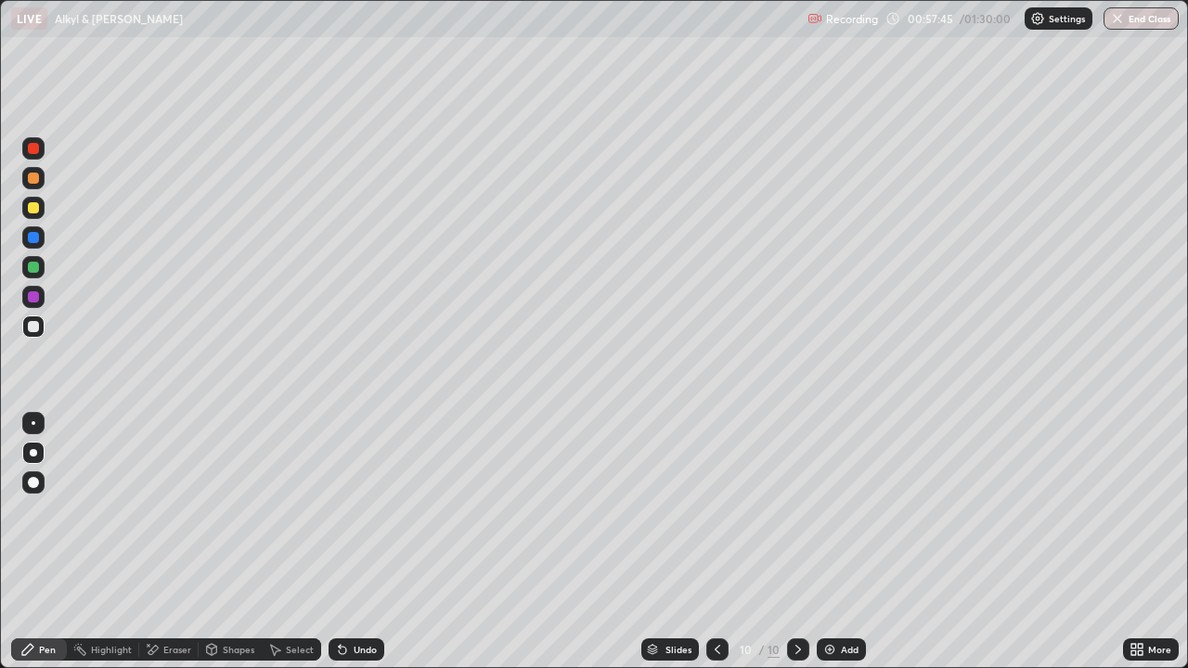
click at [37, 329] on div at bounding box center [33, 326] width 11 height 11
click at [27, 296] on div at bounding box center [33, 297] width 22 height 22
click at [855, 599] on div "Add" at bounding box center [841, 650] width 49 height 22
click at [37, 146] on div at bounding box center [33, 148] width 11 height 11
click at [342, 599] on icon at bounding box center [342, 650] width 7 height 7
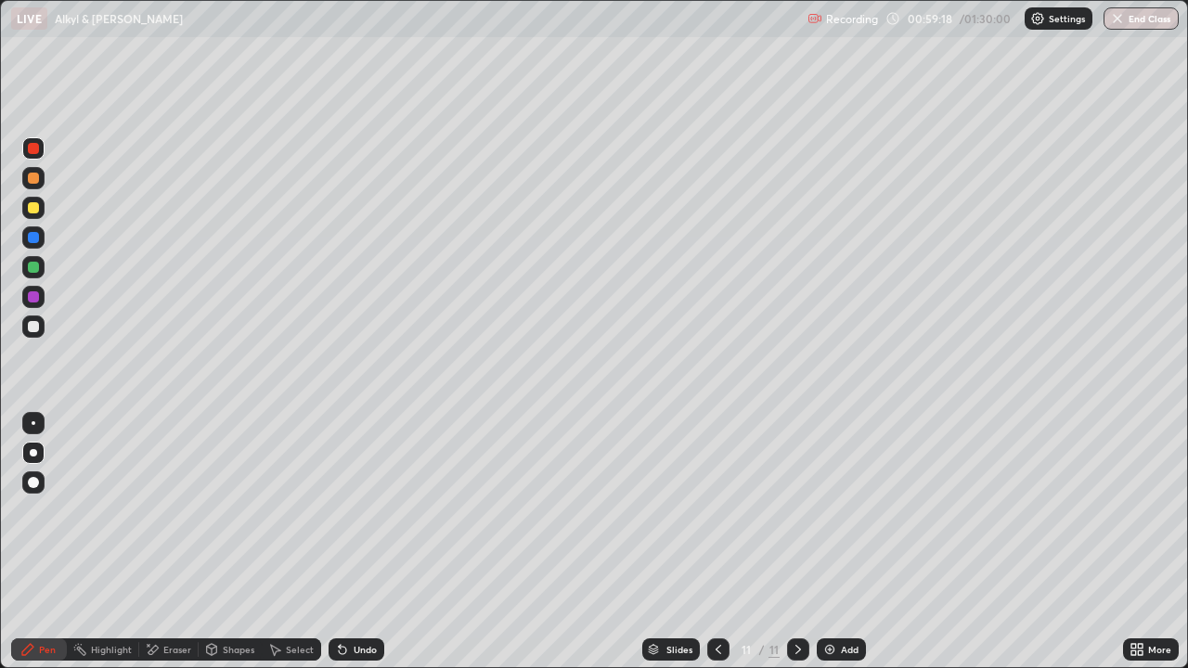
click at [351, 599] on div "Undo" at bounding box center [357, 650] width 56 height 22
click at [38, 210] on div at bounding box center [33, 207] width 11 height 11
click at [34, 205] on div at bounding box center [33, 207] width 11 height 11
click at [31, 208] on div at bounding box center [33, 207] width 11 height 11
click at [32, 206] on div at bounding box center [33, 207] width 11 height 11
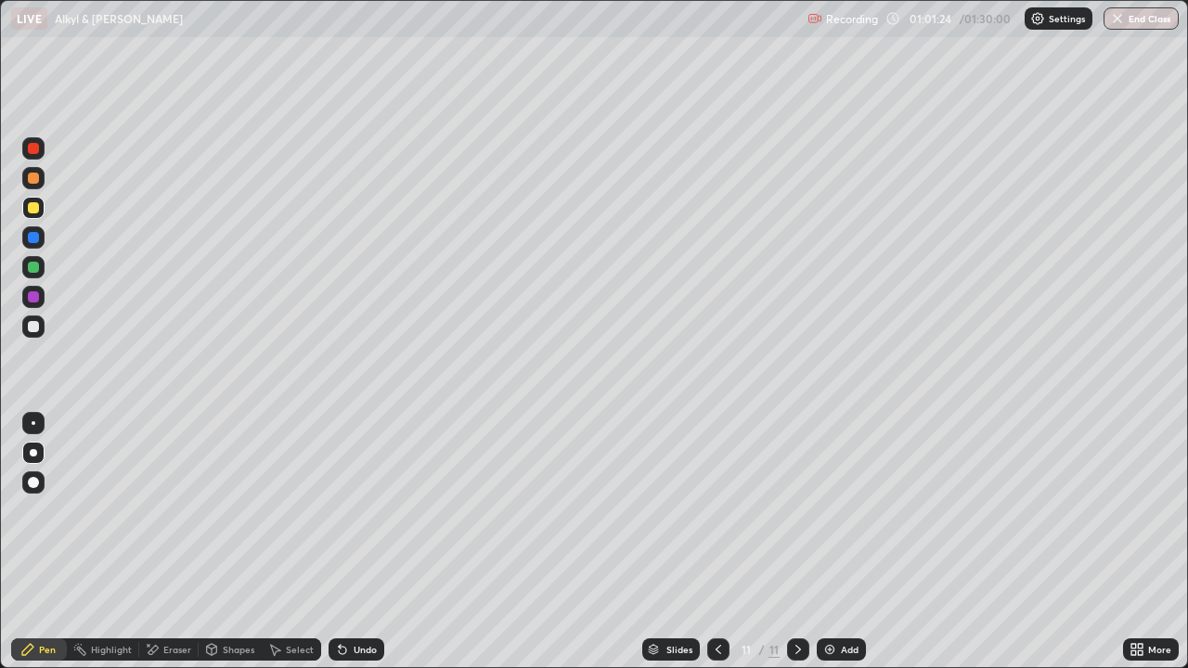
click at [34, 180] on div at bounding box center [33, 178] width 11 height 11
click at [29, 206] on div at bounding box center [33, 207] width 11 height 11
click at [36, 232] on div at bounding box center [33, 237] width 11 height 11
click at [34, 209] on div at bounding box center [33, 207] width 11 height 11
click at [34, 242] on div at bounding box center [33, 237] width 11 height 11
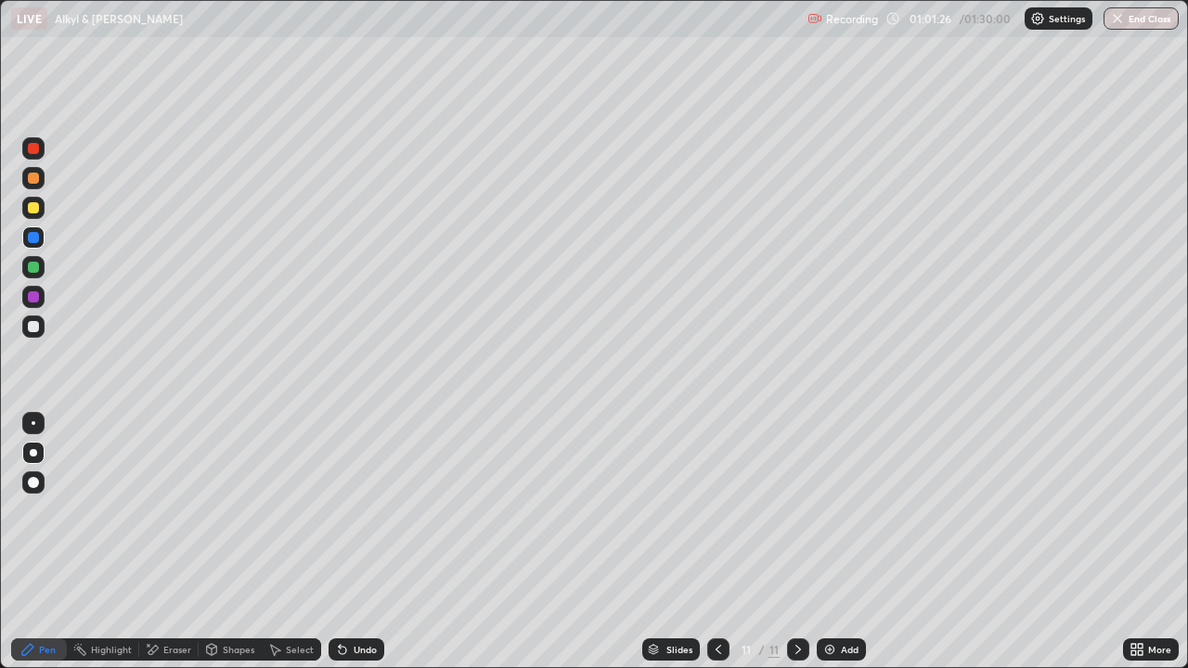
click at [35, 269] on div at bounding box center [33, 267] width 11 height 11
click at [33, 328] on div at bounding box center [33, 326] width 11 height 11
click at [32, 323] on div at bounding box center [33, 326] width 11 height 11
click at [41, 228] on div at bounding box center [33, 237] width 22 height 22
click at [32, 302] on div at bounding box center [33, 296] width 11 height 11
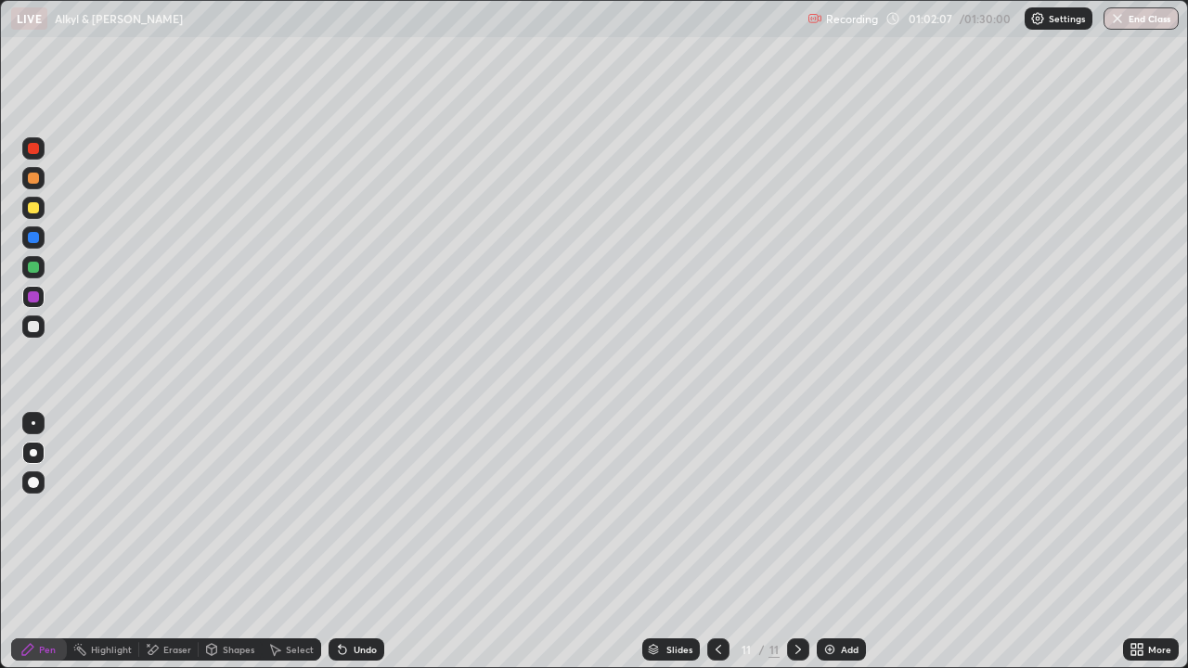
click at [368, 599] on div "Undo" at bounding box center [357, 650] width 56 height 22
click at [362, 599] on div "Undo" at bounding box center [357, 650] width 56 height 22
click at [40, 233] on div at bounding box center [33, 237] width 22 height 22
click at [41, 270] on div at bounding box center [33, 267] width 22 height 22
click at [33, 298] on div at bounding box center [33, 296] width 11 height 11
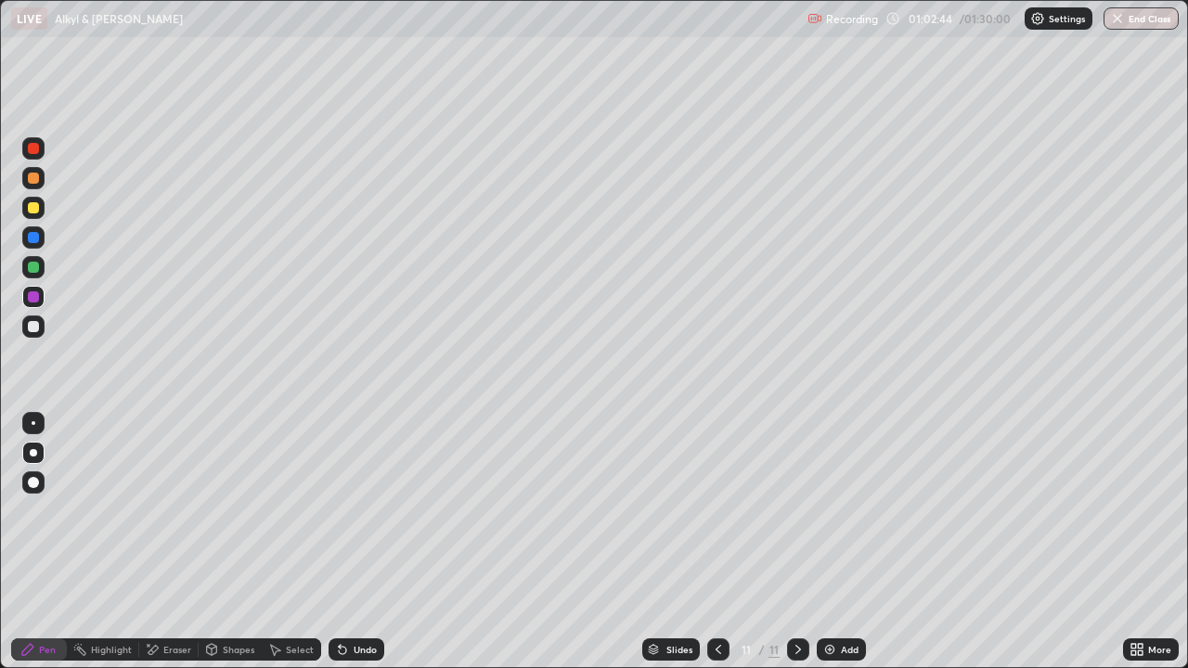
click at [362, 599] on div "Undo" at bounding box center [357, 650] width 56 height 22
click at [354, 599] on div "Undo" at bounding box center [365, 649] width 23 height 9
click at [34, 239] on div at bounding box center [33, 237] width 11 height 11
click at [32, 272] on div at bounding box center [33, 267] width 11 height 11
click at [37, 239] on div at bounding box center [33, 237] width 11 height 11
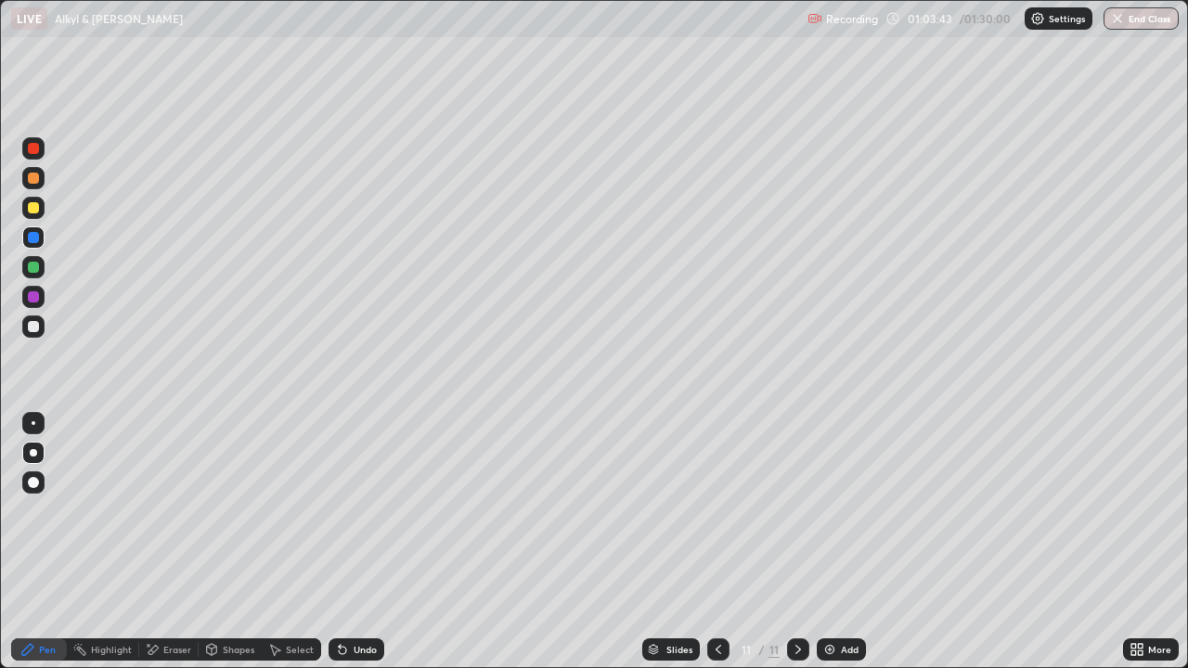
click at [34, 327] on div at bounding box center [33, 326] width 11 height 11
click at [40, 175] on div at bounding box center [33, 178] width 22 height 22
click at [37, 327] on div at bounding box center [33, 326] width 11 height 11
click at [31, 328] on div at bounding box center [33, 326] width 11 height 11
click at [41, 175] on div at bounding box center [33, 178] width 22 height 22
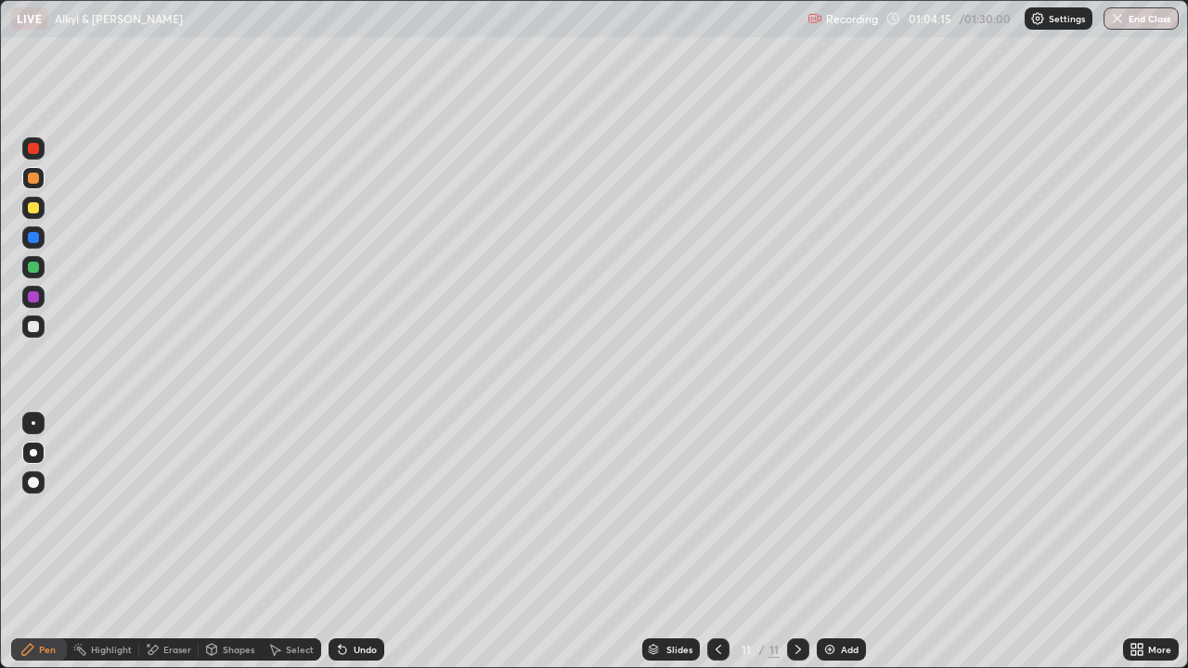
click at [40, 177] on div at bounding box center [33, 178] width 22 height 22
click at [34, 178] on div at bounding box center [33, 178] width 11 height 11
click at [368, 599] on div "Undo" at bounding box center [357, 650] width 56 height 22
click at [846, 599] on div "Add" at bounding box center [850, 649] width 18 height 9
click at [33, 209] on div at bounding box center [33, 207] width 11 height 11
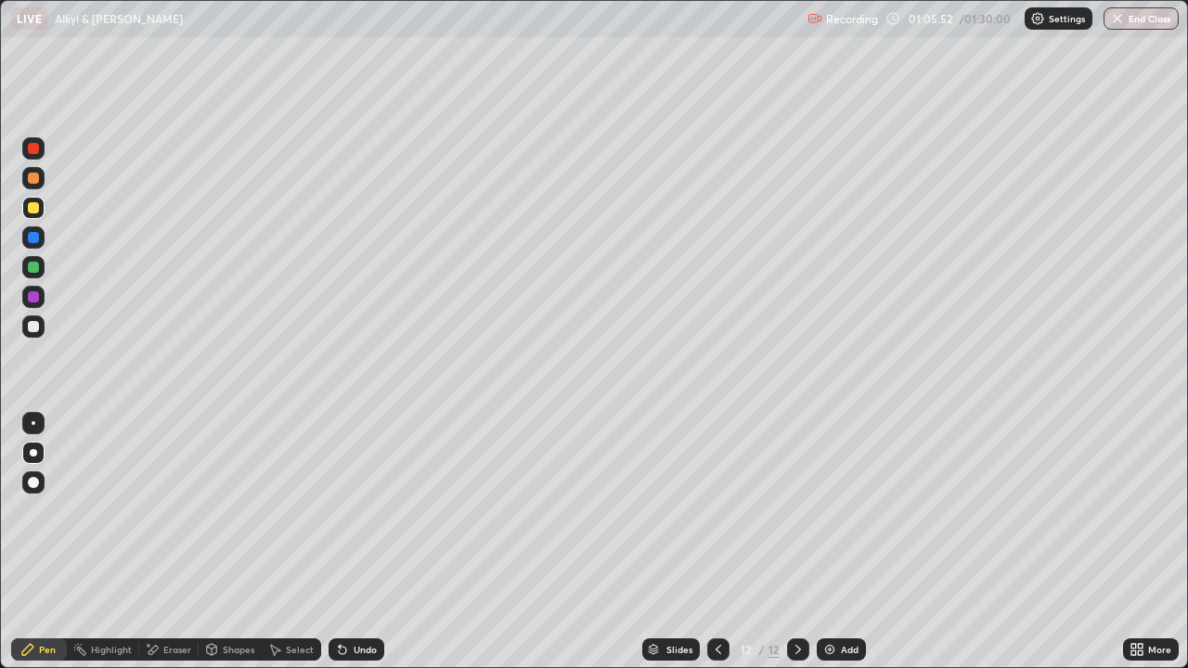
click at [32, 209] on div at bounding box center [33, 207] width 11 height 11
click at [37, 207] on div at bounding box center [33, 207] width 11 height 11
click at [32, 232] on div at bounding box center [33, 237] width 11 height 11
click at [34, 238] on div at bounding box center [33, 237] width 11 height 11
click at [41, 211] on div at bounding box center [33, 208] width 22 height 22
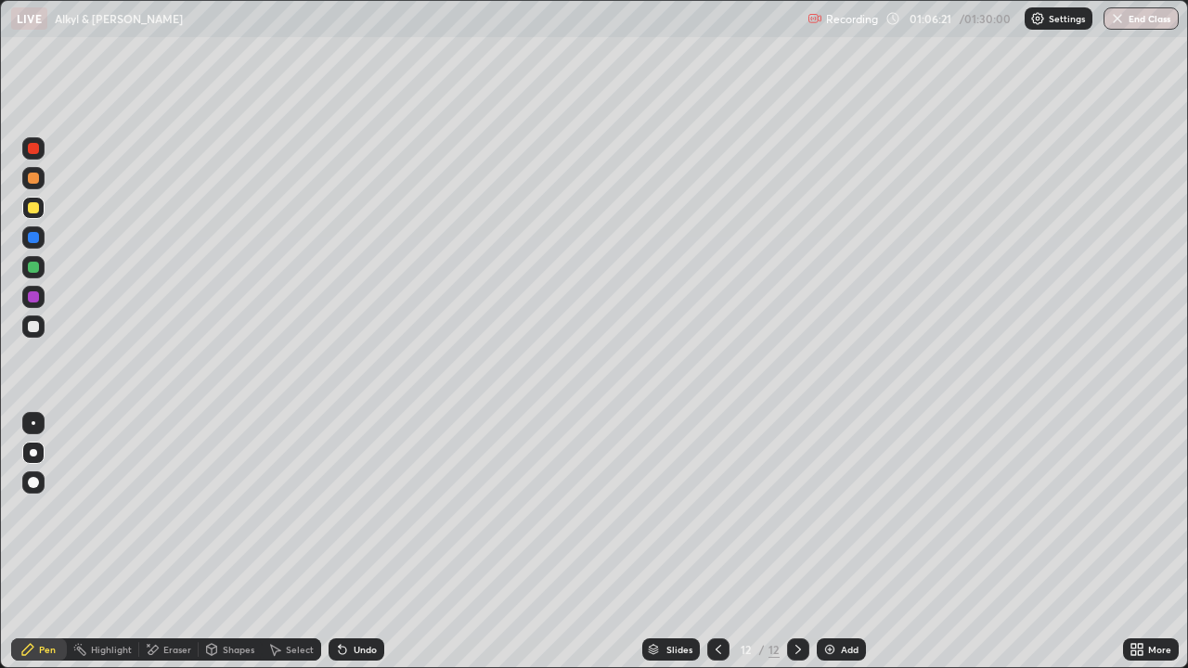
click at [355, 599] on div "Undo" at bounding box center [357, 650] width 56 height 22
click at [31, 236] on div at bounding box center [33, 237] width 11 height 11
click at [31, 235] on div at bounding box center [33, 237] width 11 height 11
click at [31, 234] on div at bounding box center [33, 237] width 11 height 11
click at [35, 186] on div at bounding box center [33, 178] width 22 height 22
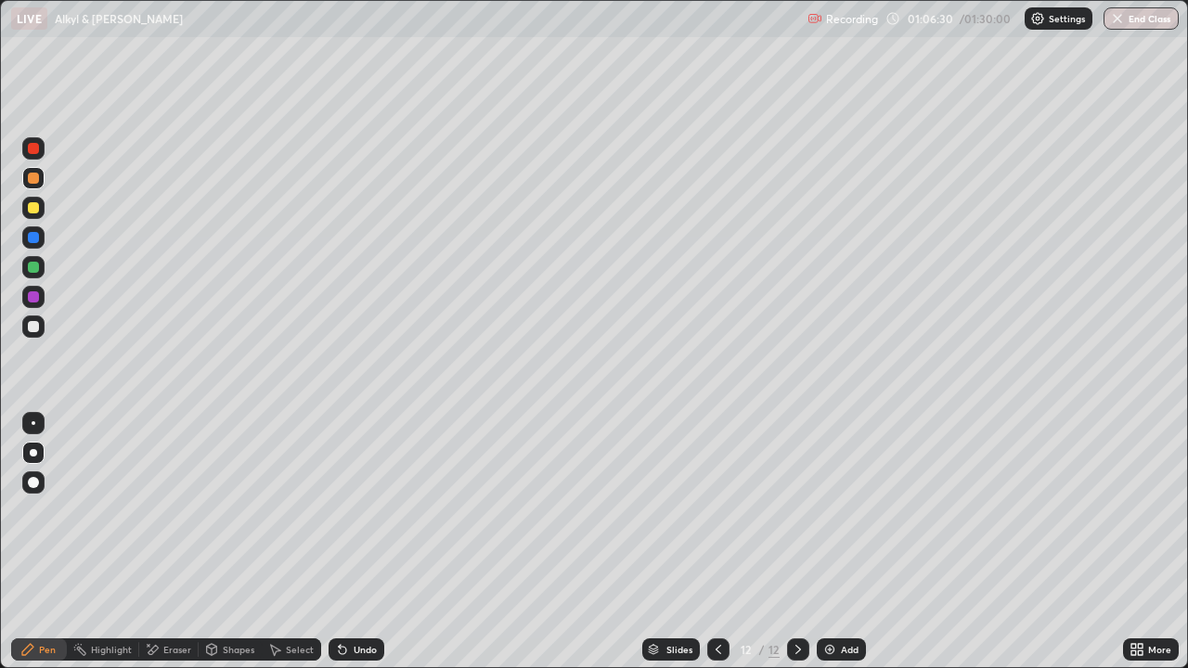
click at [34, 187] on div at bounding box center [33, 178] width 22 height 22
click at [31, 209] on div at bounding box center [33, 207] width 11 height 11
click at [40, 326] on div at bounding box center [33, 327] width 22 height 22
click at [36, 204] on div at bounding box center [33, 207] width 11 height 11
click at [31, 268] on div at bounding box center [33, 267] width 11 height 11
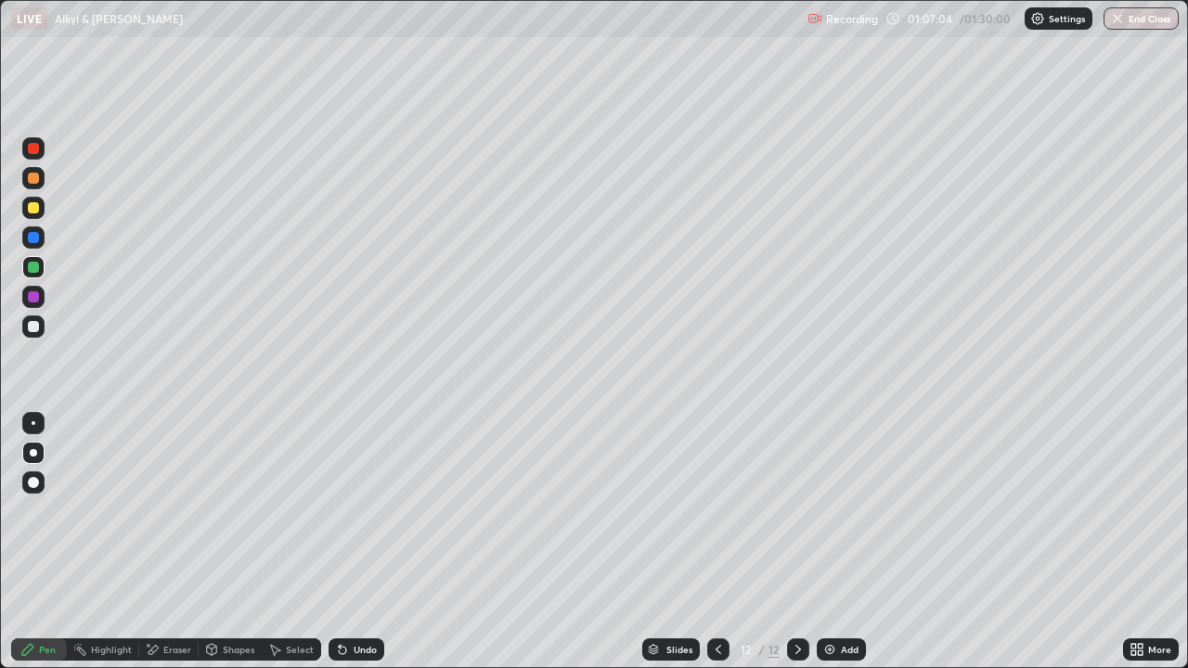
click at [33, 328] on div at bounding box center [33, 326] width 11 height 11
click at [35, 326] on div at bounding box center [33, 326] width 11 height 11
click at [35, 322] on div at bounding box center [33, 326] width 11 height 11
click at [32, 294] on div at bounding box center [33, 296] width 11 height 11
click at [32, 296] on div at bounding box center [33, 296] width 11 height 11
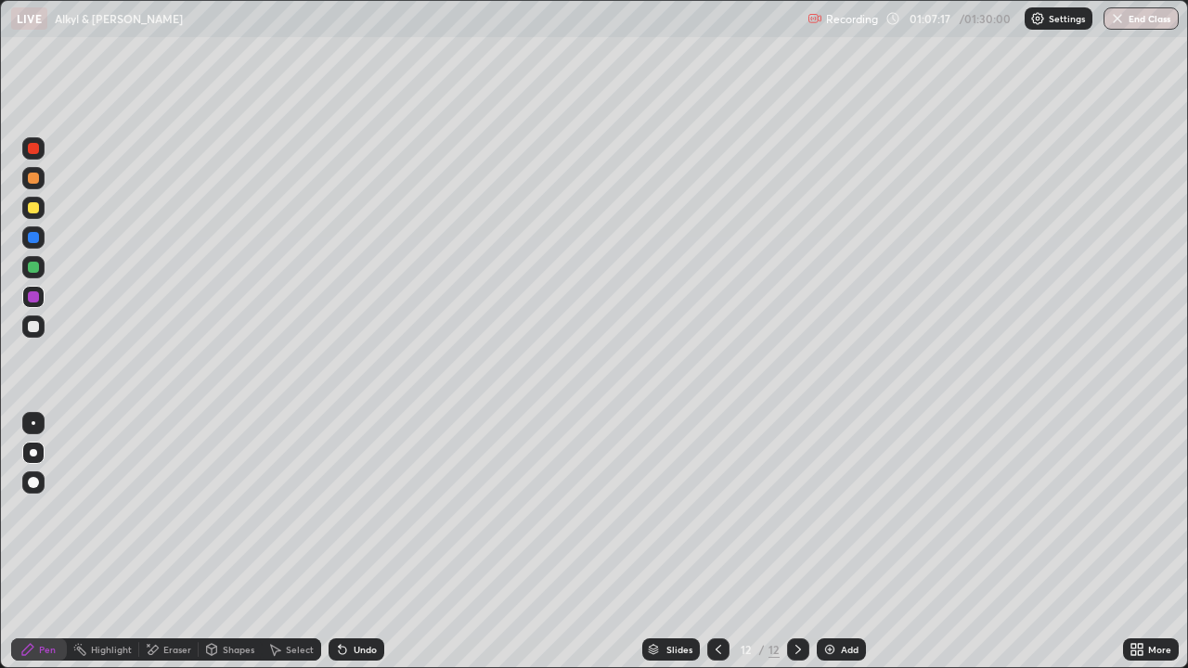
click at [32, 270] on div at bounding box center [33, 267] width 11 height 11
click at [37, 327] on div at bounding box center [33, 326] width 11 height 11
click at [34, 236] on div at bounding box center [33, 237] width 11 height 11
click at [32, 239] on div at bounding box center [33, 237] width 11 height 11
click at [37, 236] on div at bounding box center [33, 237] width 11 height 11
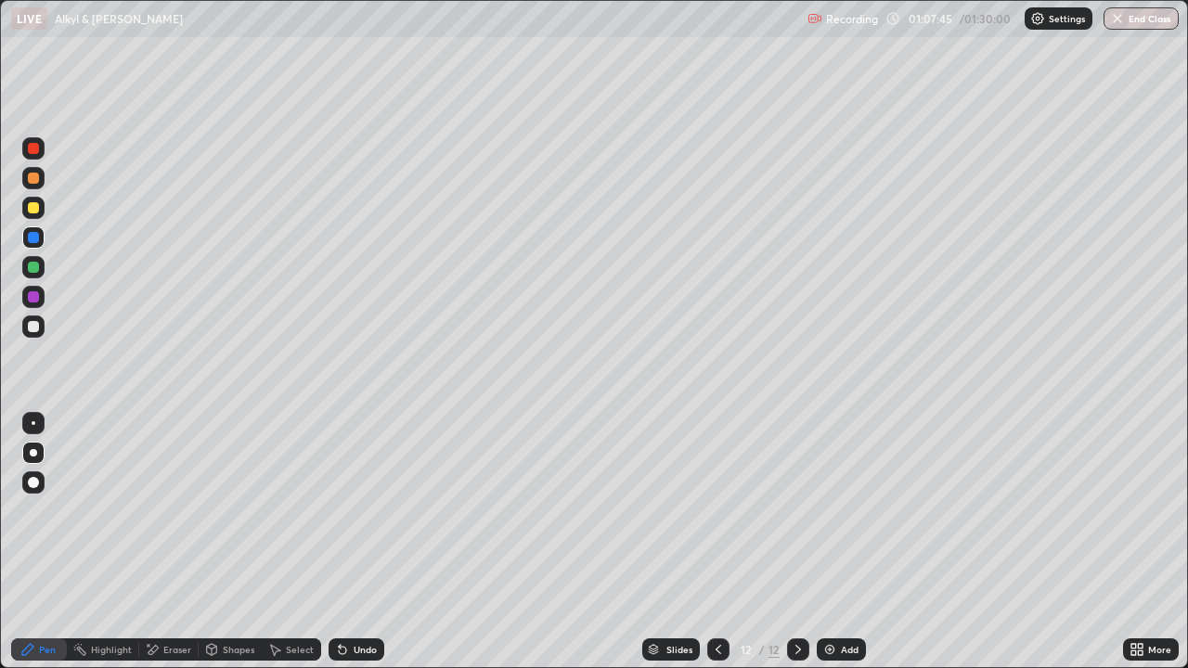
click at [31, 208] on div at bounding box center [33, 207] width 11 height 11
click at [36, 239] on div at bounding box center [33, 237] width 11 height 11
click at [32, 176] on div at bounding box center [33, 178] width 11 height 11
click at [34, 234] on div at bounding box center [33, 237] width 11 height 11
click at [38, 269] on div at bounding box center [33, 267] width 11 height 11
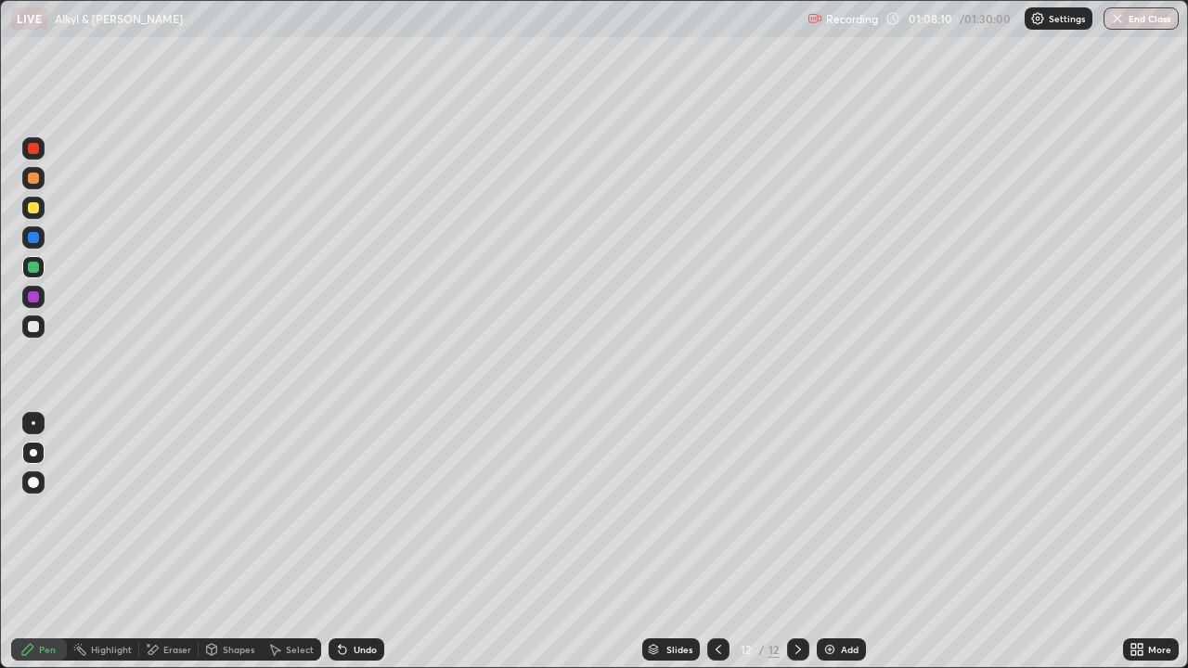
click at [36, 297] on div at bounding box center [33, 296] width 11 height 11
click at [33, 179] on div at bounding box center [33, 178] width 11 height 11
click at [35, 258] on div at bounding box center [33, 267] width 22 height 22
click at [368, 599] on div "Undo" at bounding box center [365, 649] width 23 height 9
click at [393, 599] on div "Slides 12 / 12 Add" at bounding box center [753, 649] width 739 height 37
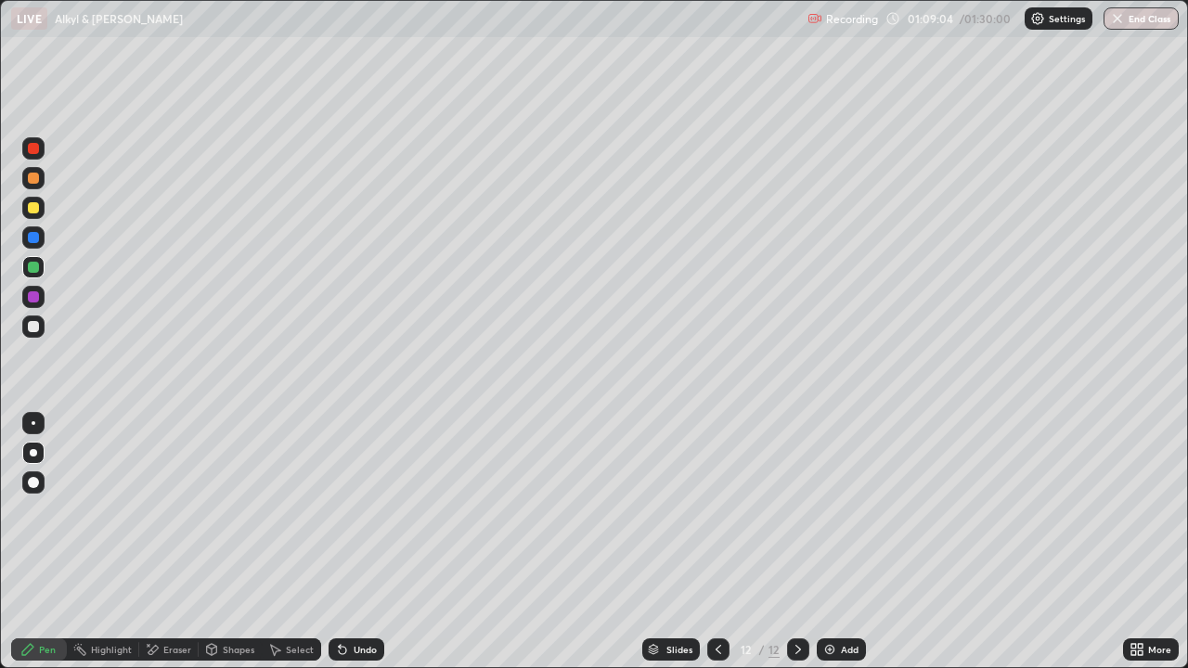
click at [365, 599] on div "Undo" at bounding box center [357, 650] width 56 height 22
click at [374, 599] on div "Undo" at bounding box center [357, 650] width 56 height 22
click at [33, 334] on div at bounding box center [33, 327] width 22 height 22
click at [36, 211] on div at bounding box center [33, 207] width 11 height 11
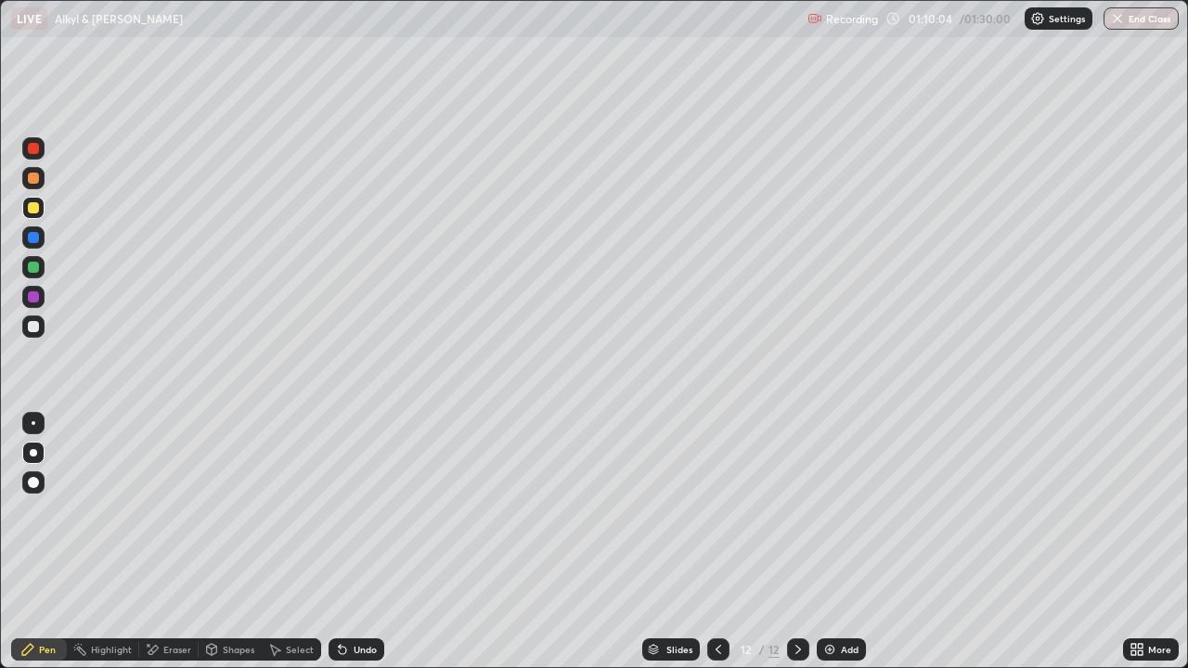
click at [42, 183] on div at bounding box center [33, 178] width 22 height 22
click at [35, 235] on div at bounding box center [33, 237] width 11 height 11
click at [348, 599] on div "Undo" at bounding box center [357, 650] width 56 height 22
click at [44, 202] on div at bounding box center [33, 208] width 22 height 22
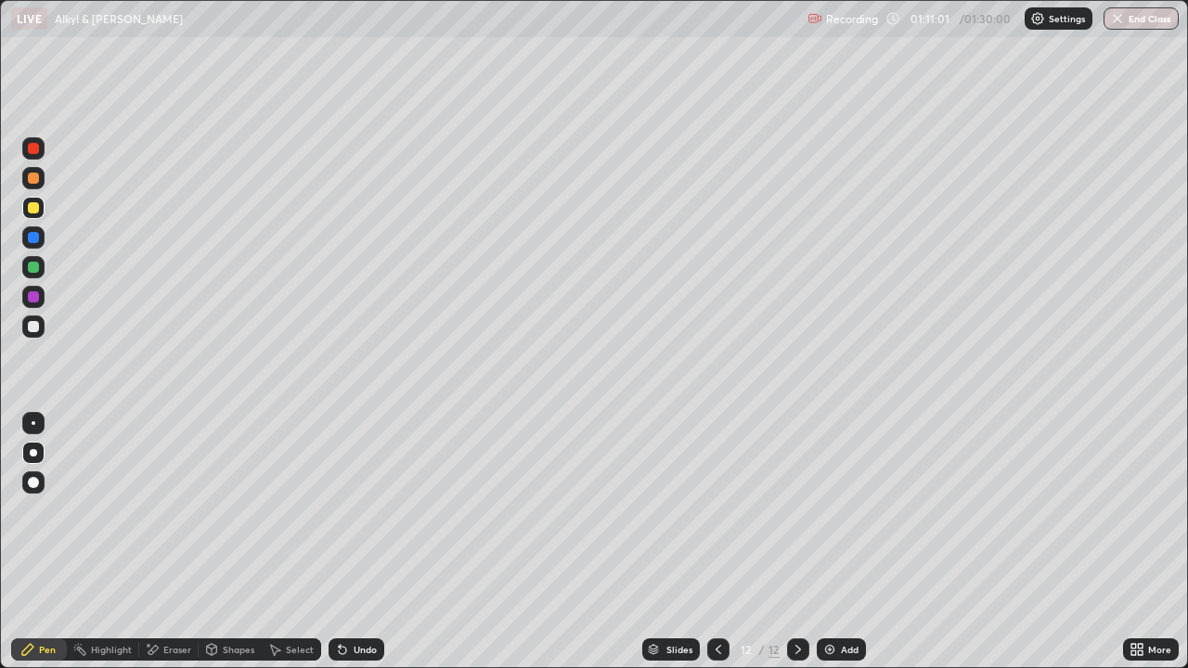
click at [165, 599] on div "Eraser" at bounding box center [177, 649] width 28 height 9
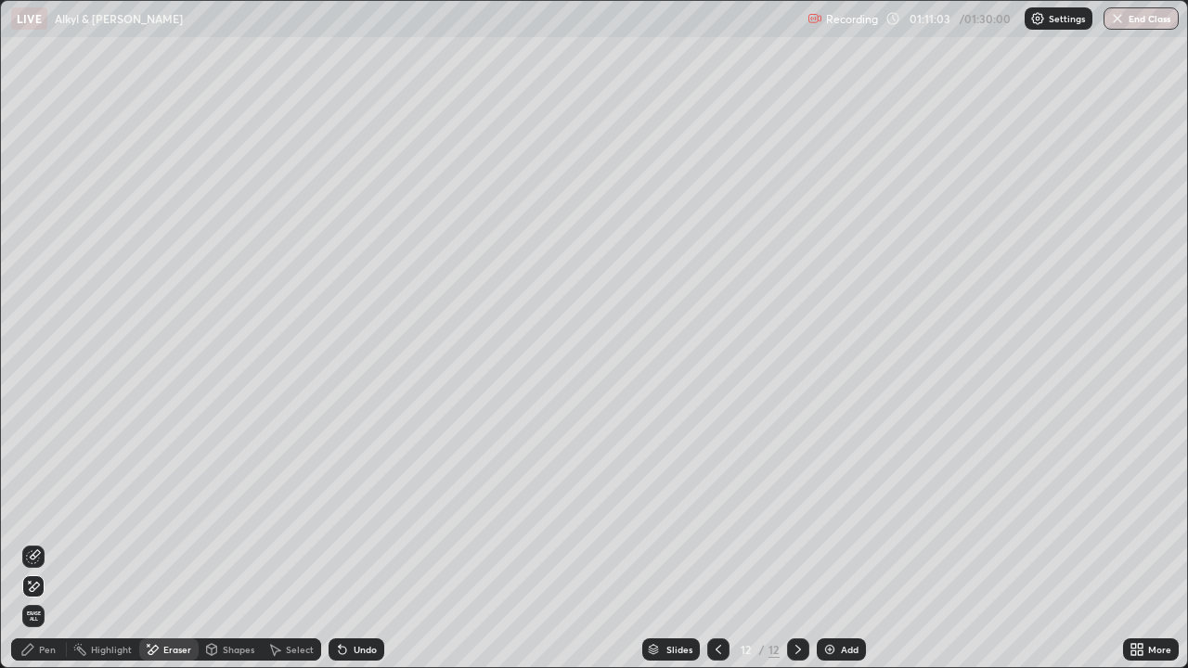
click at [39, 599] on div "Pen" at bounding box center [39, 650] width 56 height 22
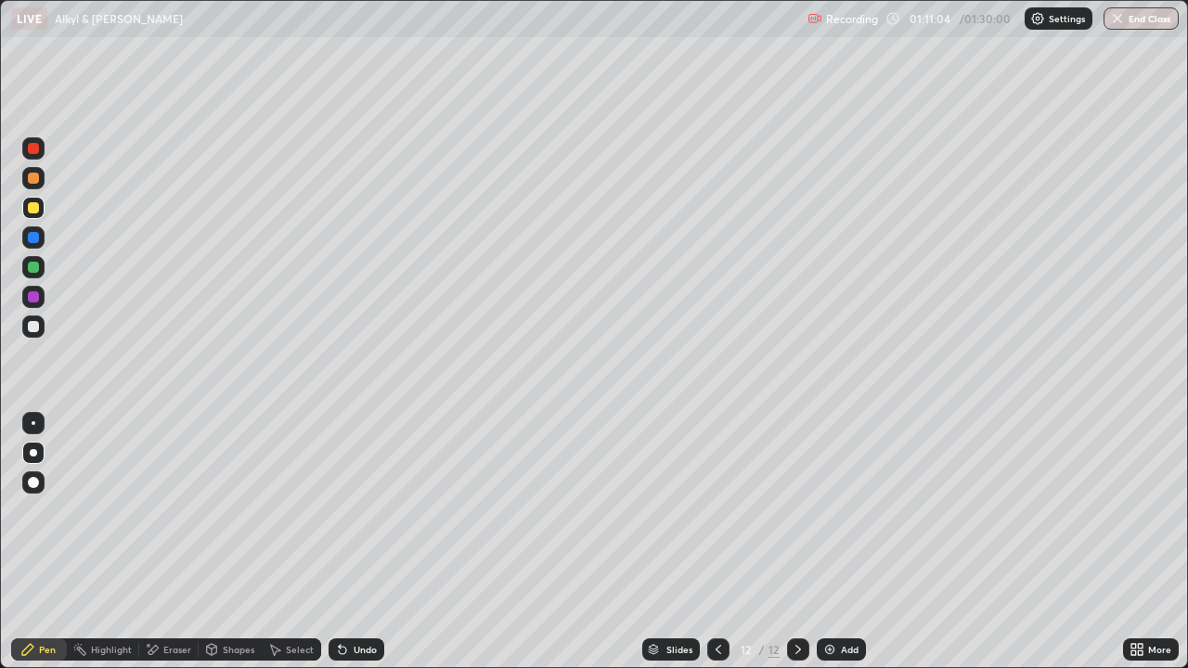
click at [33, 177] on div at bounding box center [33, 178] width 11 height 11
click at [31, 211] on div at bounding box center [33, 207] width 11 height 11
click at [841, 599] on div "Add" at bounding box center [850, 649] width 18 height 9
click at [36, 207] on div at bounding box center [33, 207] width 11 height 11
click at [35, 156] on div at bounding box center [33, 148] width 22 height 22
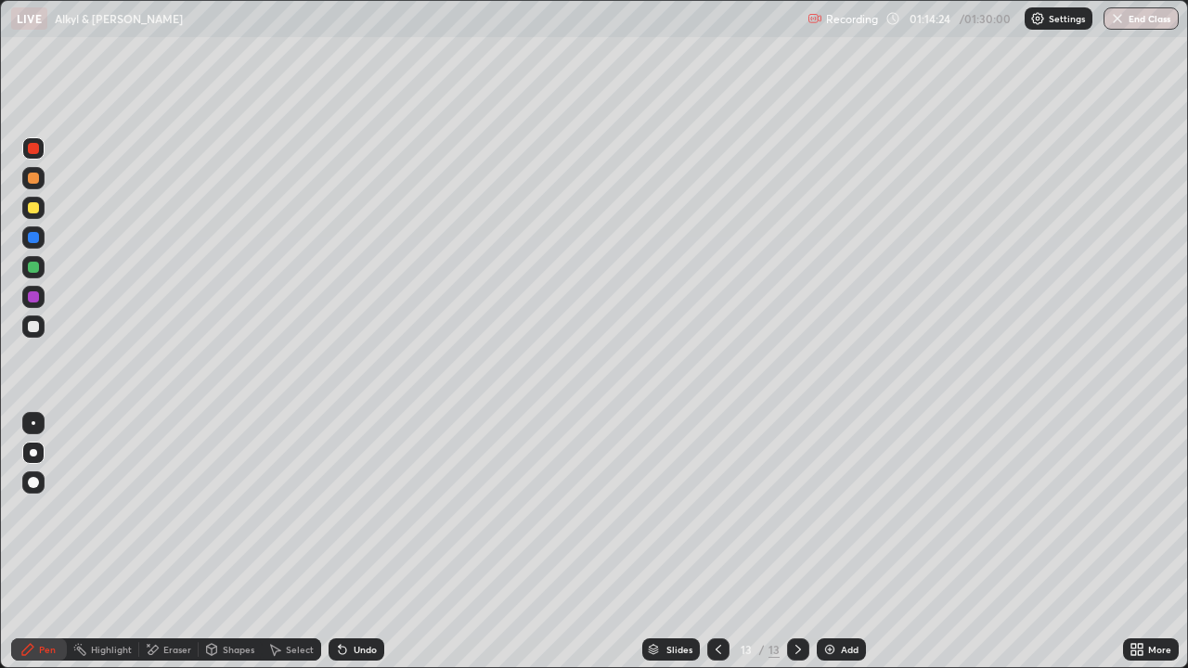
click at [37, 200] on div at bounding box center [33, 208] width 22 height 22
click at [354, 599] on div "Undo" at bounding box center [365, 649] width 23 height 9
click at [165, 599] on div "Eraser" at bounding box center [177, 649] width 28 height 9
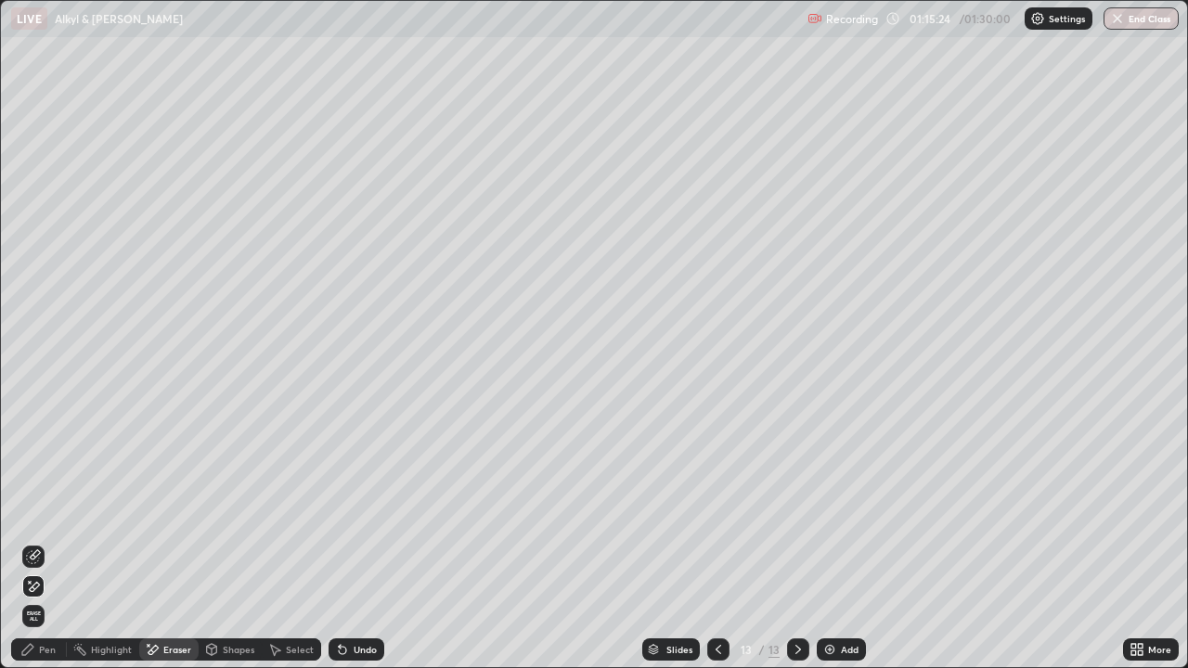
click at [45, 599] on div "Pen" at bounding box center [47, 649] width 17 height 9
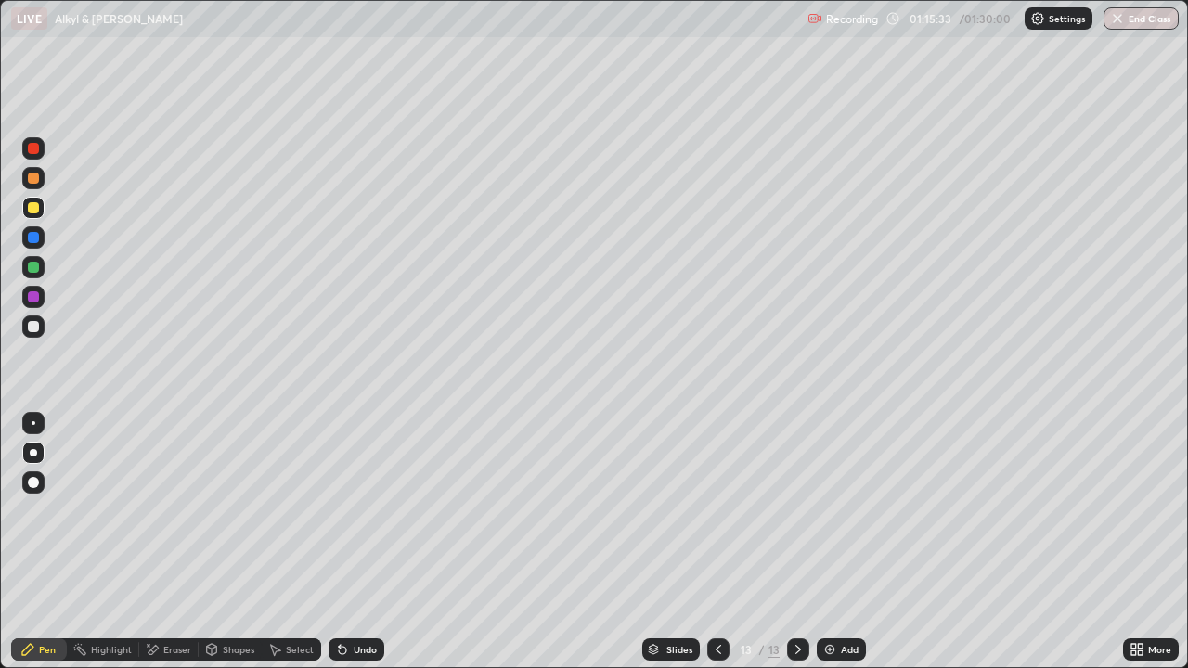
click at [30, 334] on div at bounding box center [33, 327] width 22 height 22
click at [31, 206] on div at bounding box center [33, 207] width 11 height 11
click at [23, 295] on div at bounding box center [33, 297] width 22 height 22
click at [707, 599] on div at bounding box center [718, 650] width 22 height 22
click at [805, 599] on div at bounding box center [798, 650] width 22 height 22
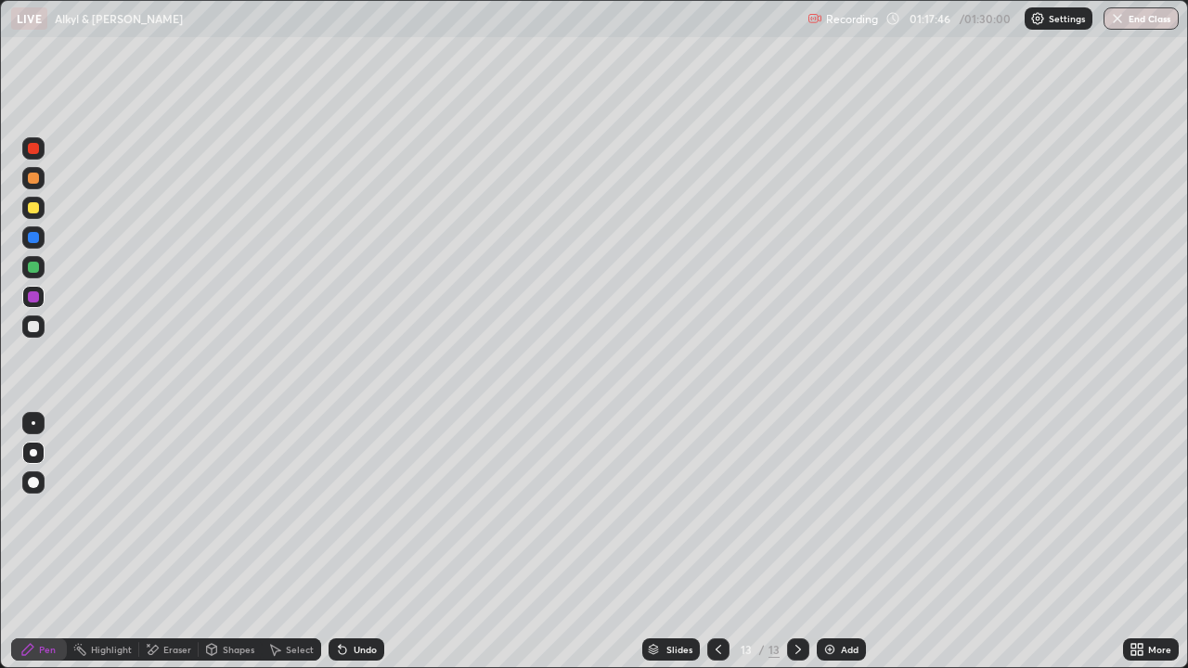
click at [34, 268] on div at bounding box center [33, 267] width 11 height 11
click at [26, 244] on div at bounding box center [33, 237] width 22 height 22
click at [354, 599] on div "Undo" at bounding box center [365, 649] width 23 height 9
click at [852, 599] on div "Add" at bounding box center [850, 649] width 18 height 9
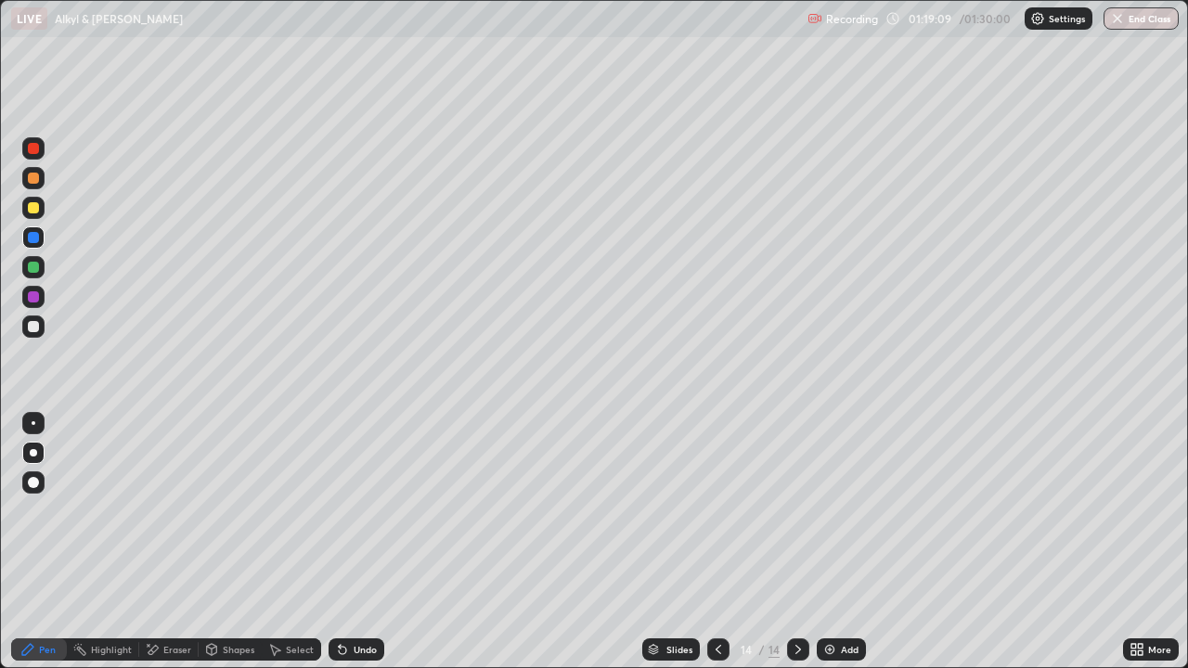
click at [38, 181] on div at bounding box center [33, 178] width 11 height 11
click at [33, 205] on div at bounding box center [33, 207] width 11 height 11
click at [716, 599] on icon at bounding box center [718, 649] width 15 height 15
click at [713, 599] on icon at bounding box center [718, 649] width 15 height 15
click at [799, 599] on icon at bounding box center [798, 649] width 15 height 15
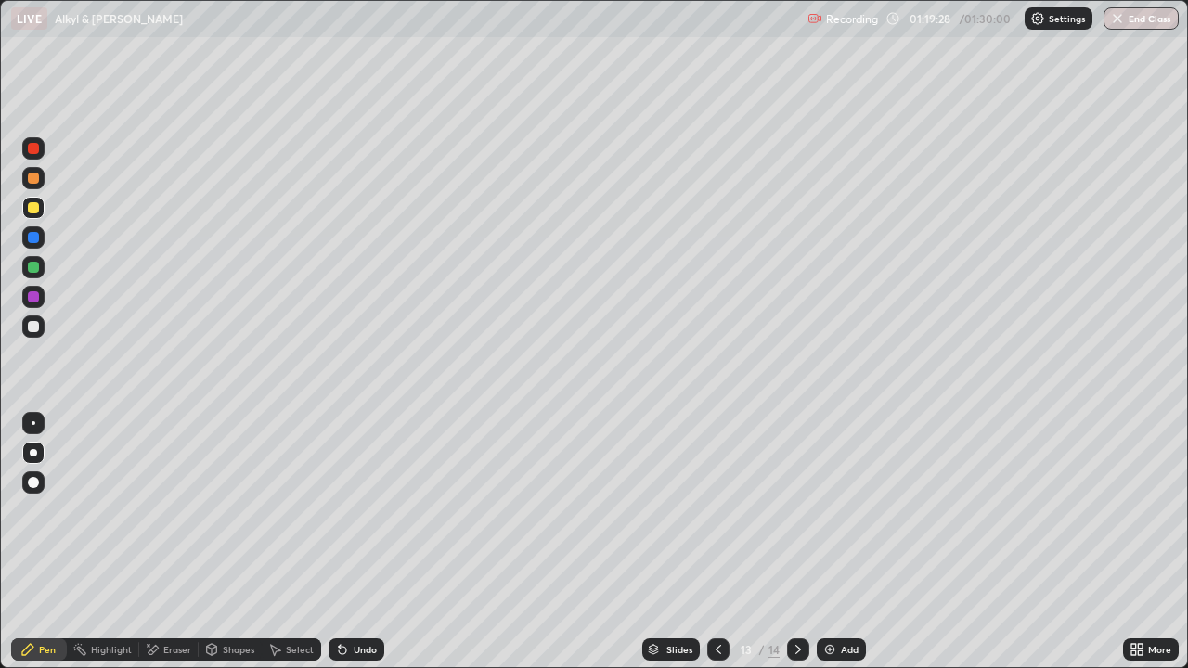
click at [796, 599] on icon at bounding box center [798, 649] width 15 height 15
click at [40, 329] on div at bounding box center [33, 327] width 22 height 22
click at [31, 212] on div at bounding box center [33, 207] width 11 height 11
click at [34, 239] on div at bounding box center [33, 237] width 11 height 11
click at [34, 238] on div at bounding box center [33, 237] width 11 height 11
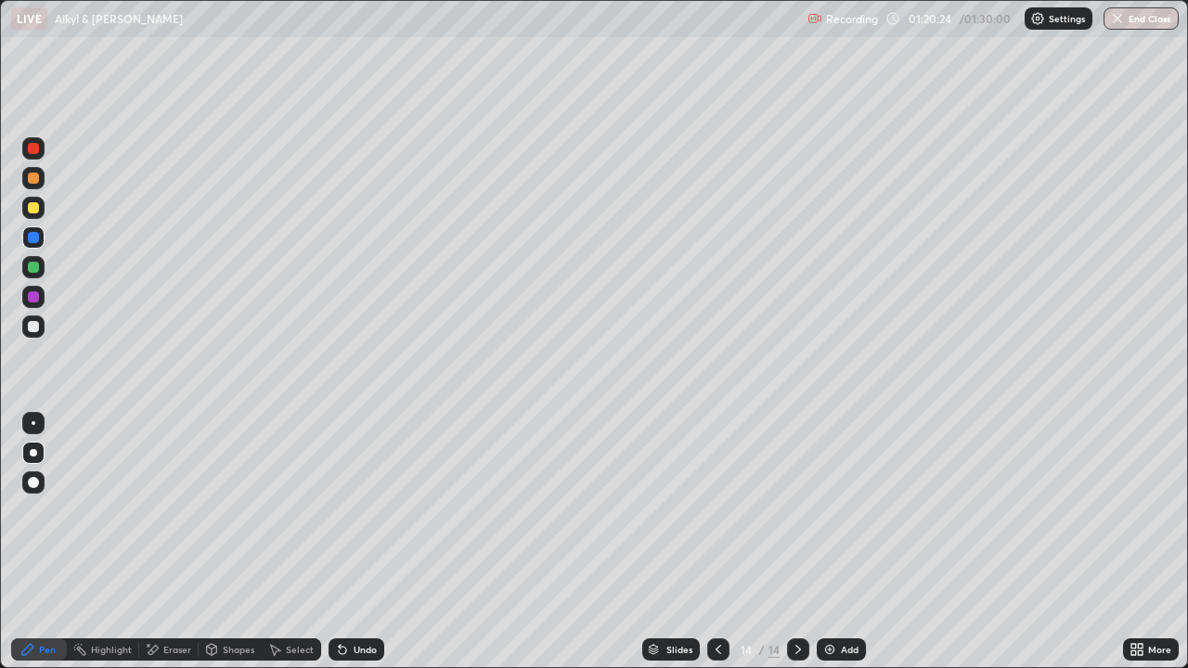
click at [32, 235] on div at bounding box center [33, 237] width 11 height 11
click at [358, 599] on div "Undo" at bounding box center [365, 649] width 23 height 9
click at [34, 260] on div at bounding box center [33, 267] width 22 height 22
click at [32, 259] on div at bounding box center [33, 267] width 22 height 22
click at [36, 239] on div at bounding box center [33, 237] width 11 height 11
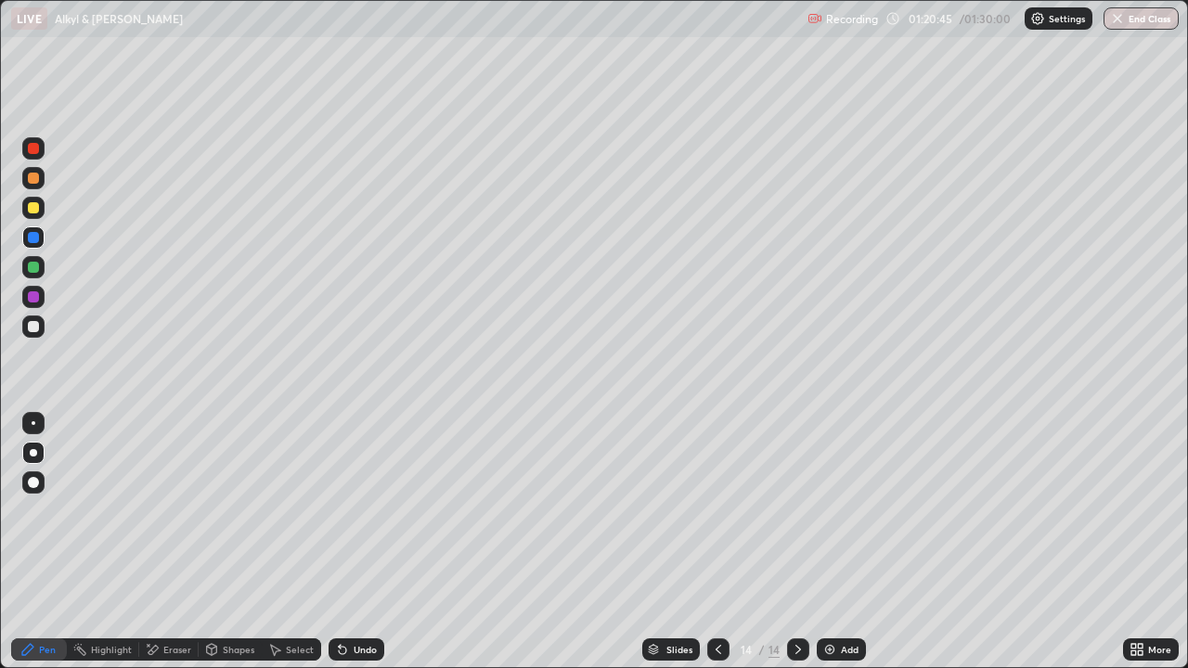
click at [30, 268] on div at bounding box center [33, 267] width 11 height 11
click at [34, 322] on div at bounding box center [33, 326] width 11 height 11
click at [38, 304] on div at bounding box center [33, 297] width 22 height 22
click at [31, 272] on div at bounding box center [33, 267] width 11 height 11
click at [30, 241] on div at bounding box center [33, 237] width 11 height 11
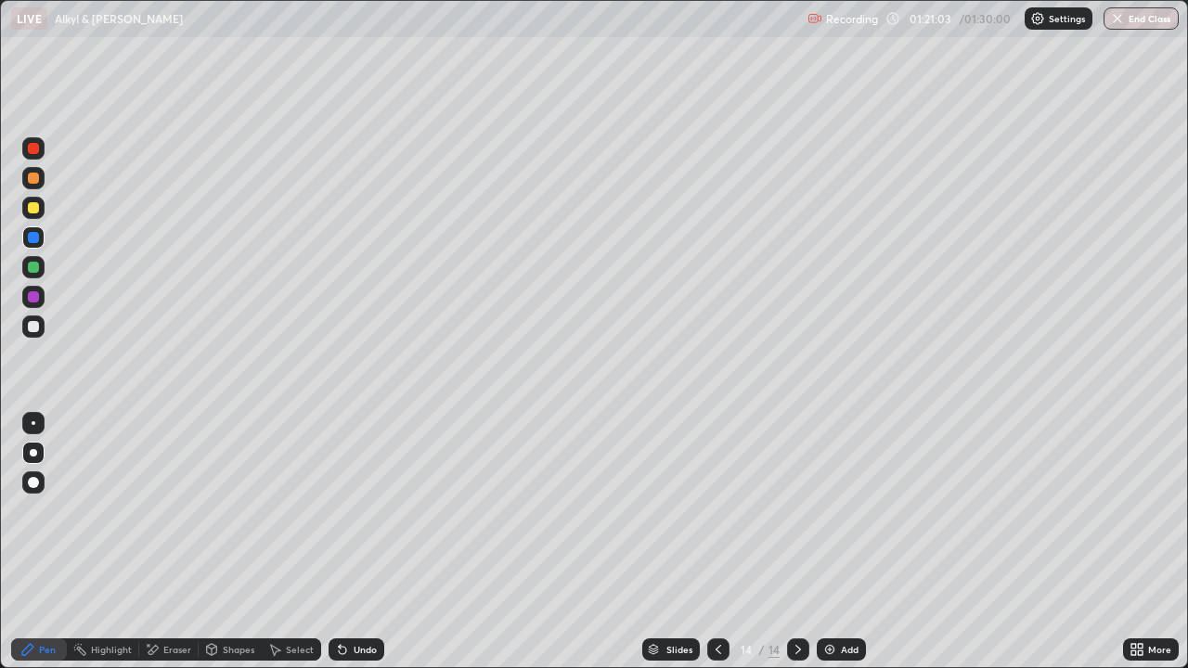
click at [44, 298] on div at bounding box center [33, 297] width 22 height 22
click at [34, 297] on div at bounding box center [33, 296] width 11 height 11
click at [37, 301] on div at bounding box center [33, 296] width 11 height 11
click at [34, 319] on div at bounding box center [33, 327] width 22 height 22
click at [32, 266] on div at bounding box center [33, 267] width 11 height 11
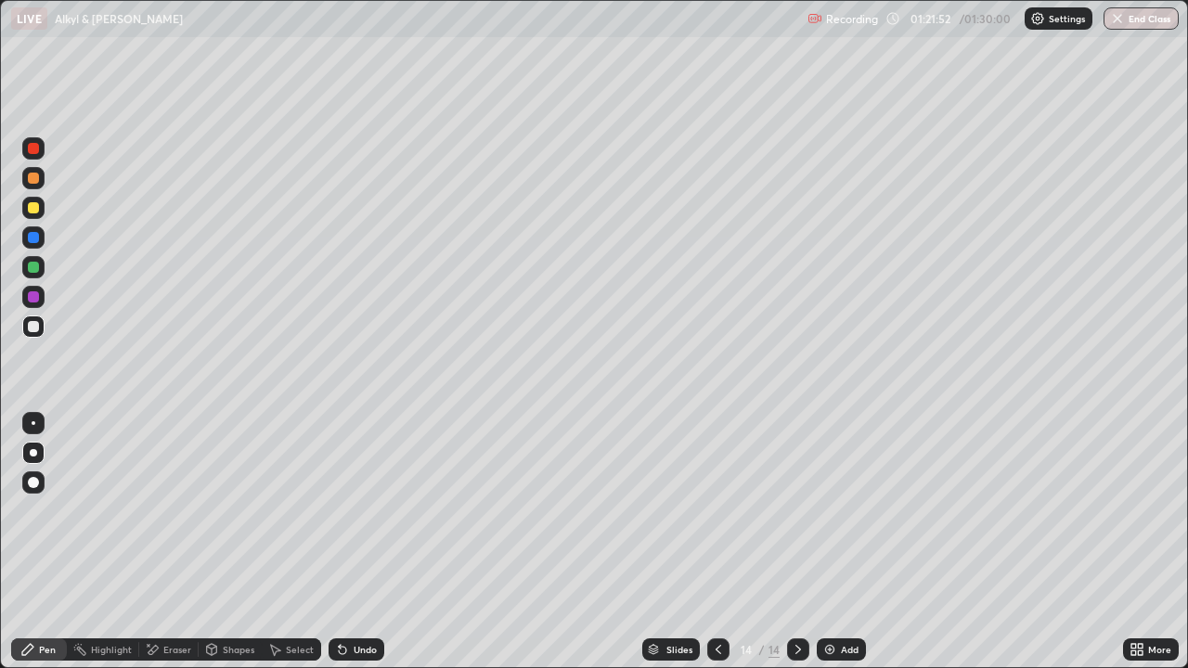
click at [32, 263] on div at bounding box center [33, 267] width 11 height 11
click at [36, 217] on div at bounding box center [33, 208] width 22 height 22
click at [36, 325] on div at bounding box center [33, 326] width 11 height 11
click at [36, 199] on div at bounding box center [33, 208] width 22 height 22
click at [34, 181] on div at bounding box center [33, 178] width 11 height 11
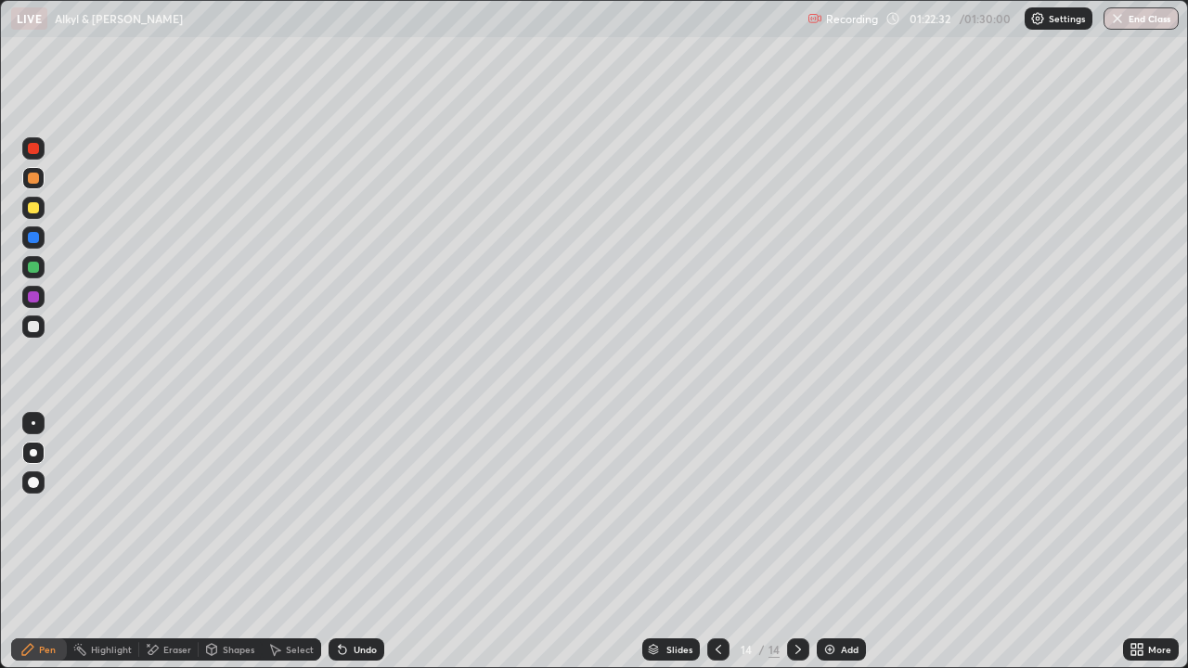
click at [354, 599] on div "Undo" at bounding box center [365, 649] width 23 height 9
click at [28, 210] on div at bounding box center [33, 207] width 11 height 11
click at [356, 599] on div "Undo" at bounding box center [365, 649] width 23 height 9
click at [345, 599] on icon at bounding box center [342, 649] width 15 height 15
click at [847, 599] on div "Add" at bounding box center [841, 650] width 49 height 22
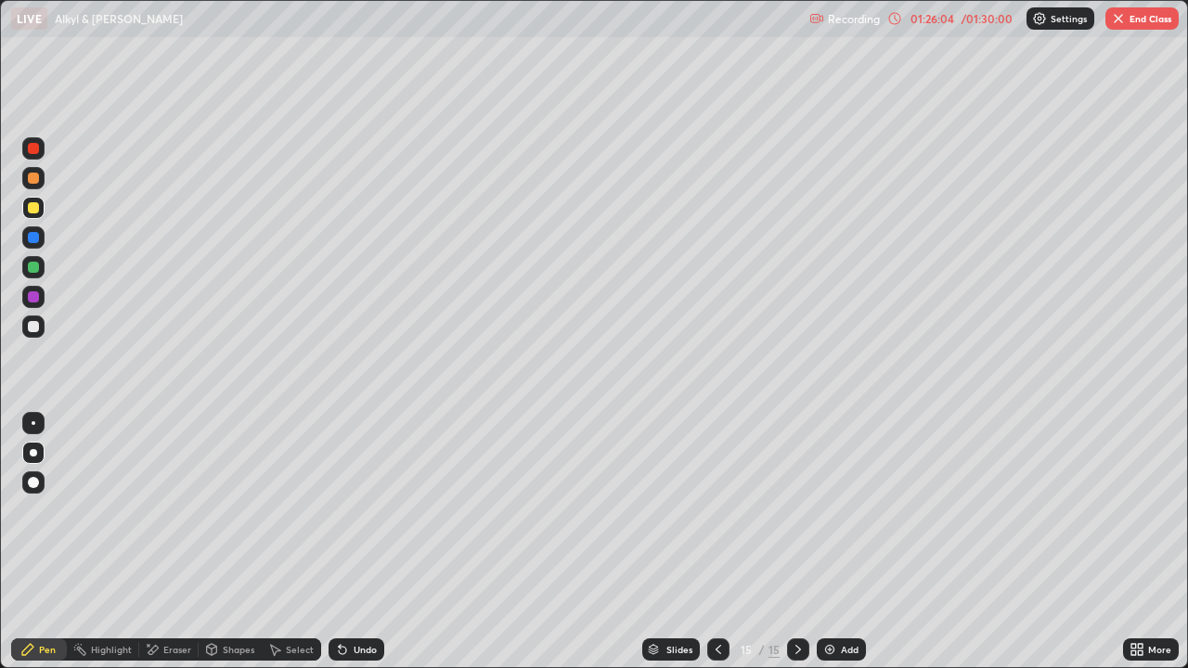
click at [32, 181] on div at bounding box center [33, 178] width 11 height 11
click at [32, 208] on div at bounding box center [33, 207] width 11 height 11
click at [32, 239] on div at bounding box center [33, 237] width 11 height 11
click at [35, 264] on div at bounding box center [33, 267] width 11 height 11
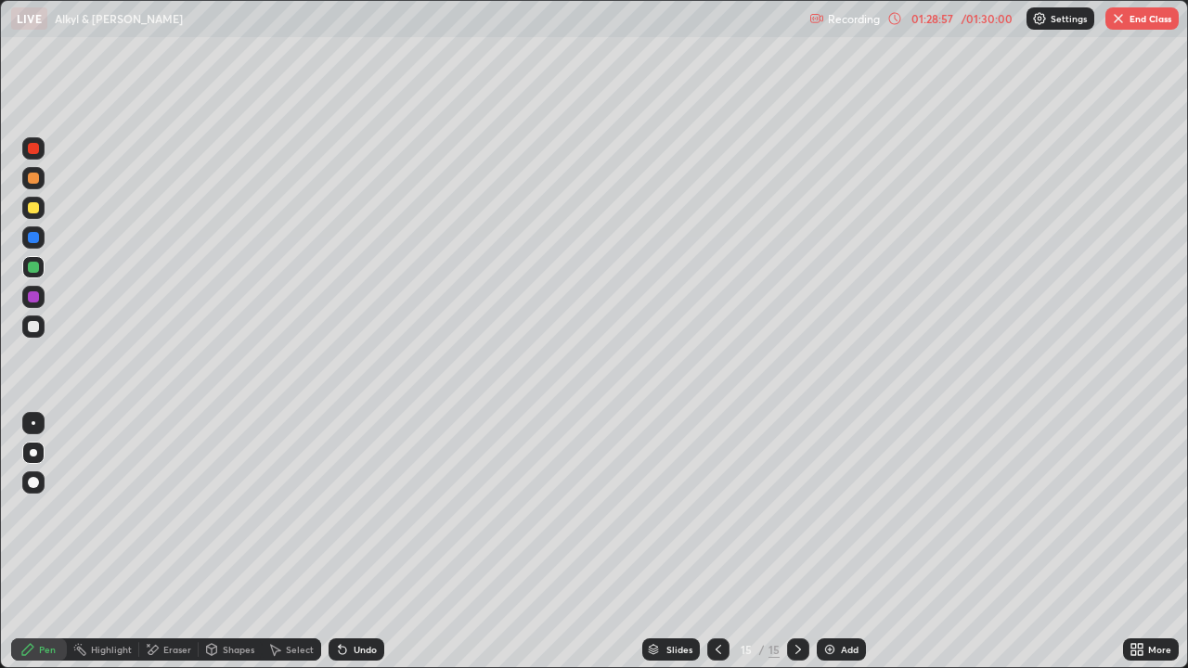
click at [42, 295] on div at bounding box center [33, 297] width 22 height 22
click at [1121, 17] on img "button" at bounding box center [1118, 18] width 15 height 15
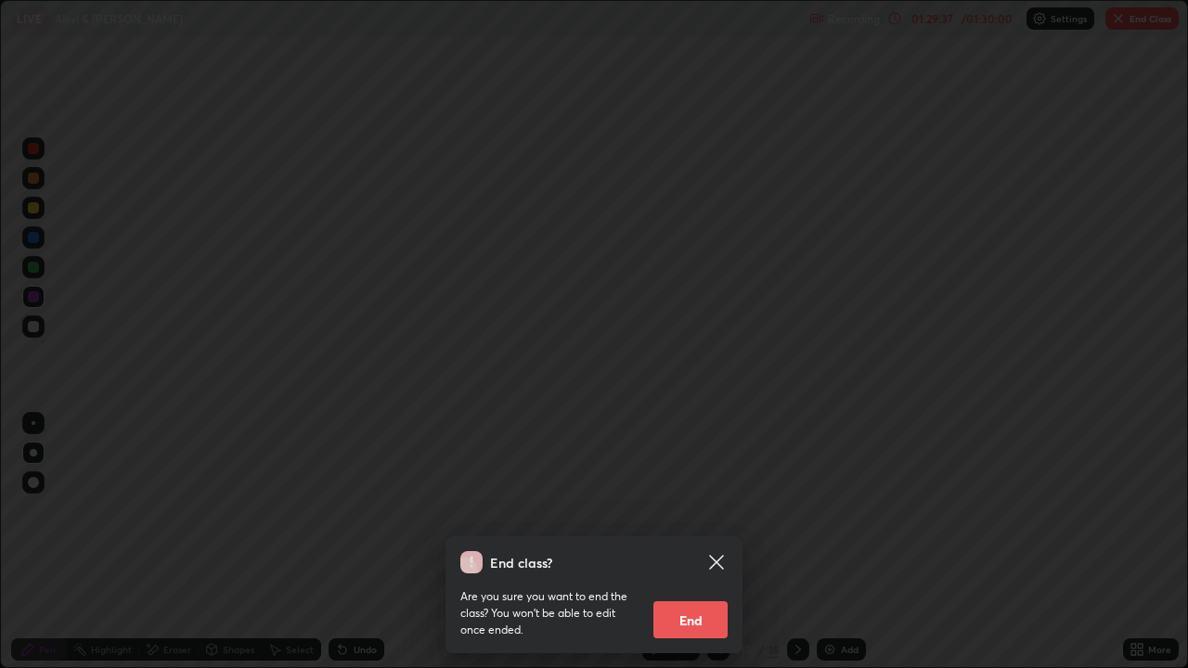
click at [687, 599] on button "End" at bounding box center [690, 619] width 74 height 37
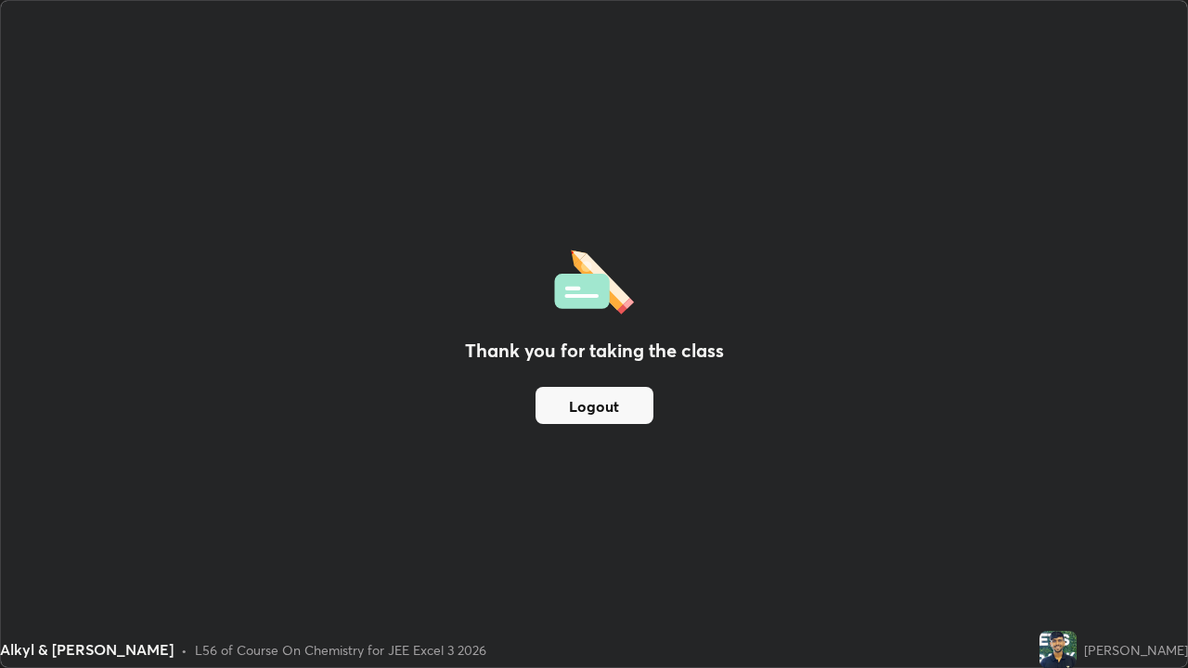
click at [602, 420] on button "Logout" at bounding box center [595, 405] width 118 height 37
click at [606, 421] on button "Logout" at bounding box center [595, 405] width 118 height 37
